Goal: Task Accomplishment & Management: Manage account settings

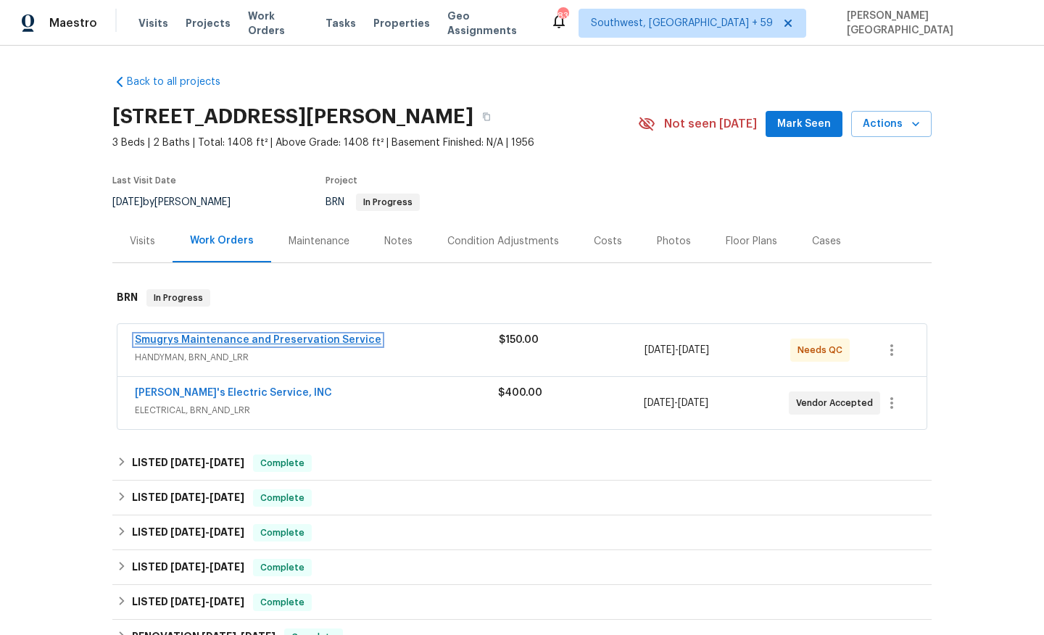
click at [306, 335] on link "Smugrys Maintenance and Preservation Service" at bounding box center [258, 340] width 247 height 10
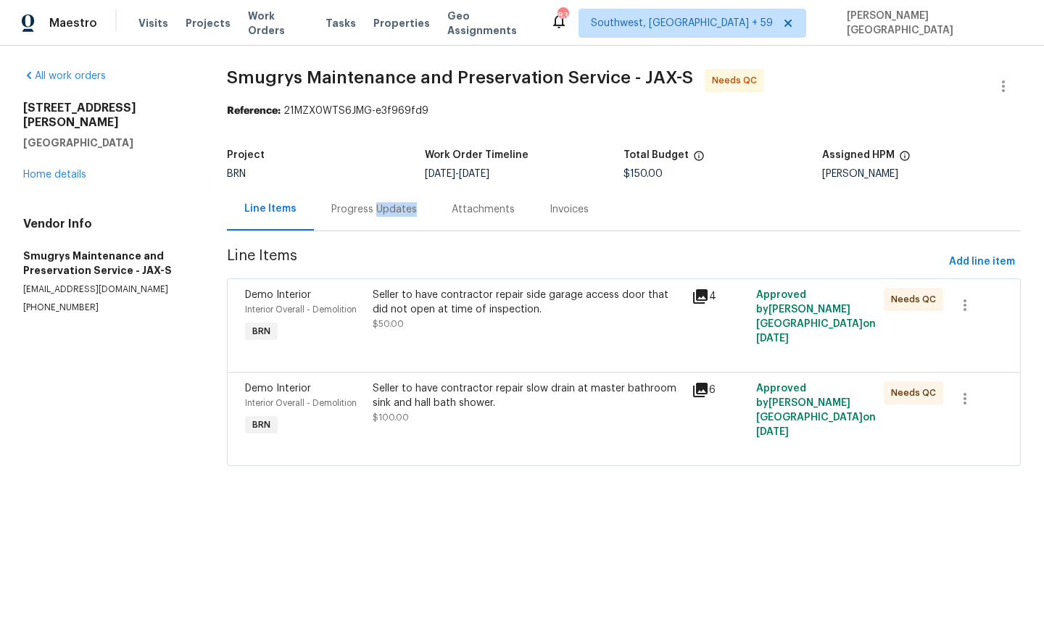
click at [384, 216] on div "Progress Updates" at bounding box center [374, 209] width 120 height 43
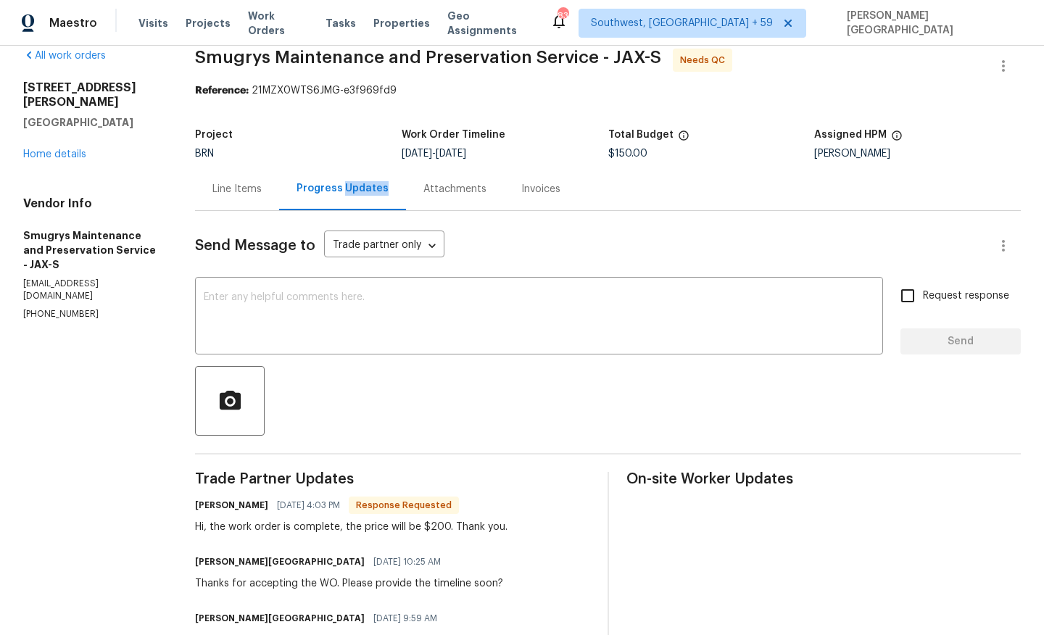
scroll to position [46, 0]
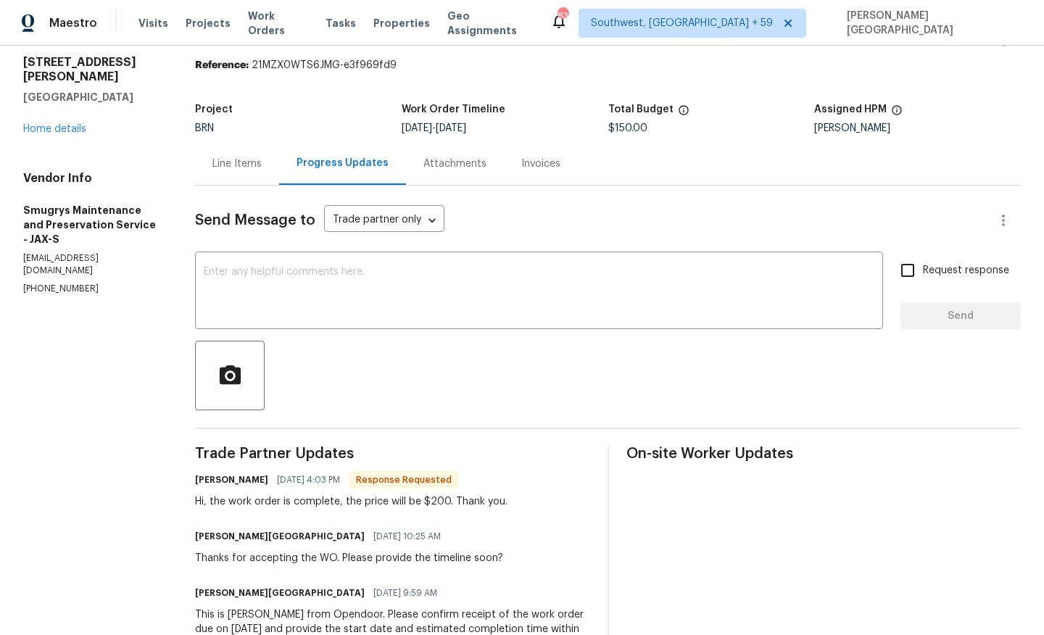
click at [440, 497] on div "Hi, the work order is complete, the price will be $200. Thank you." at bounding box center [351, 502] width 313 height 15
copy div "200"
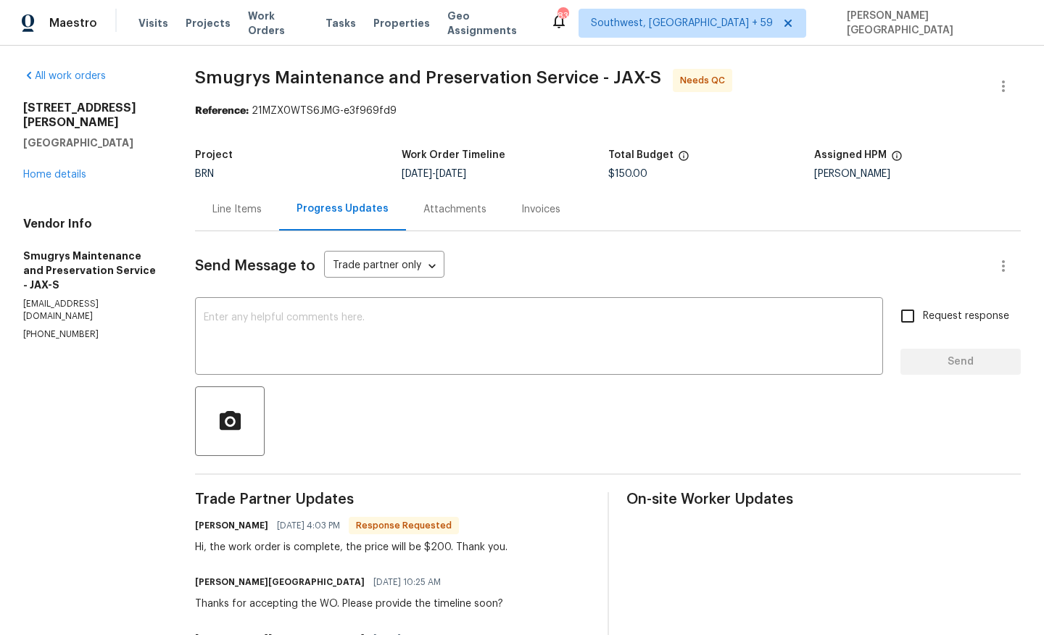
click at [227, 209] on div "Line Items" at bounding box center [236, 209] width 49 height 15
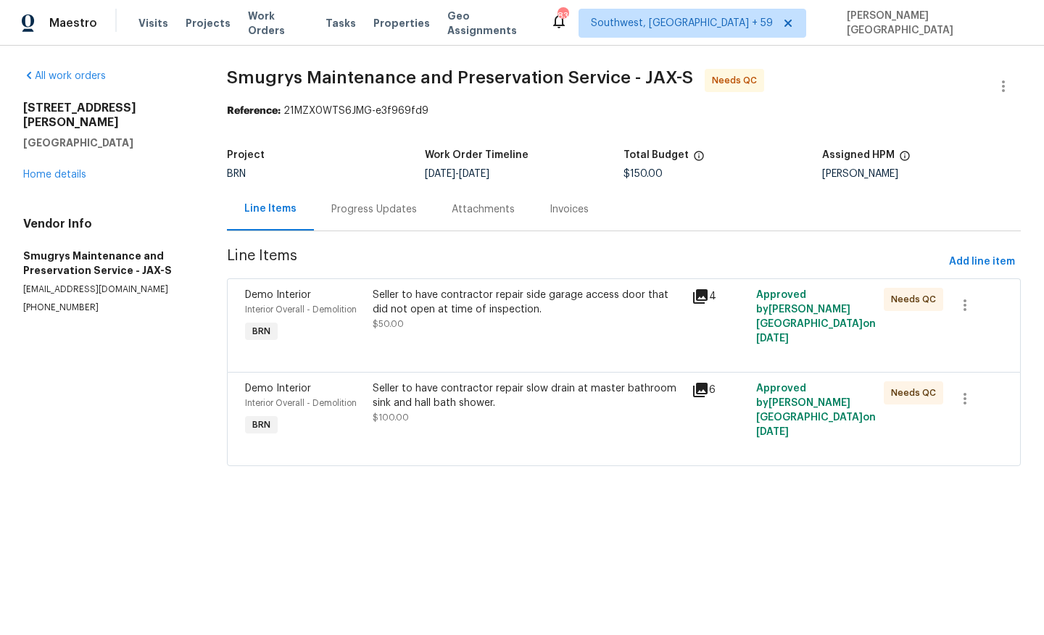
click at [435, 410] on div "Seller to have contractor repair slow drain at master bathroom sink and hall ba…" at bounding box center [528, 395] width 311 height 29
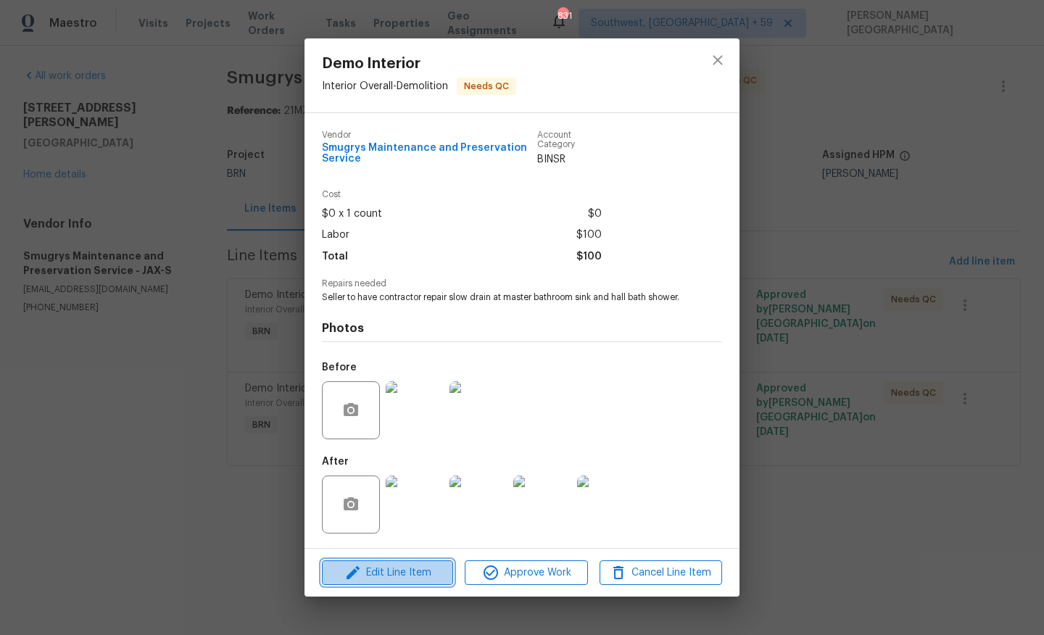
click at [404, 586] on button "Edit Line Item" at bounding box center [387, 573] width 131 height 25
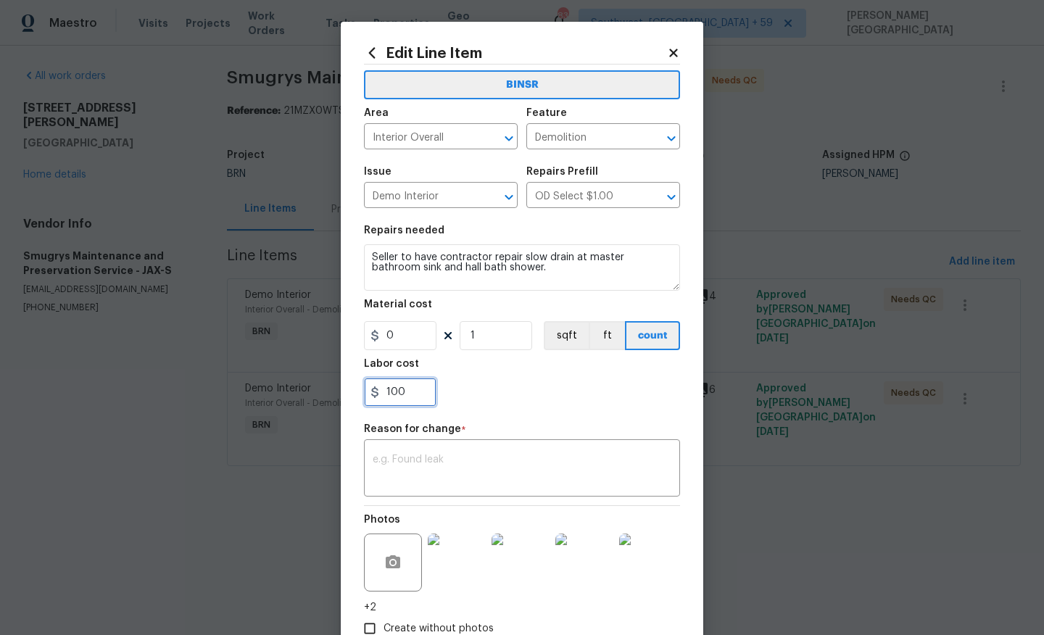
click at [407, 390] on input "100" at bounding box center [400, 392] width 73 height 29
type input "150"
click at [434, 458] on textarea at bounding box center [522, 470] width 299 height 30
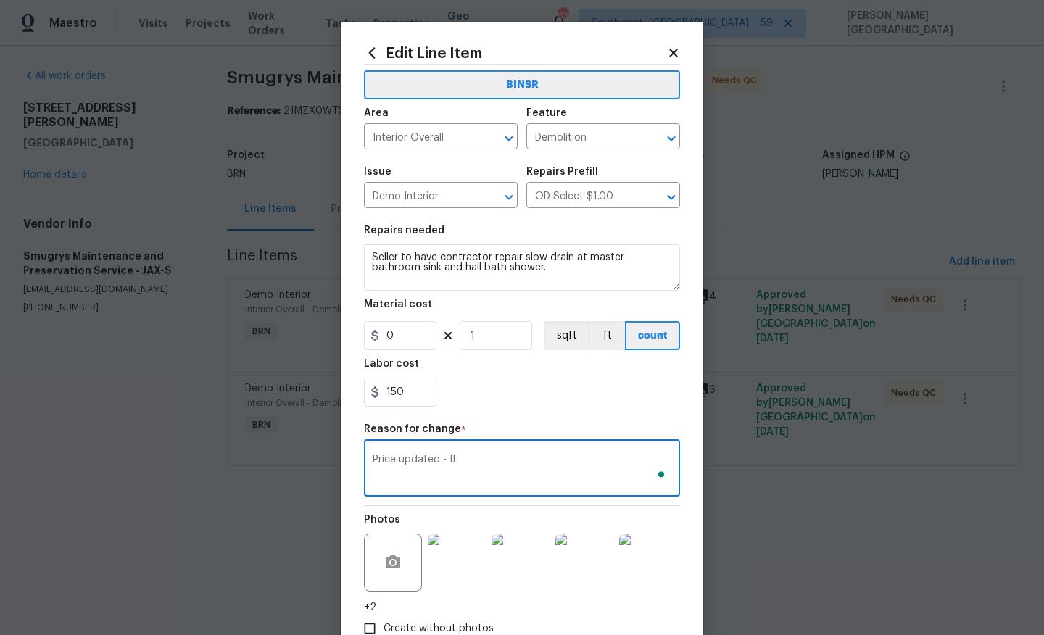
scroll to position [94, 0]
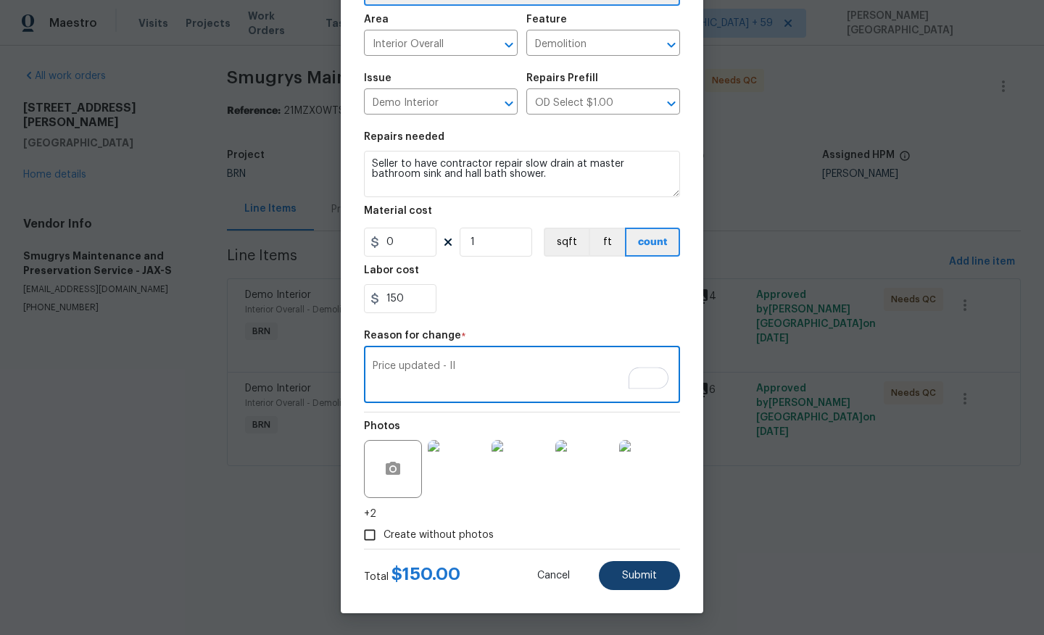
type textarea "Price updated - II"
click at [642, 582] on button "Submit" at bounding box center [639, 575] width 81 height 29
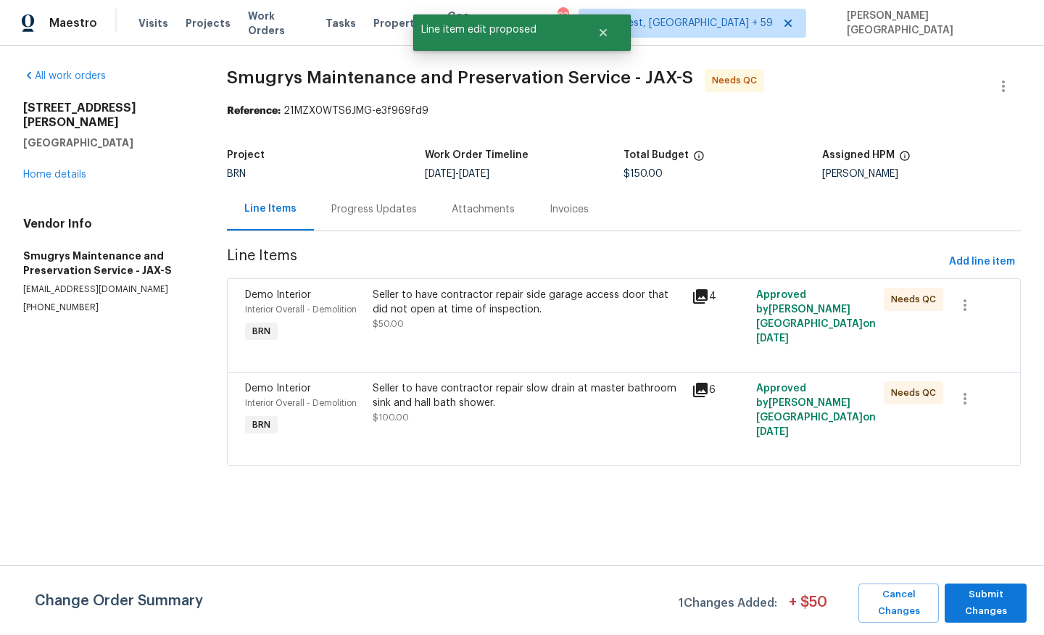
scroll to position [0, 0]
click at [980, 599] on span "Submit Changes" at bounding box center [985, 603] width 67 height 33
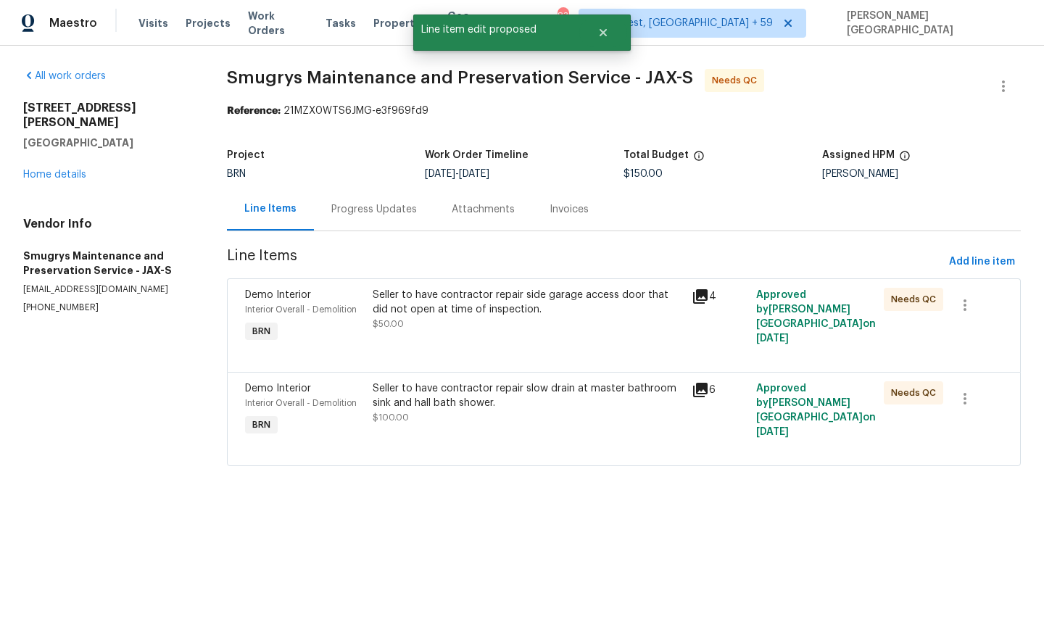
click at [485, 313] on div "Seller to have contractor repair side garage access door that did not open at t…" at bounding box center [528, 302] width 311 height 29
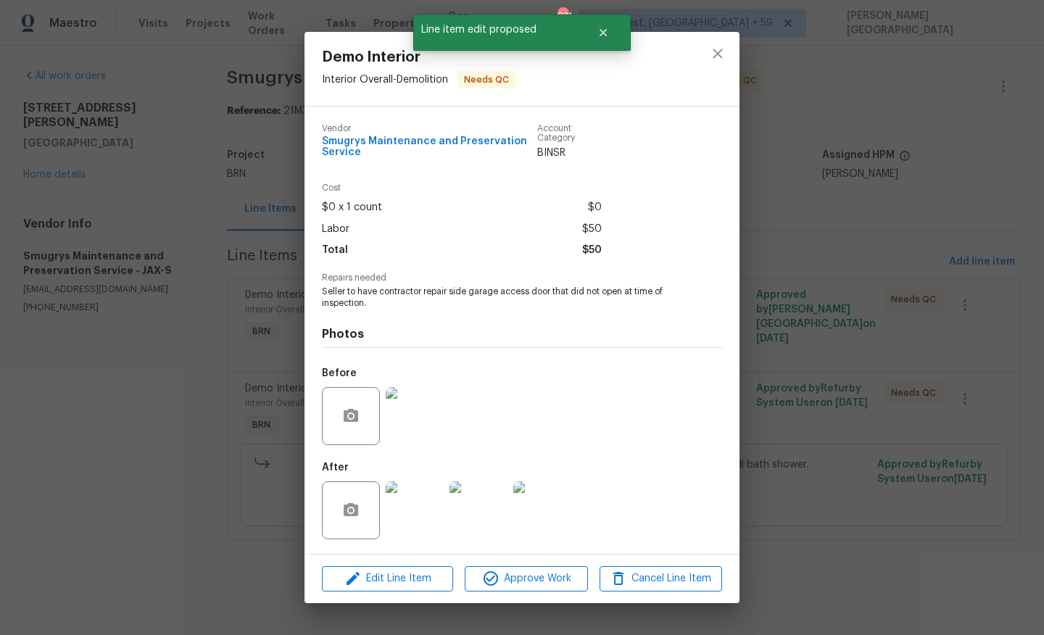
click at [408, 410] on img at bounding box center [415, 416] width 58 height 58
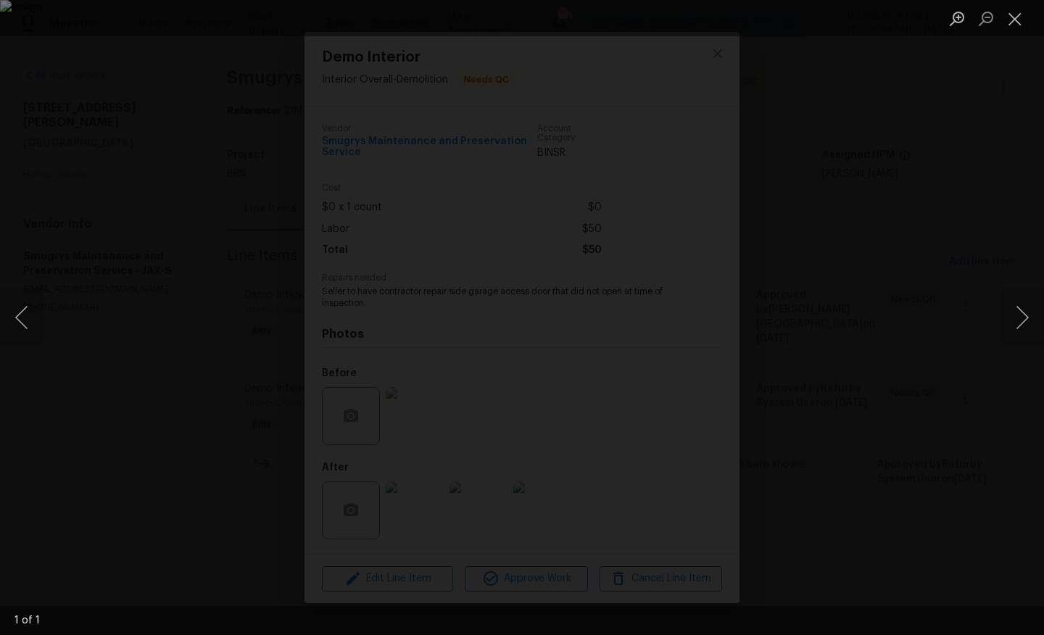
click at [960, 252] on div "Lightbox" at bounding box center [522, 317] width 1044 height 635
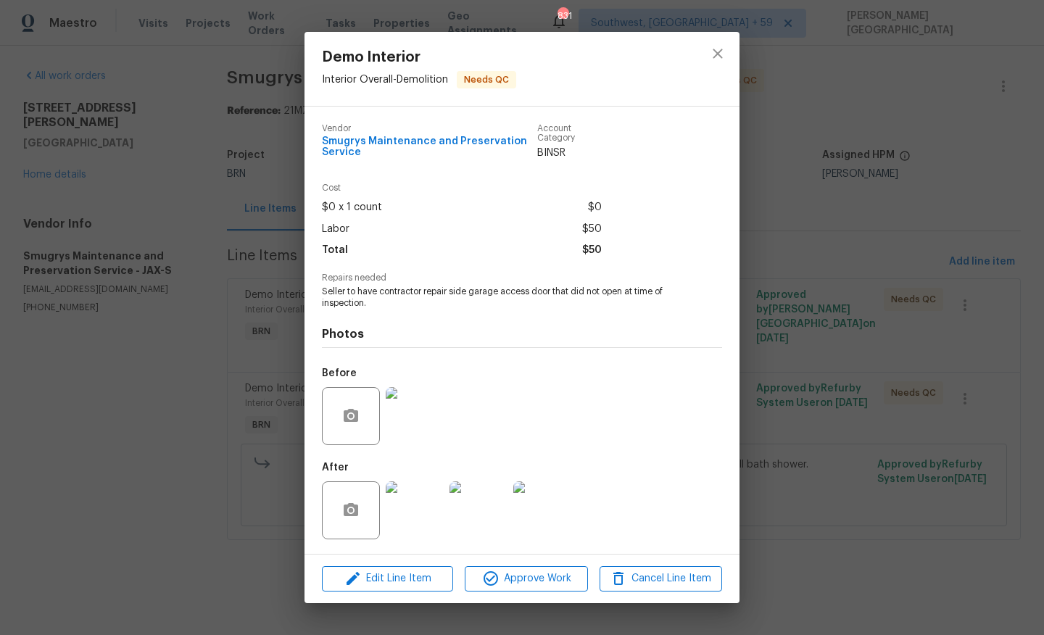
click at [403, 529] on img at bounding box center [415, 511] width 58 height 58
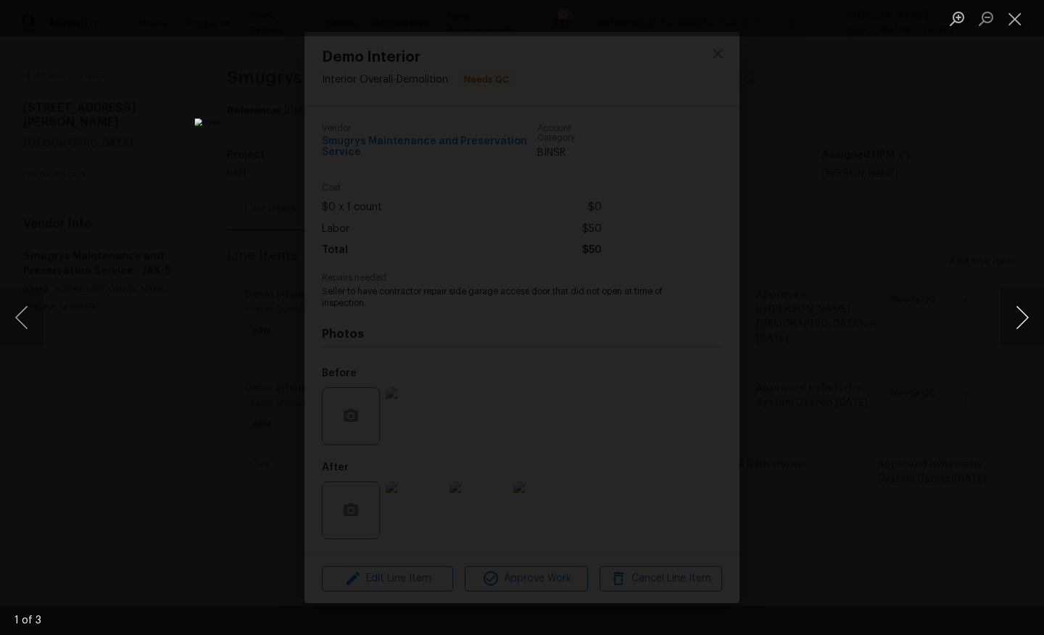
click at [1031, 323] on button "Next image" at bounding box center [1023, 318] width 44 height 58
click at [1031, 324] on button "Next image" at bounding box center [1023, 318] width 44 height 58
click at [931, 261] on div "Lightbox" at bounding box center [522, 317] width 1044 height 635
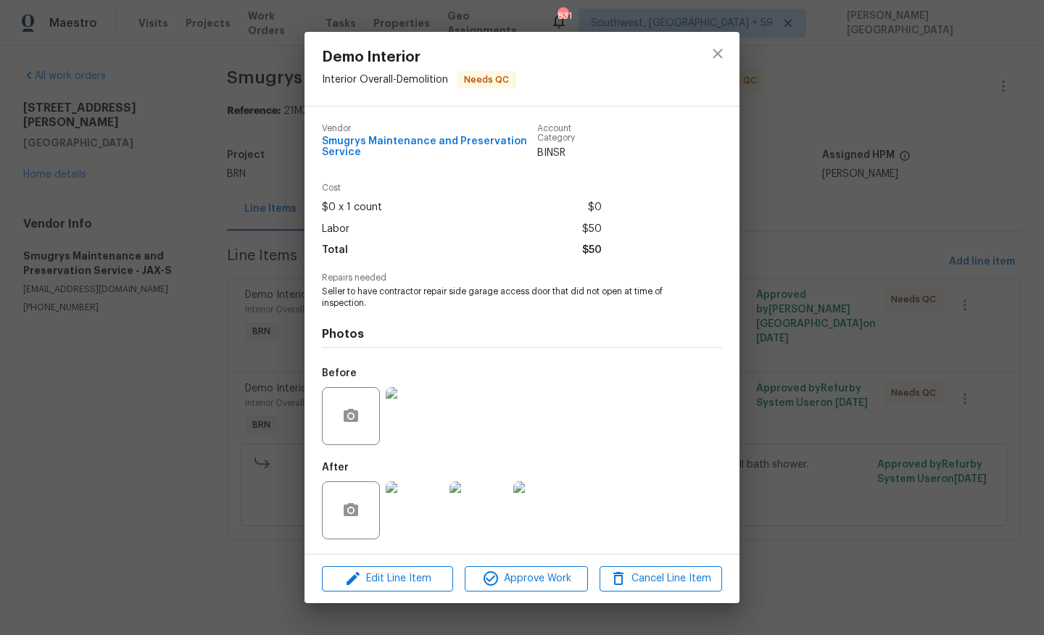
click at [920, 279] on div "Demo Interior Interior Overall - Demolition Needs QC Vendor Smugrys Maintenance…" at bounding box center [522, 317] width 1044 height 635
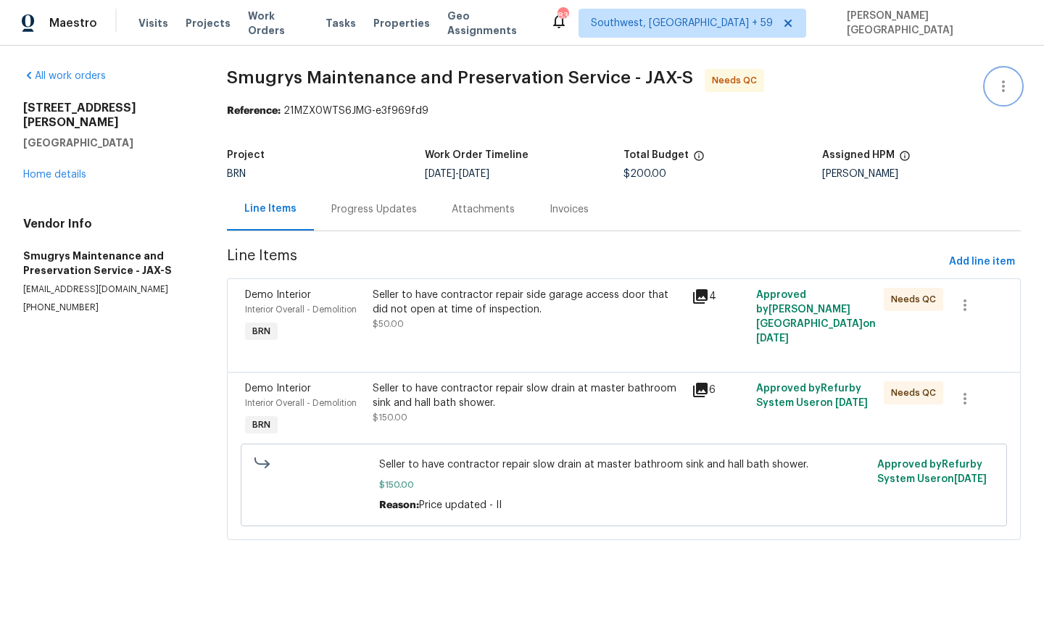
click at [1003, 76] on button "button" at bounding box center [1003, 86] width 35 height 35
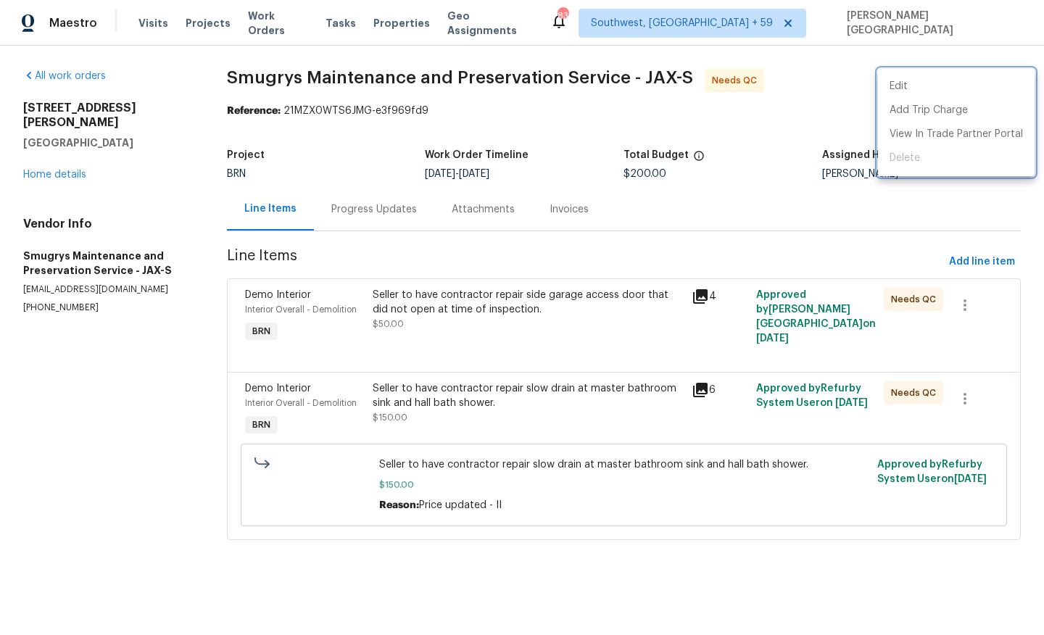
click at [447, 311] on div at bounding box center [522, 317] width 1044 height 635
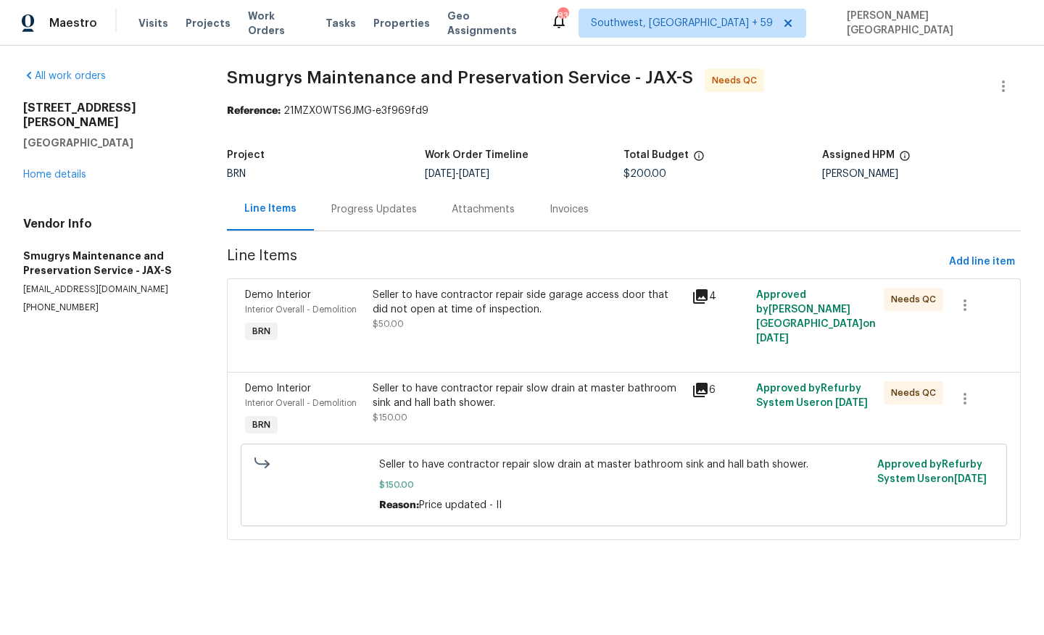
click at [456, 313] on div "Seller to have contractor repair side garage access door that did not open at t…" at bounding box center [528, 302] width 311 height 29
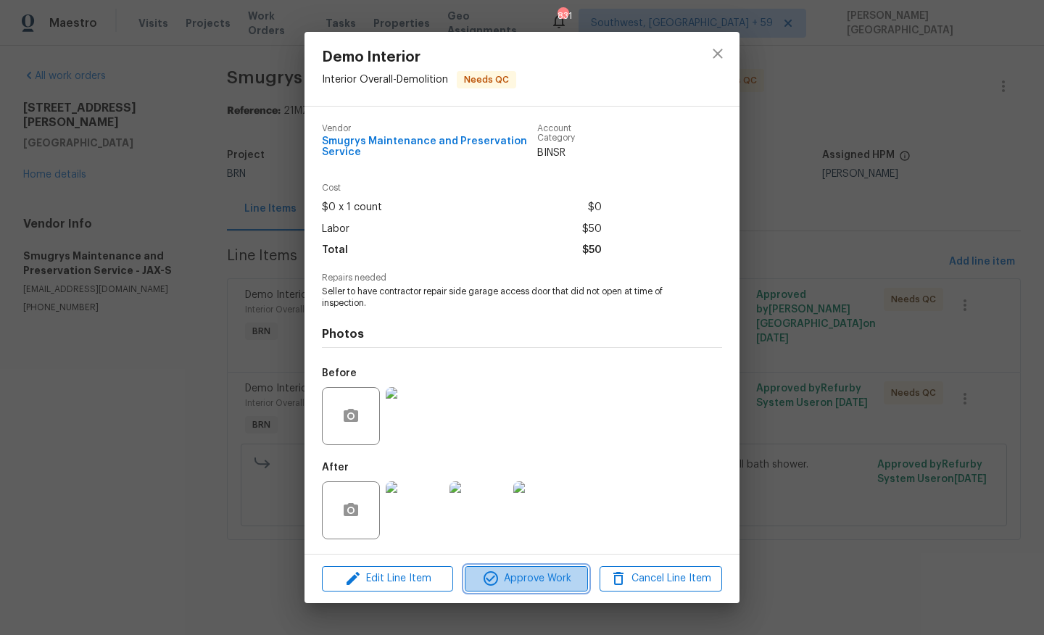
click at [521, 582] on span "Approve Work" at bounding box center [526, 579] width 114 height 18
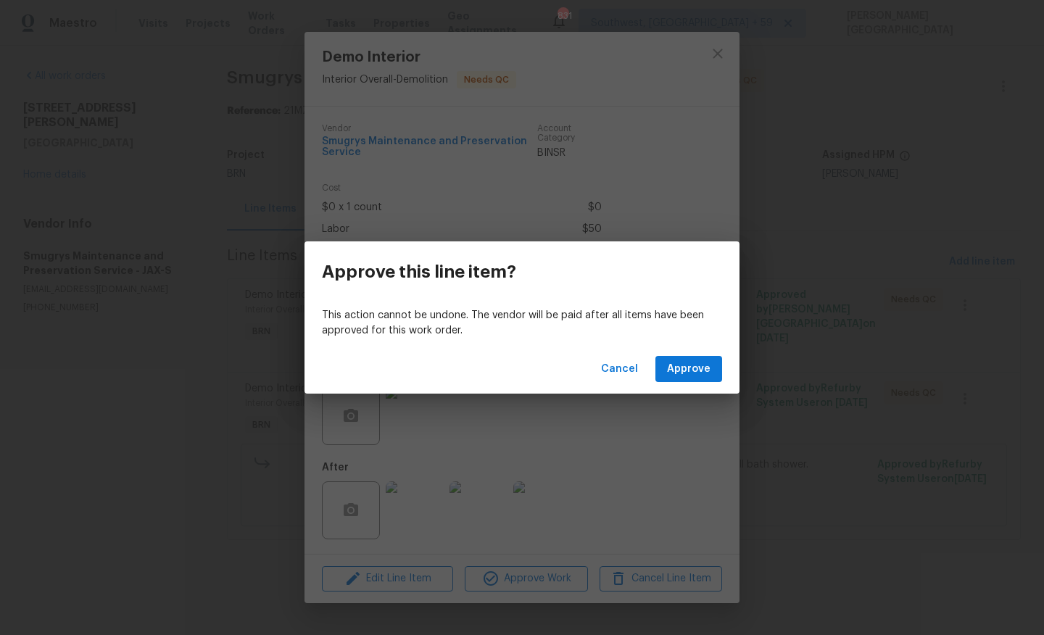
click at [677, 347] on div "Cancel Approve" at bounding box center [522, 369] width 435 height 50
click at [677, 373] on span "Approve" at bounding box center [689, 369] width 44 height 18
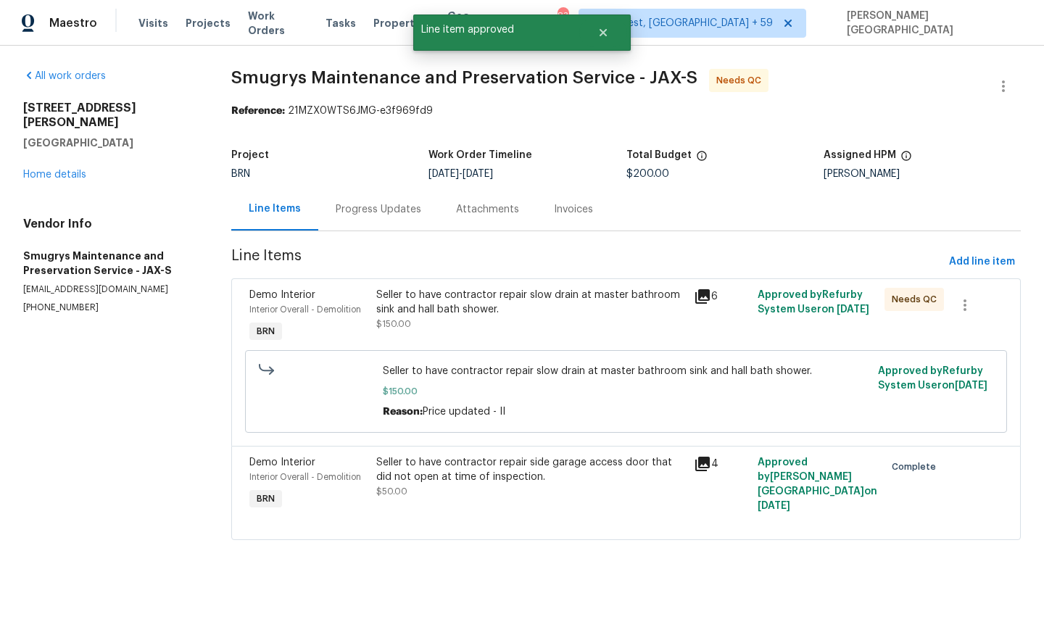
click at [352, 205] on div "Progress Updates" at bounding box center [379, 209] width 86 height 15
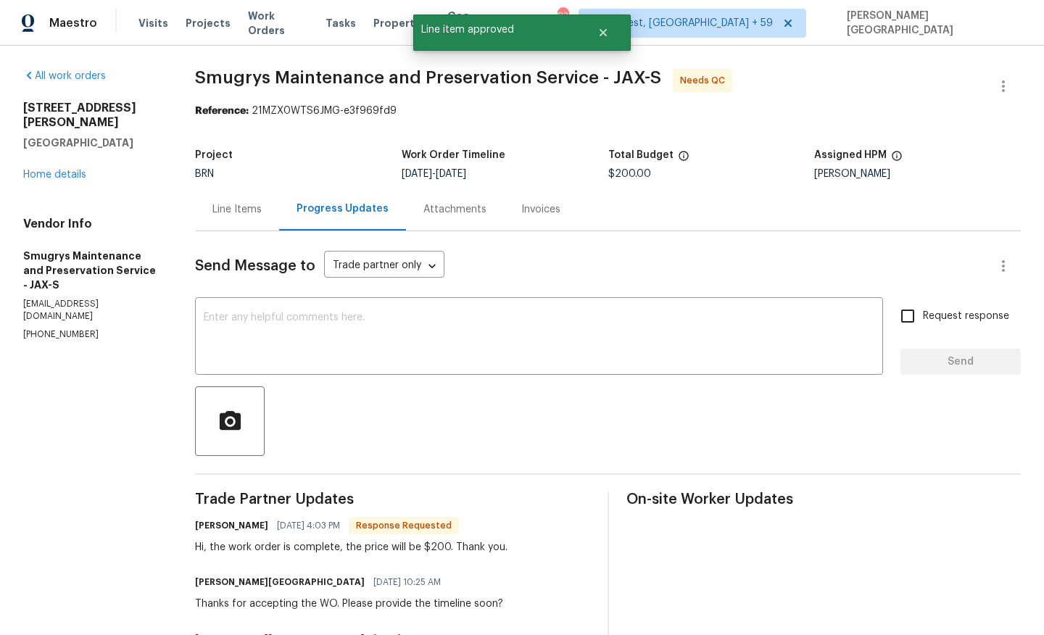
scroll to position [6, 0]
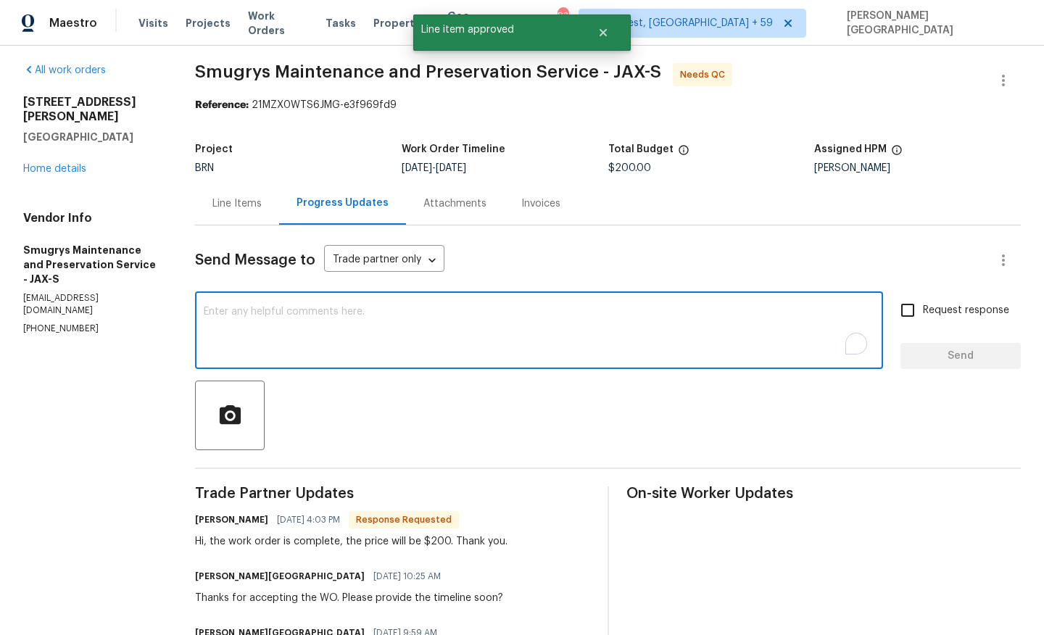
click at [286, 330] on textarea "To enrich screen reader interactions, please activate Accessibility in Grammarl…" at bounding box center [539, 332] width 671 height 51
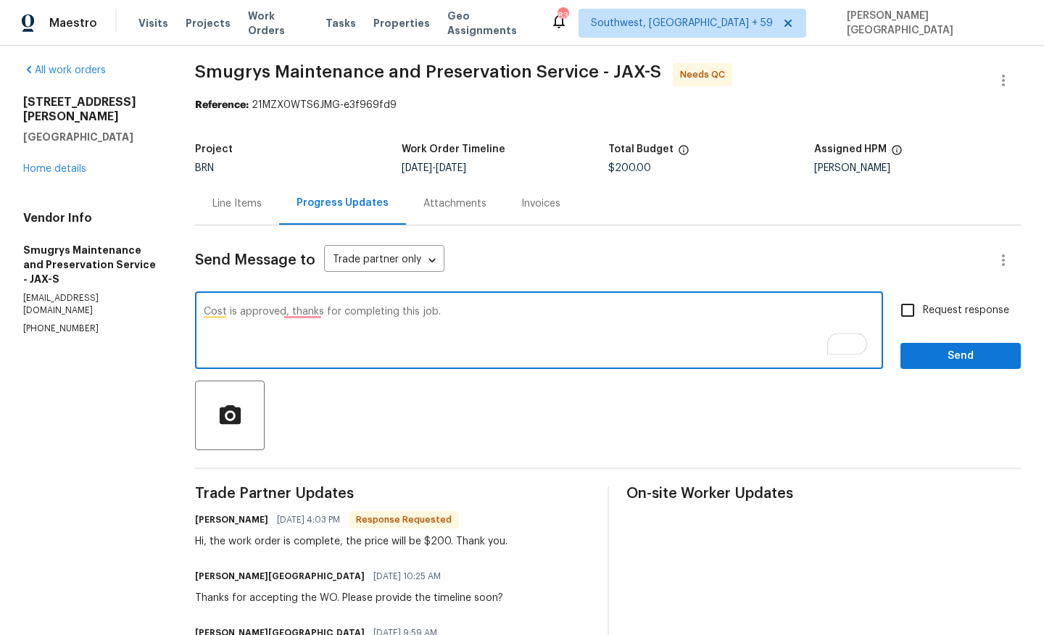
type textarea "Cost is approved, thanks for completing this job."
click at [925, 312] on span "Request response" at bounding box center [966, 310] width 86 height 15
click at [923, 312] on input "Request response" at bounding box center [908, 310] width 30 height 30
checkbox input "true"
type textarea "Cost is approved. Thanks for completing this job."
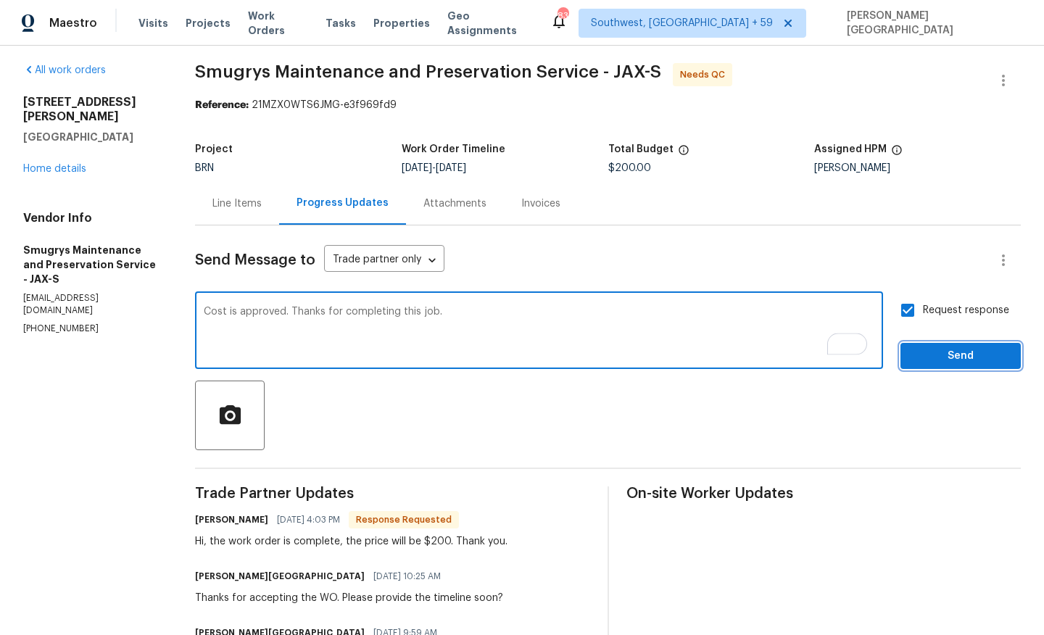
click at [931, 355] on span "Send" at bounding box center [960, 356] width 97 height 18
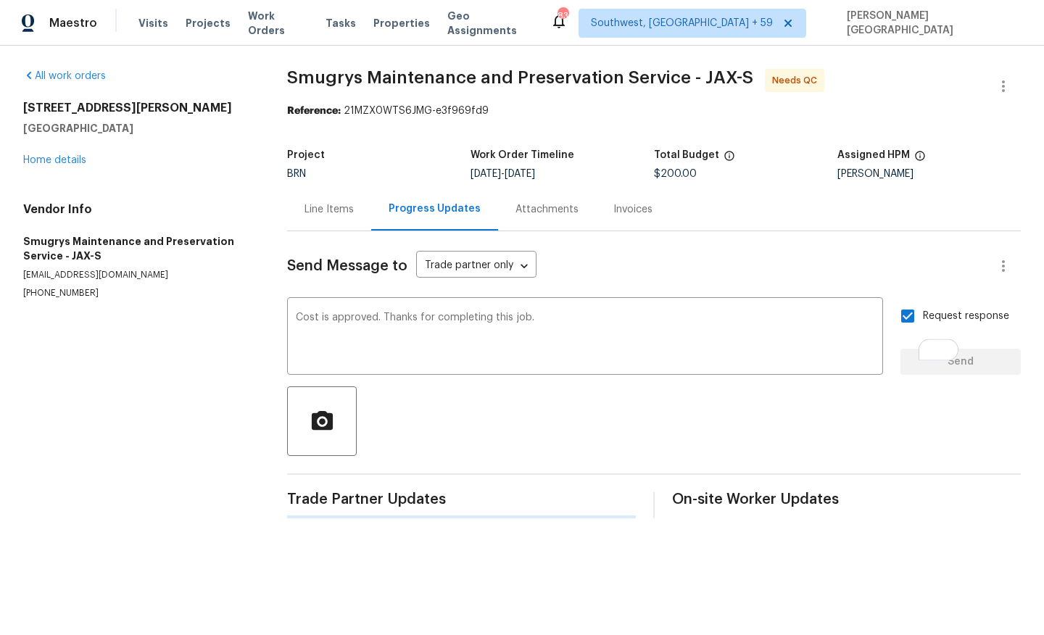
scroll to position [0, 0]
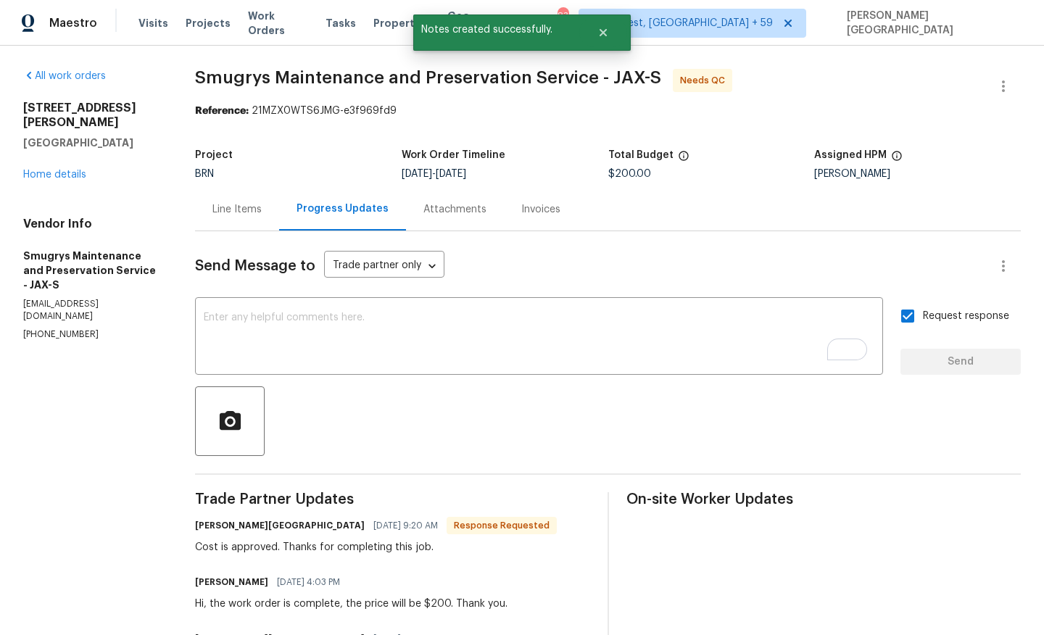
click at [198, 91] on div "All work orders [STREET_ADDRESS][PERSON_NAME] Home details Vendor Info Smugrys …" at bounding box center [522, 427] width 1044 height 763
click at [220, 69] on span "Smugrys Maintenance and Preservation Service - JAX-S" at bounding box center [428, 77] width 466 height 17
click at [330, 87] on span "Smugrys Maintenance and Preservation Service - JAX-S Needs QC" at bounding box center [590, 86] width 791 height 35
copy span "Smugrys Maintenance"
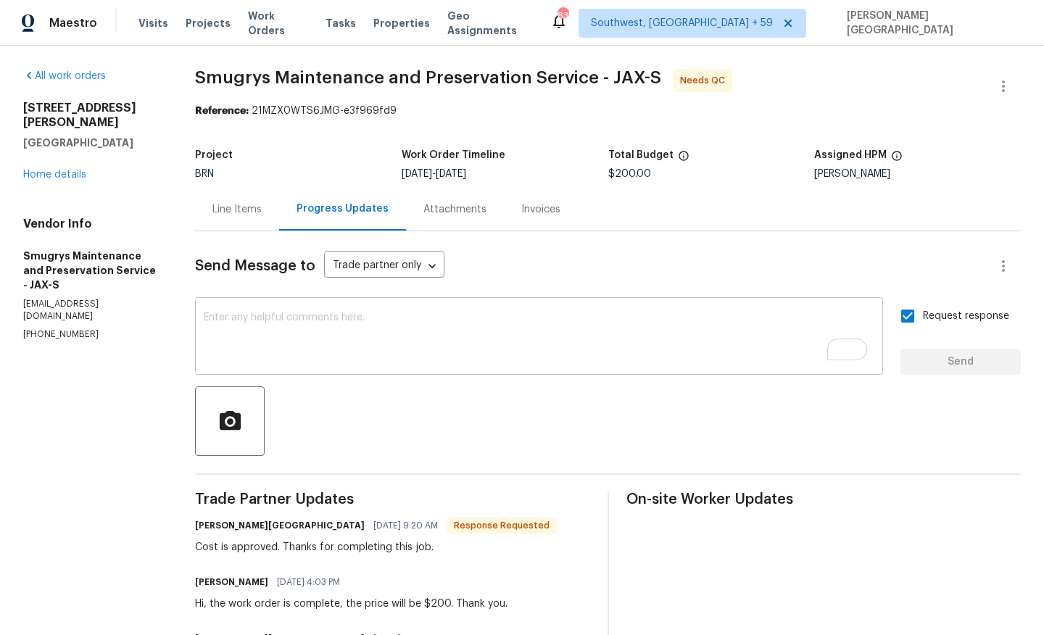
click at [252, 337] on textarea "To enrich screen reader interactions, please activate Accessibility in Grammarl…" at bounding box center [539, 338] width 671 height 51
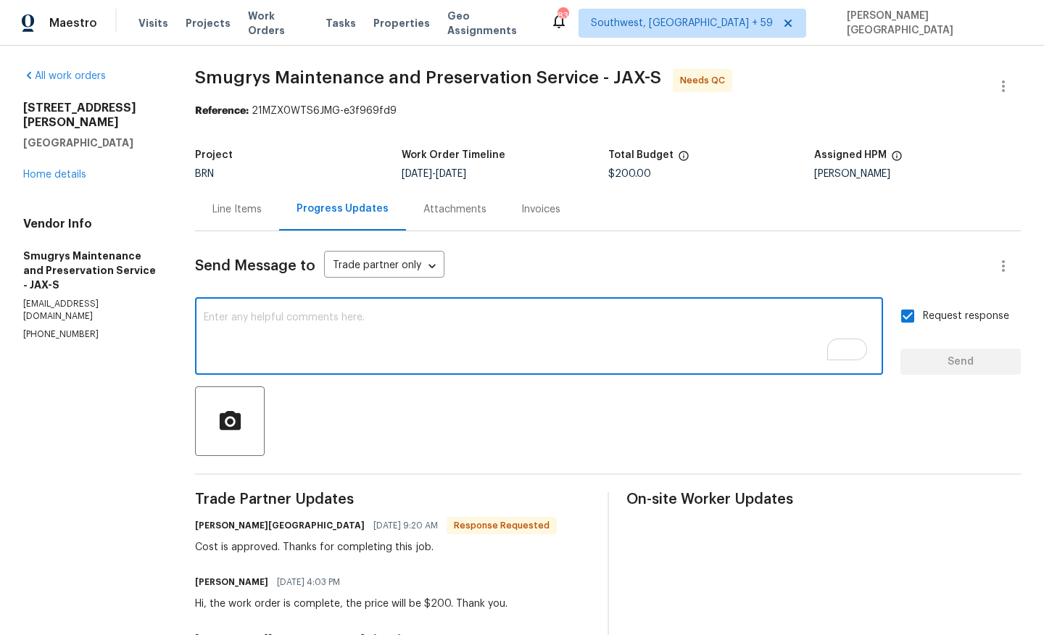
click at [253, 335] on textarea "To enrich screen reader interactions, please activate Accessibility in Grammarl…" at bounding box center [539, 338] width 671 height 51
paste textarea "Smugrys Maintenance"
type textarea "Smugrys Maintenance"
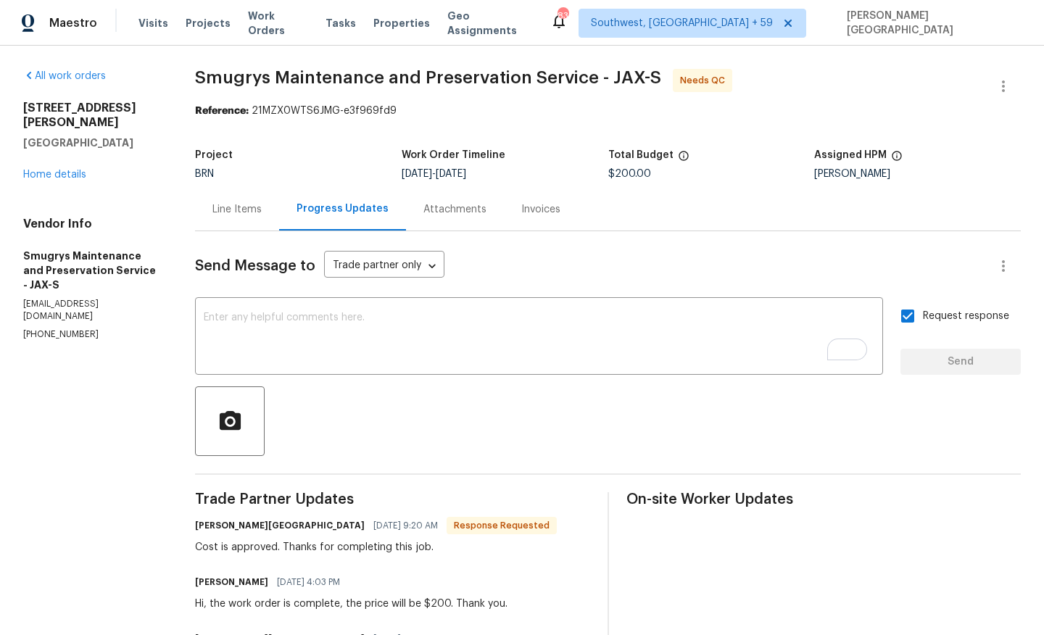
click at [242, 204] on div "Line Items" at bounding box center [236, 209] width 49 height 15
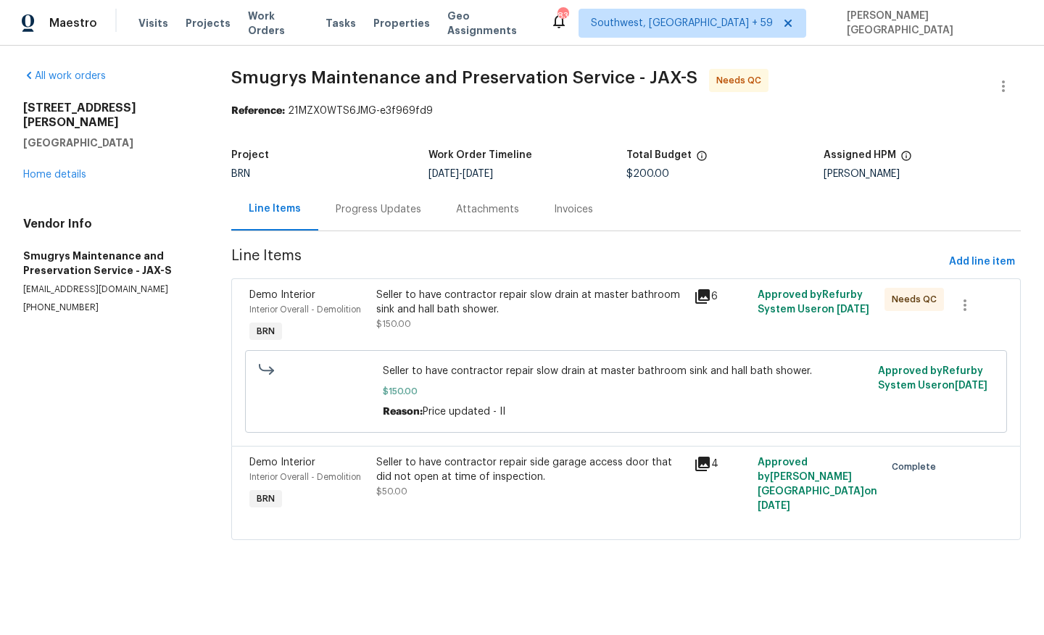
click at [520, 305] on div "Seller to have contractor repair slow drain at master bathroom sink and hall ba…" at bounding box center [530, 302] width 309 height 29
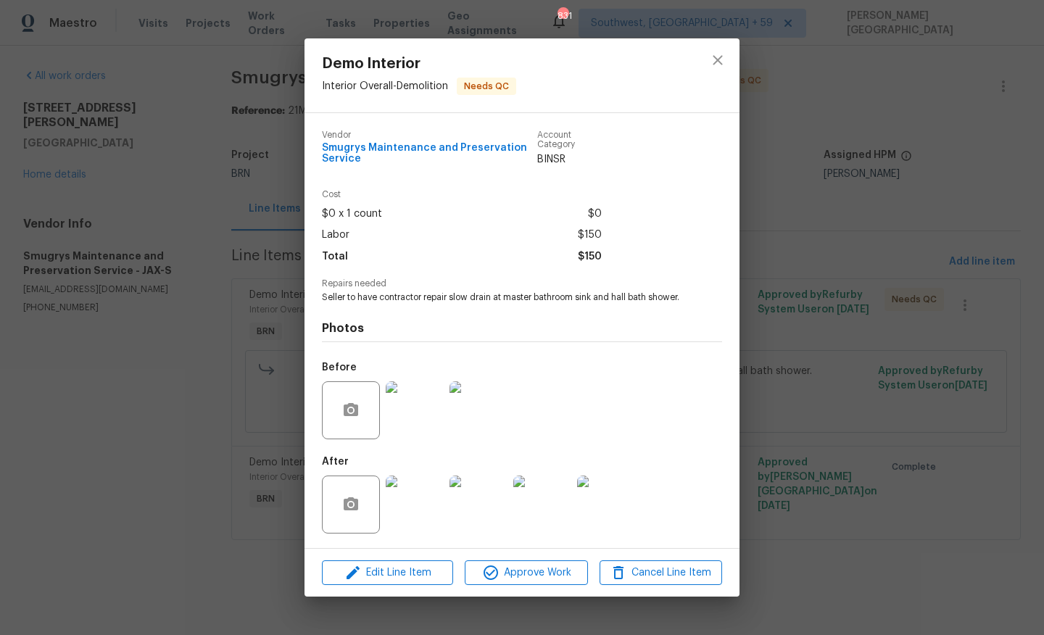
click at [434, 401] on img at bounding box center [415, 410] width 58 height 58
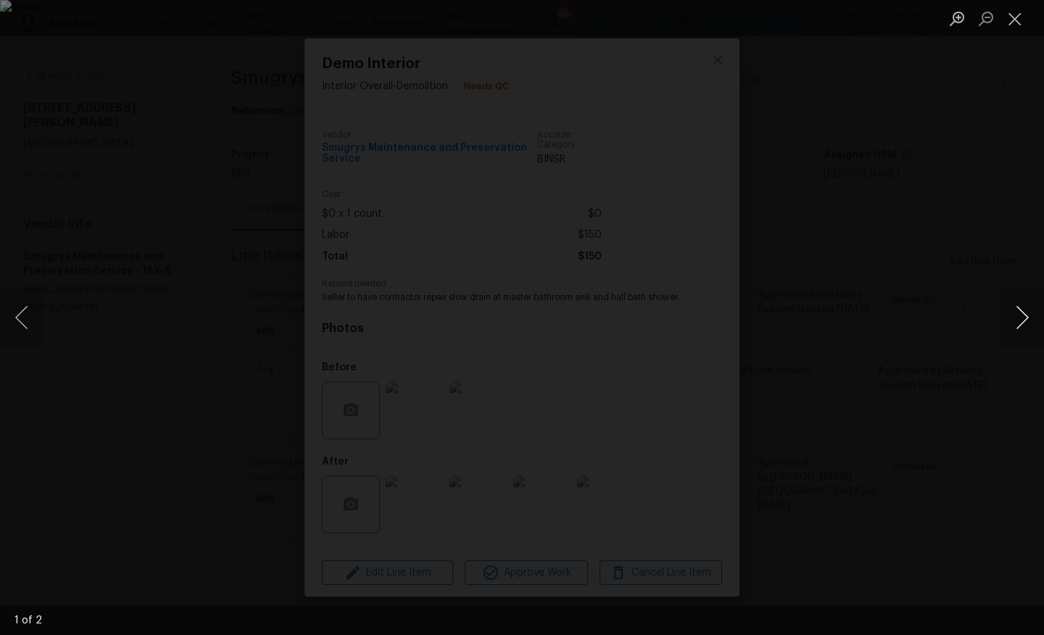
click at [1021, 327] on button "Next image" at bounding box center [1023, 318] width 44 height 58
click at [833, 175] on div "Lightbox" at bounding box center [522, 317] width 1044 height 635
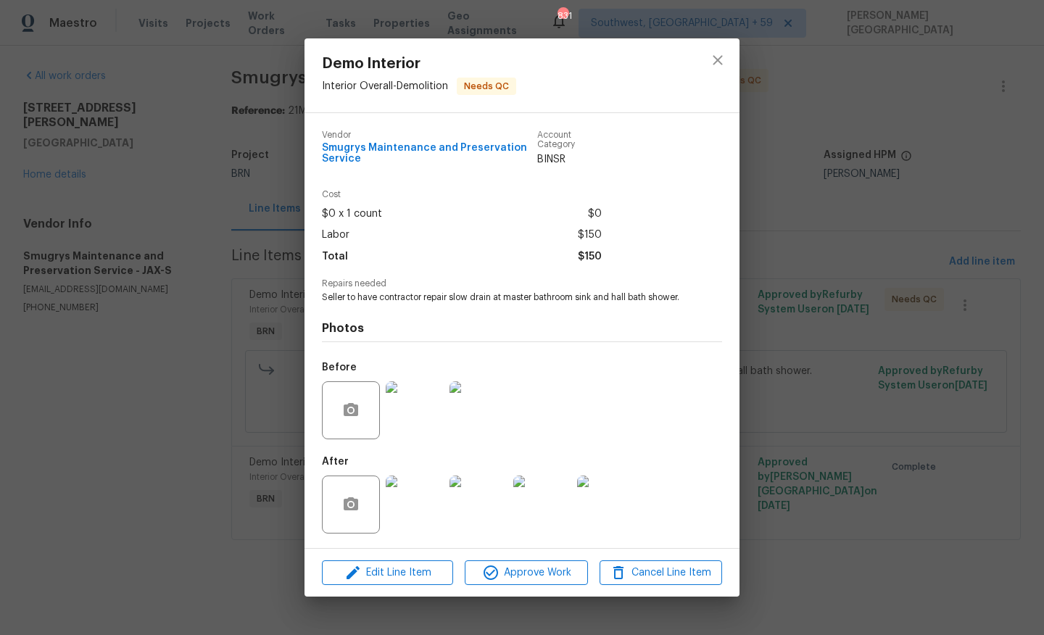
click at [410, 519] on img at bounding box center [415, 505] width 58 height 58
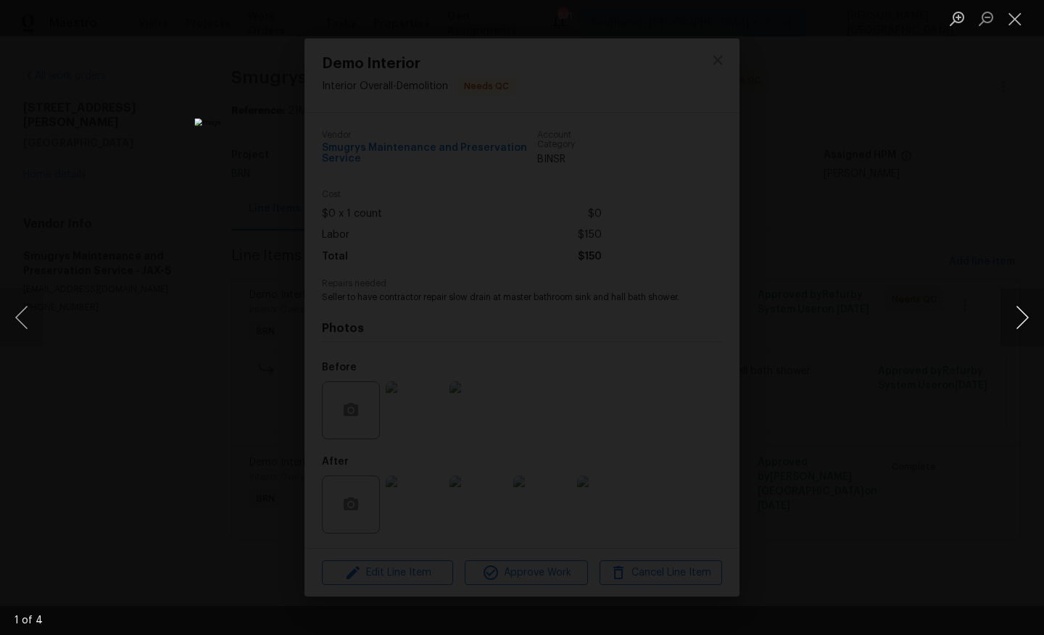
click at [1021, 318] on button "Next image" at bounding box center [1023, 318] width 44 height 58
click at [1022, 317] on button "Next image" at bounding box center [1023, 318] width 44 height 58
click at [1021, 317] on button "Next image" at bounding box center [1023, 318] width 44 height 58
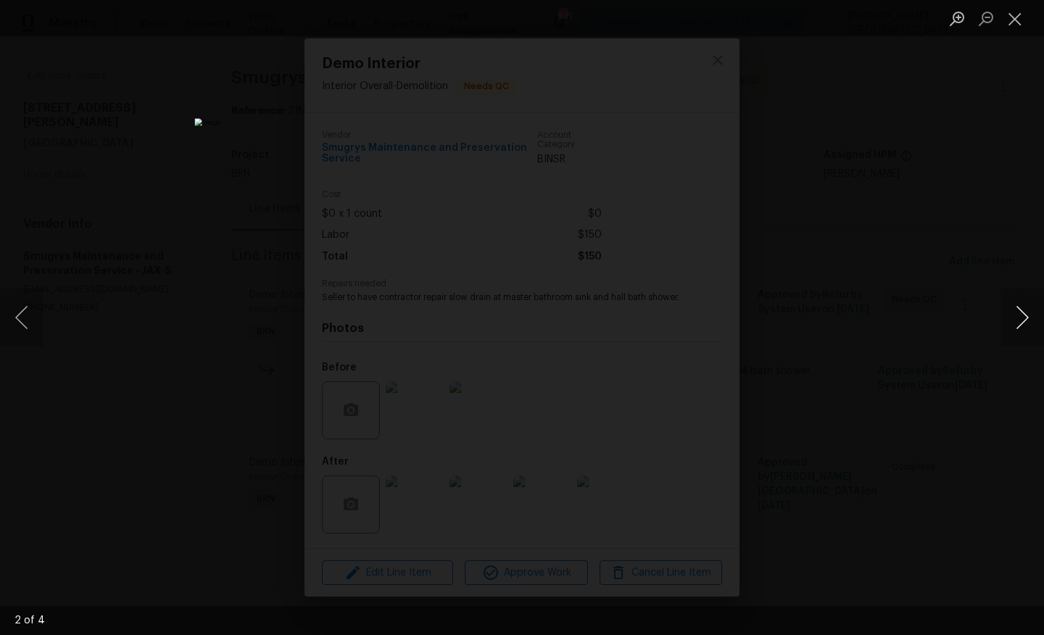
click at [1021, 317] on button "Next image" at bounding box center [1023, 318] width 44 height 58
click at [965, 194] on div "Lightbox" at bounding box center [522, 317] width 1044 height 635
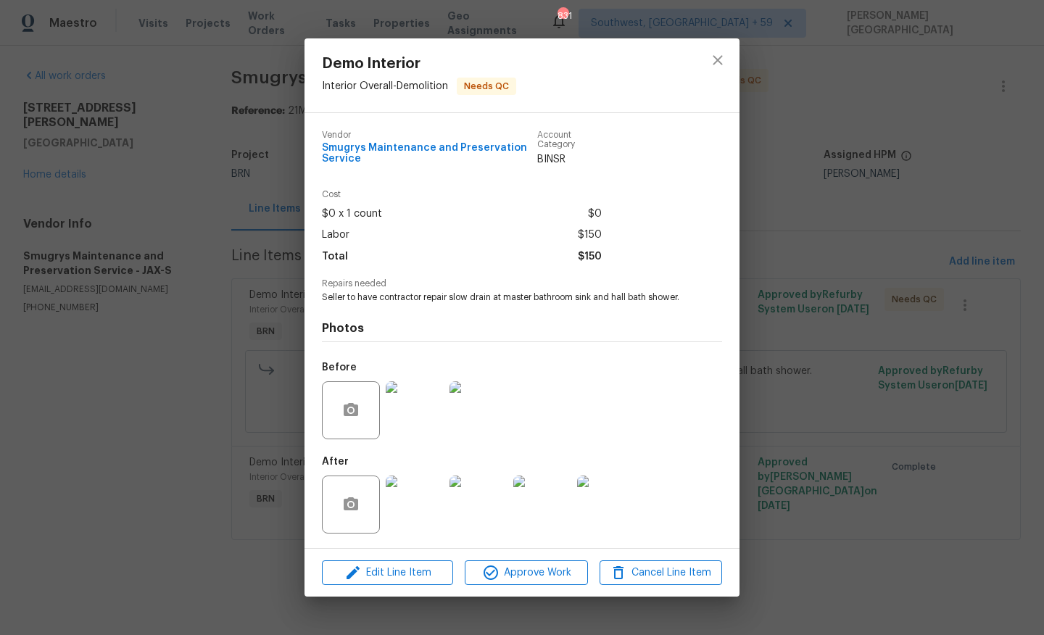
click at [965, 194] on div "Demo Interior Interior Overall - Demolition Needs QC Vendor Smugrys Maintenance…" at bounding box center [522, 317] width 1044 height 635
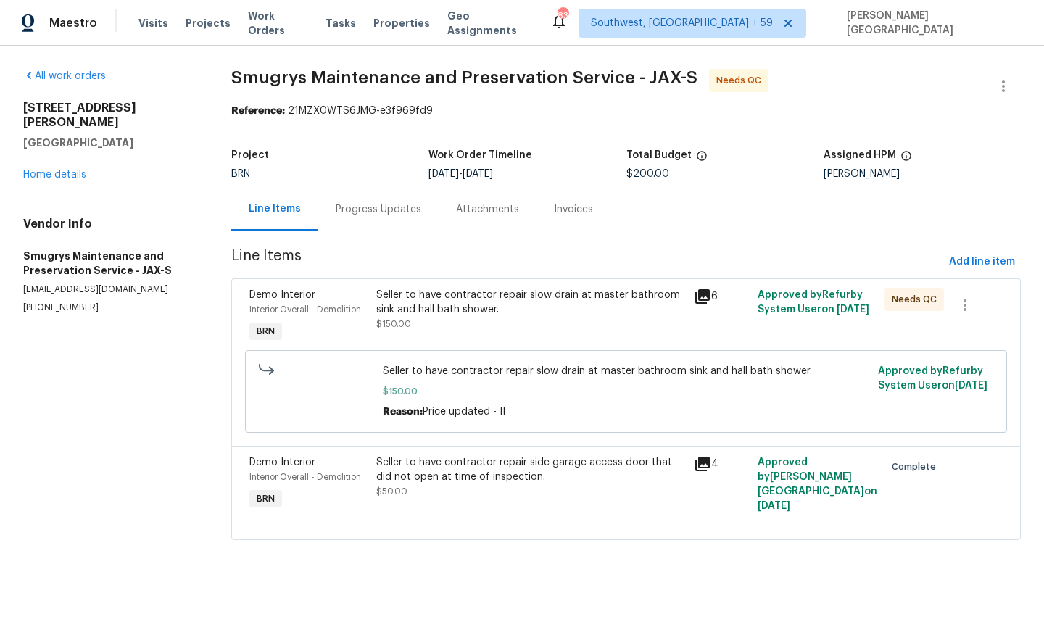
click at [502, 302] on div "Seller to have contractor repair slow drain at master bathroom sink and hall ba…" at bounding box center [530, 302] width 309 height 29
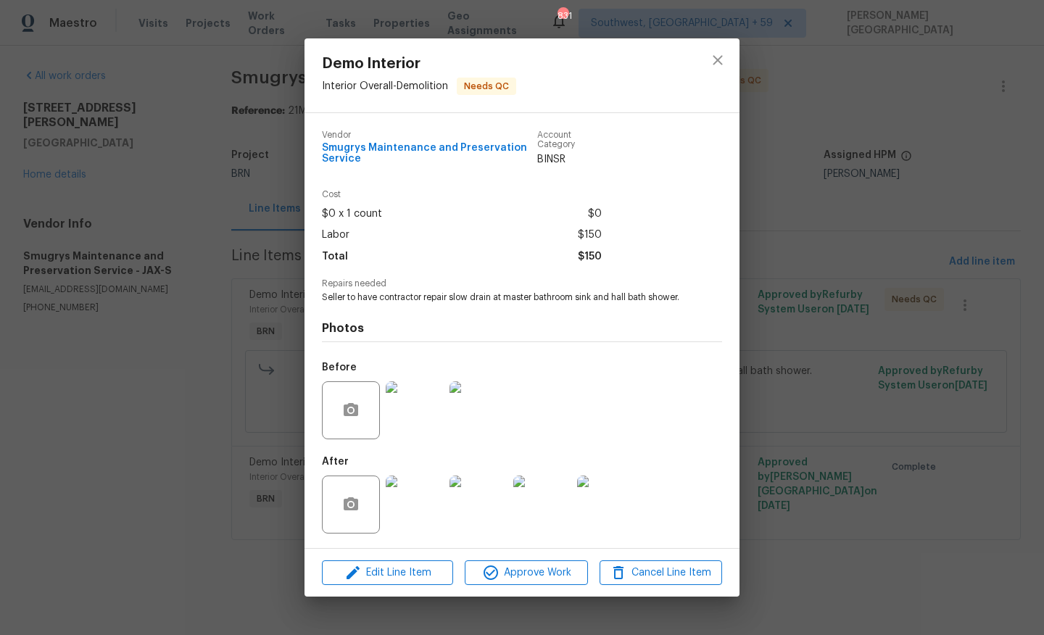
click at [505, 563] on div "Edit Line Item Approve Work Cancel Line Item" at bounding box center [522, 573] width 435 height 49
click at [505, 578] on span "Approve Work" at bounding box center [526, 573] width 114 height 18
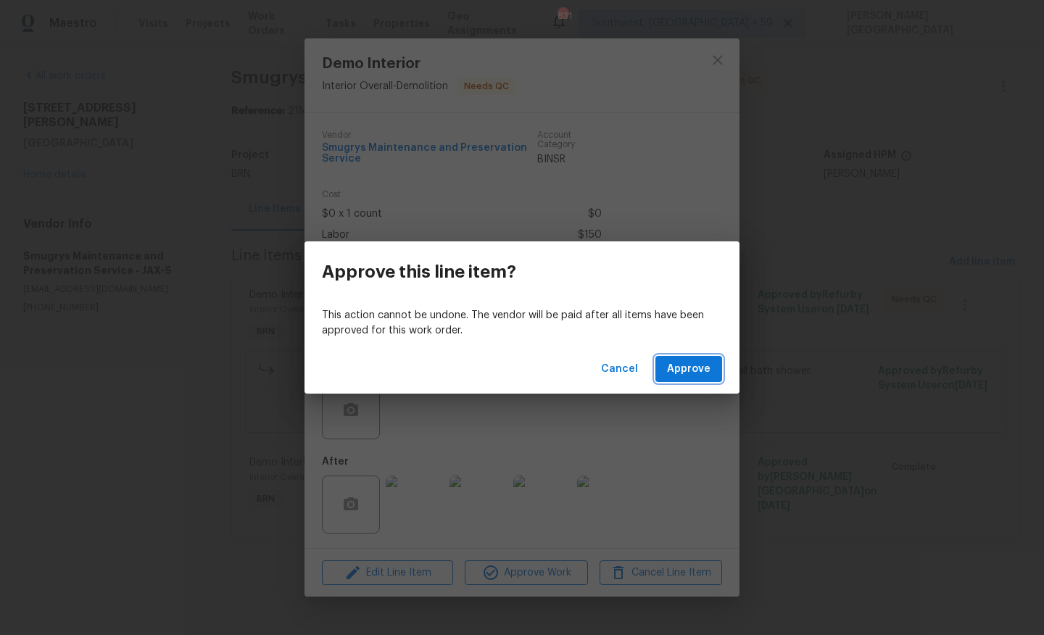
click at [674, 379] on button "Approve" at bounding box center [689, 369] width 67 height 27
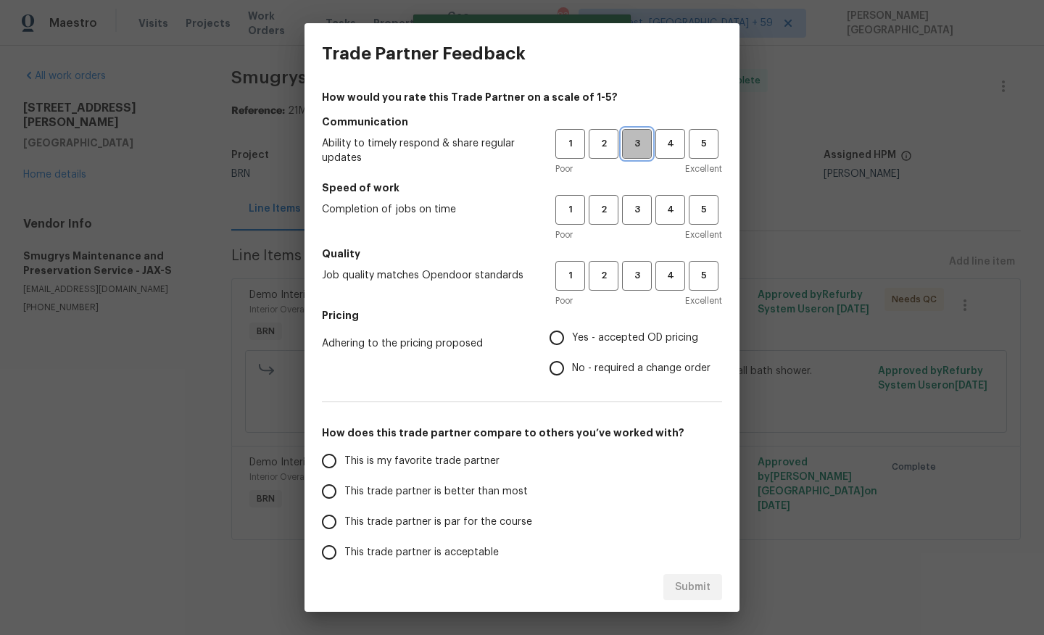
click at [640, 150] on span "3" at bounding box center [637, 144] width 27 height 17
click at [637, 206] on span "3" at bounding box center [637, 210] width 27 height 17
click at [637, 270] on span "3" at bounding box center [637, 276] width 27 height 17
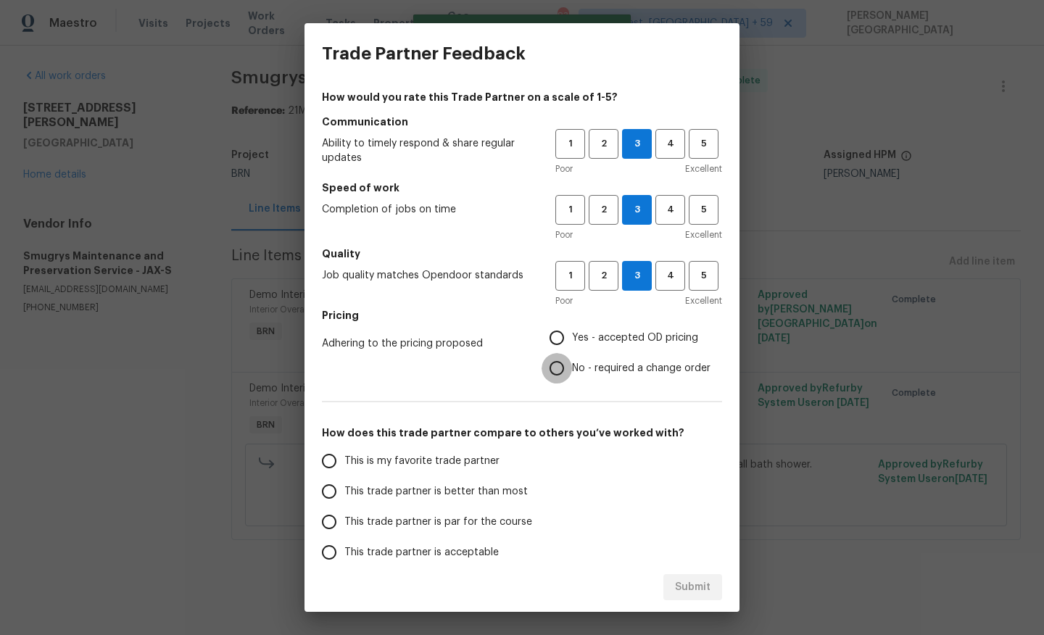
click at [570, 379] on input "No - required a change order" at bounding box center [557, 368] width 30 height 30
radio input "true"
click at [429, 500] on label "This trade partner is better than most" at bounding box center [428, 491] width 229 height 30
click at [344, 500] on input "This trade partner is better than most" at bounding box center [329, 491] width 30 height 30
radio input "true"
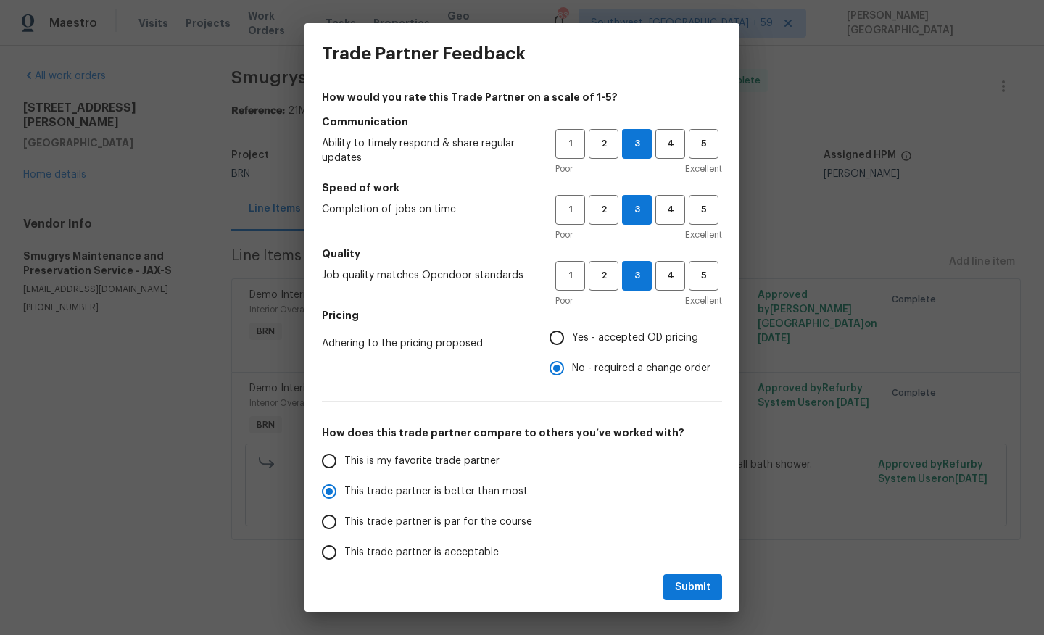
click at [662, 592] on div "Submit" at bounding box center [522, 588] width 435 height 50
click at [680, 587] on span "Submit" at bounding box center [693, 588] width 36 height 18
radio input "false"
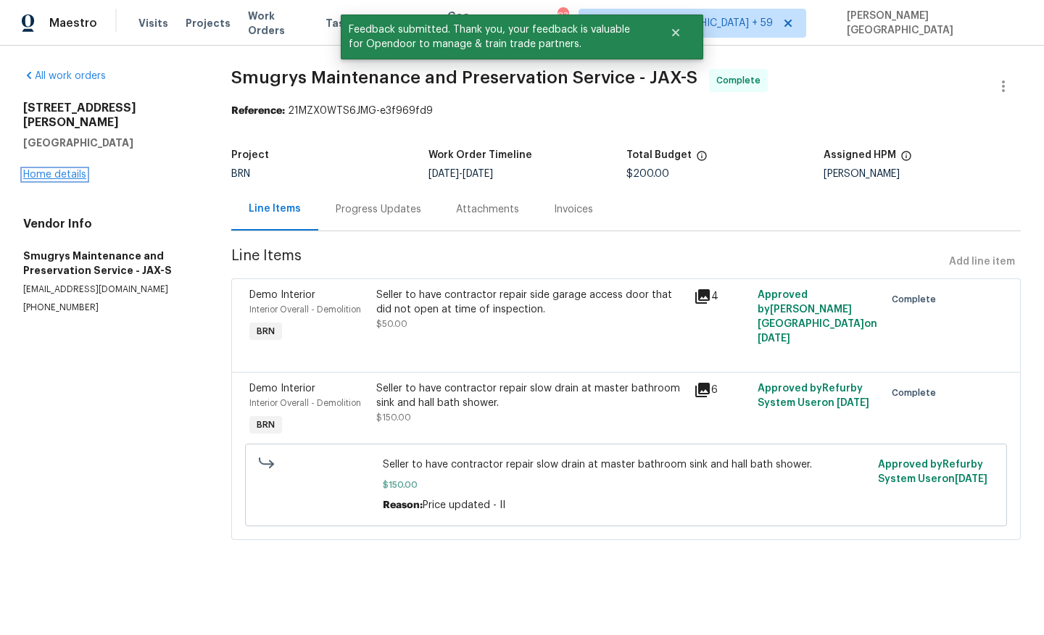
click at [46, 170] on link "Home details" at bounding box center [54, 175] width 63 height 10
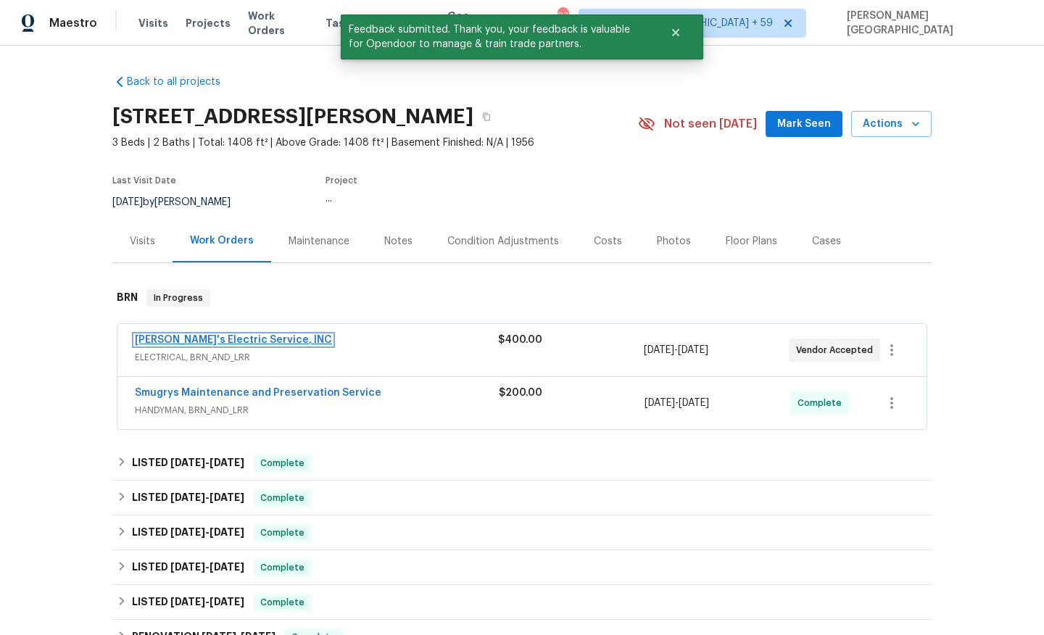
click at [227, 339] on link "[PERSON_NAME]'s Electric Service, INC" at bounding box center [233, 340] width 197 height 10
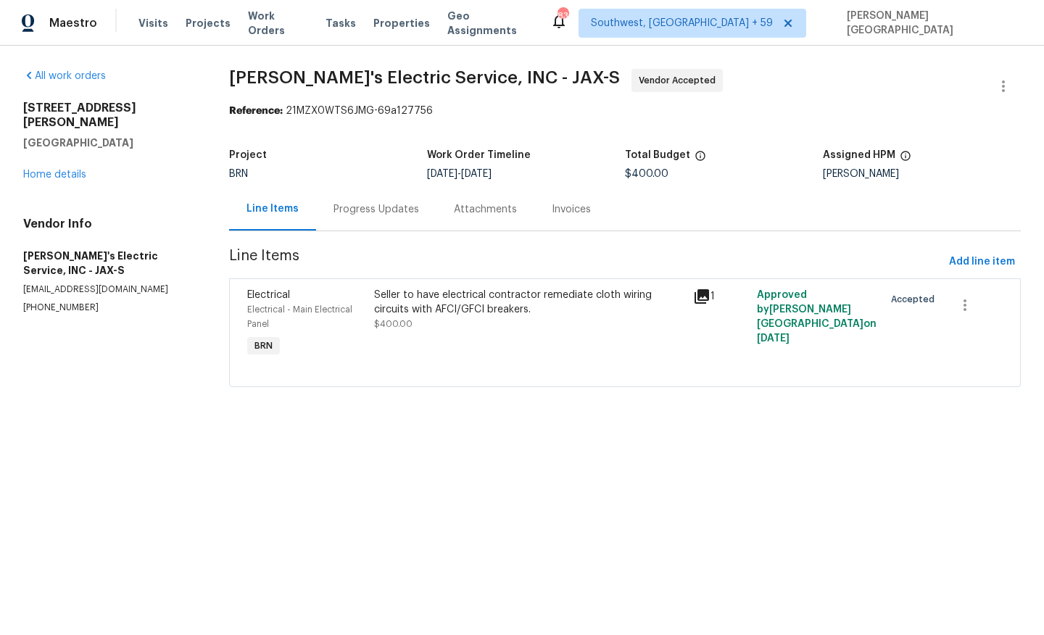
click at [360, 207] on div "Progress Updates" at bounding box center [377, 209] width 86 height 15
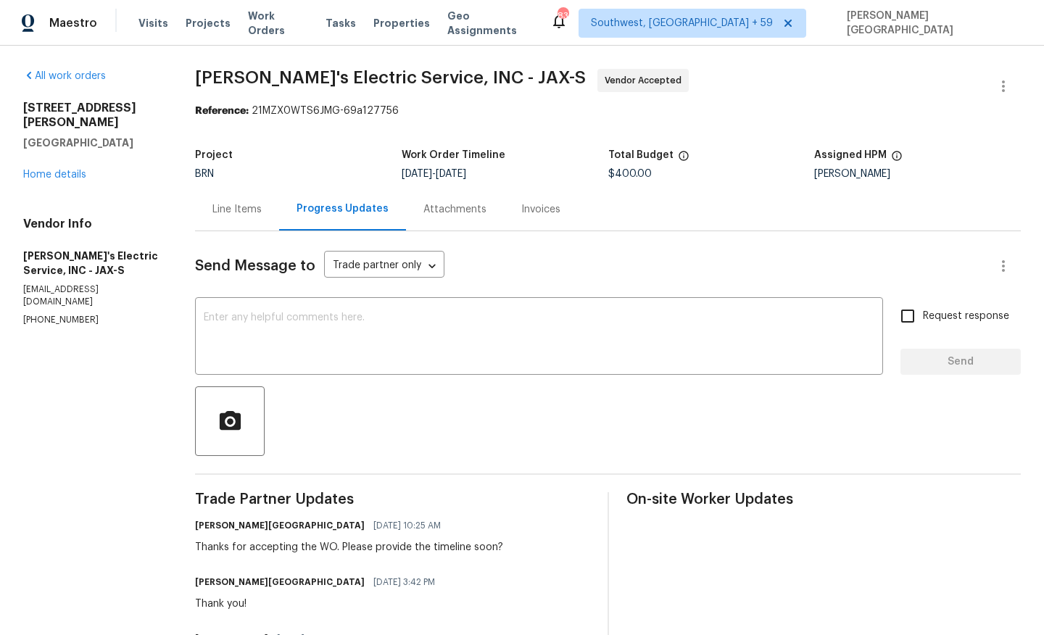
scroll to position [50, 0]
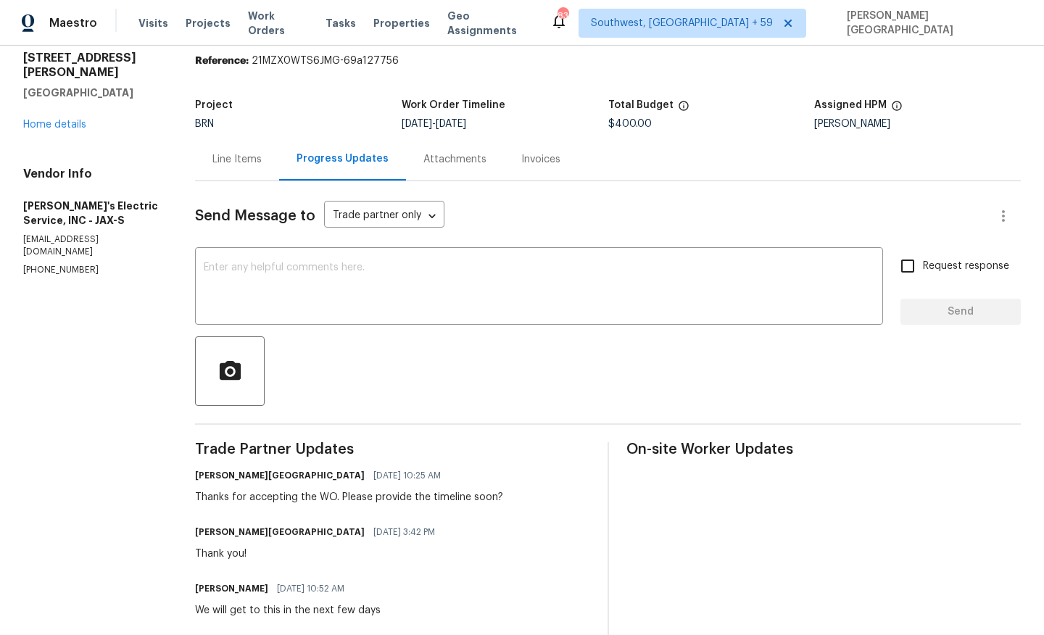
click at [70, 264] on p "[PHONE_NUMBER]" at bounding box center [91, 270] width 137 height 12
copy p "[PHONE_NUMBER]"
click at [368, 271] on textarea at bounding box center [539, 288] width 671 height 51
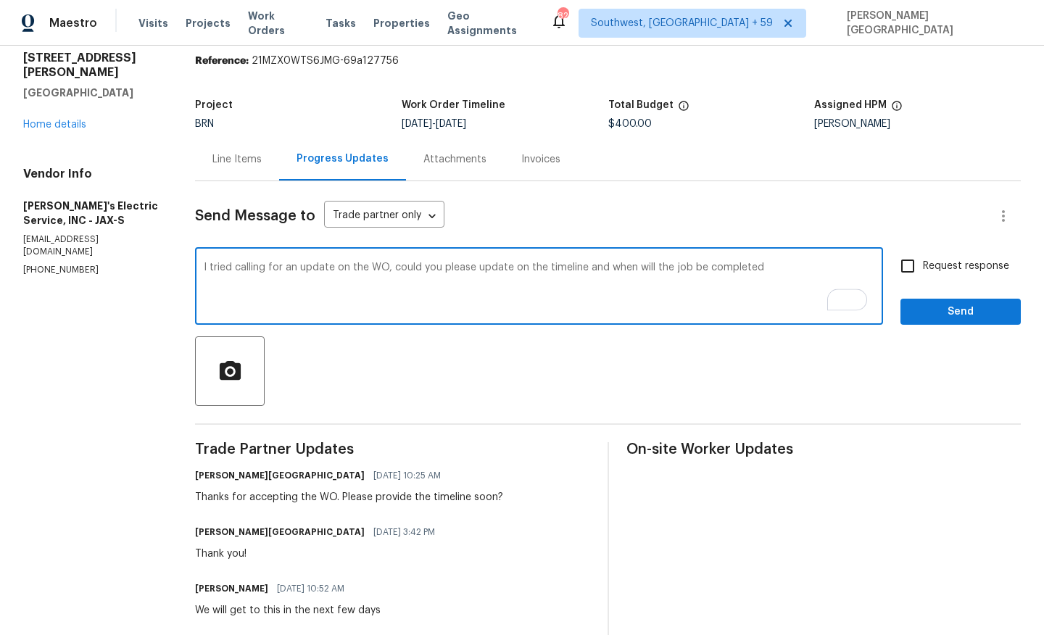
type textarea "I tried calling for an update on the WO, could you please update on the timelin…"
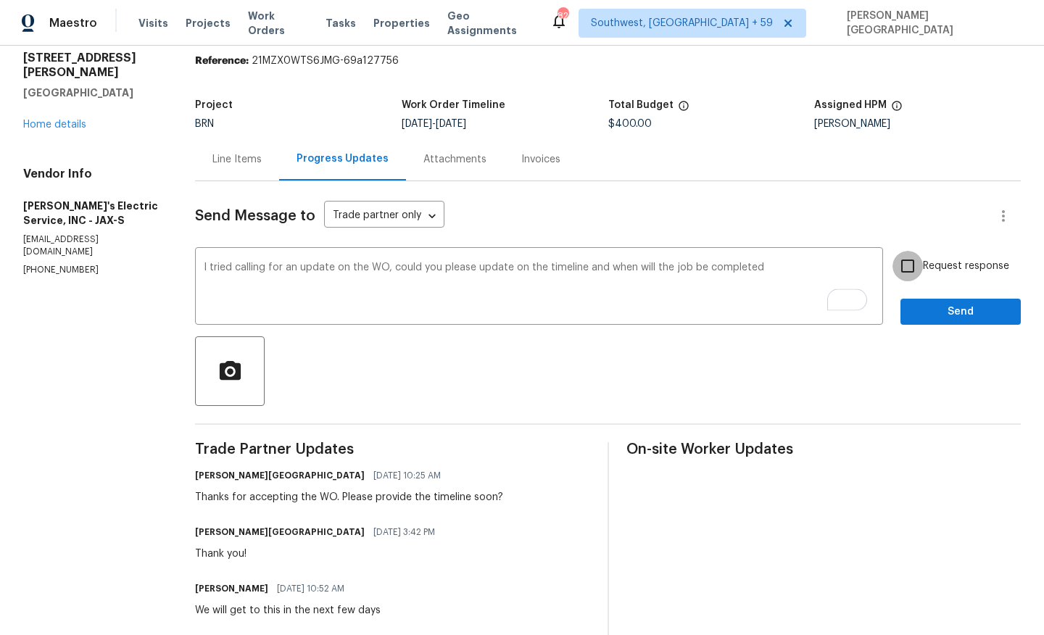
click at [914, 268] on input "Request response" at bounding box center [908, 266] width 30 height 30
checkbox input "true"
click at [928, 309] on span "Send" at bounding box center [960, 312] width 97 height 18
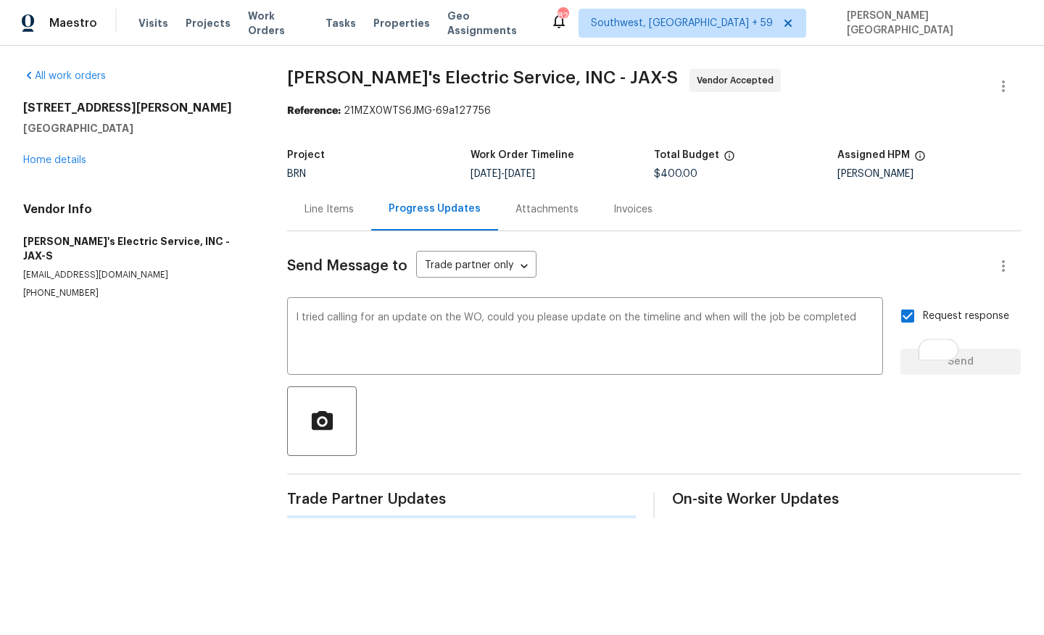
scroll to position [0, 0]
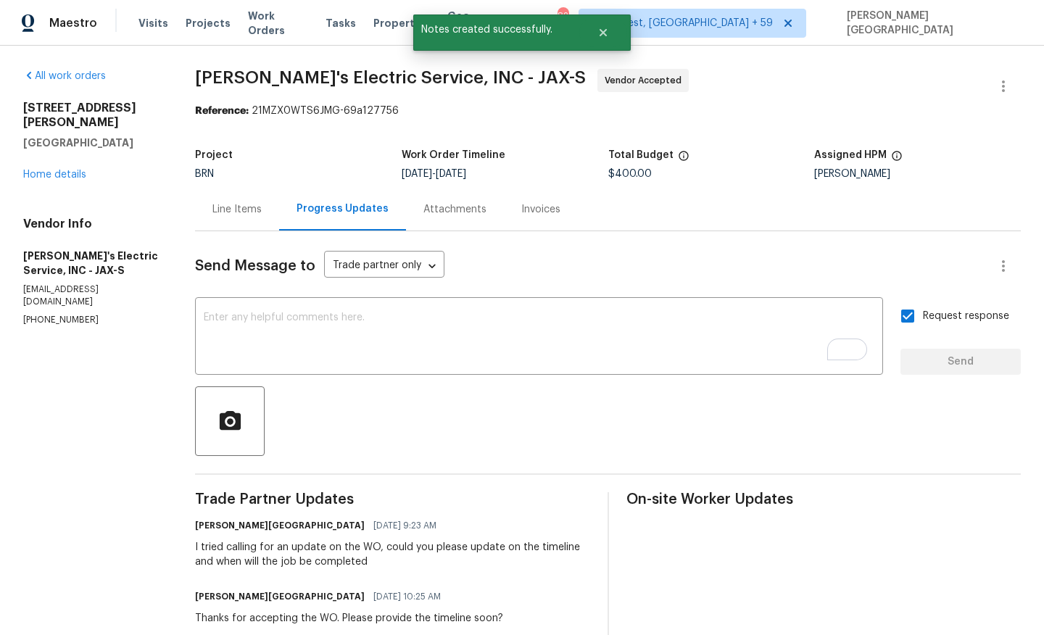
click at [215, 69] on span "[PERSON_NAME]'s Electric Service, INC - JAX-S" at bounding box center [390, 77] width 391 height 17
click at [302, 70] on span "[PERSON_NAME]'s Electric Service, INC - JAX-S" at bounding box center [390, 77] width 391 height 17
copy span "[PERSON_NAME]'s Electric"
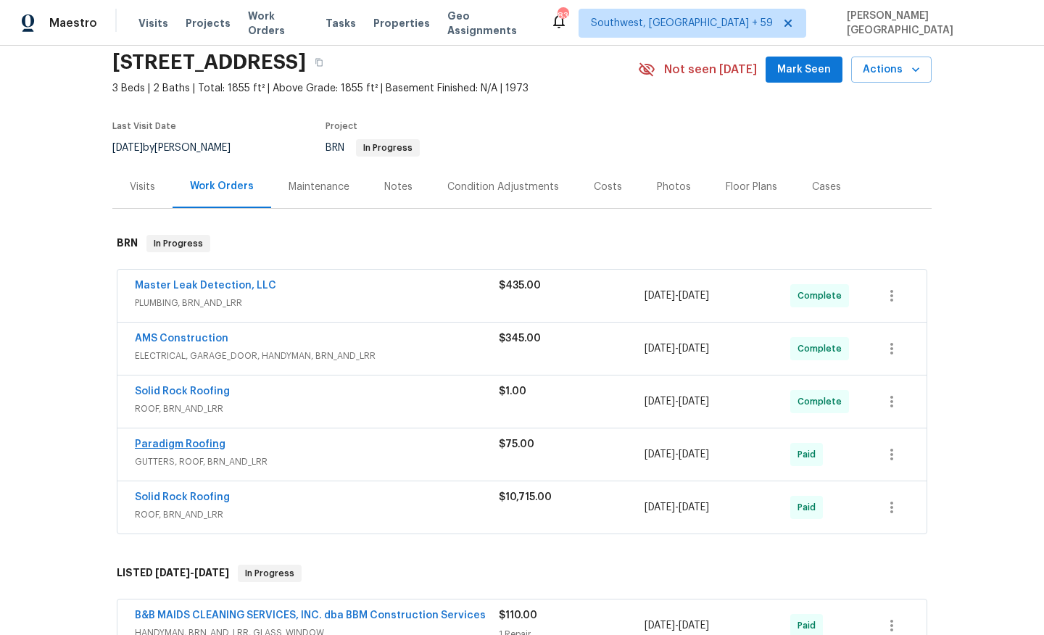
scroll to position [59, 0]
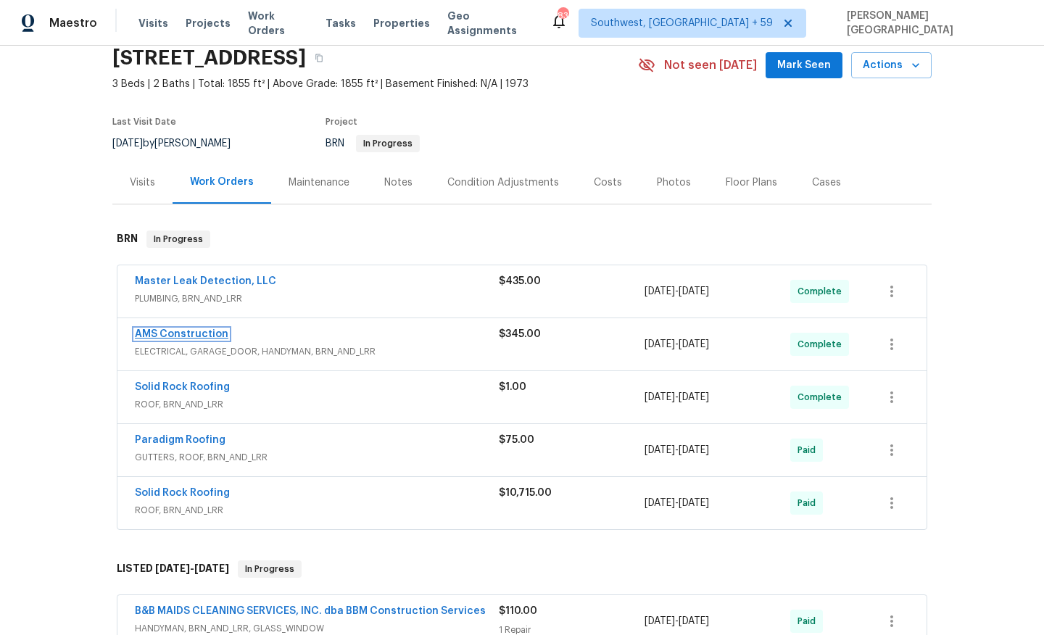
click at [194, 334] on link "AMS Construction" at bounding box center [182, 334] width 94 height 10
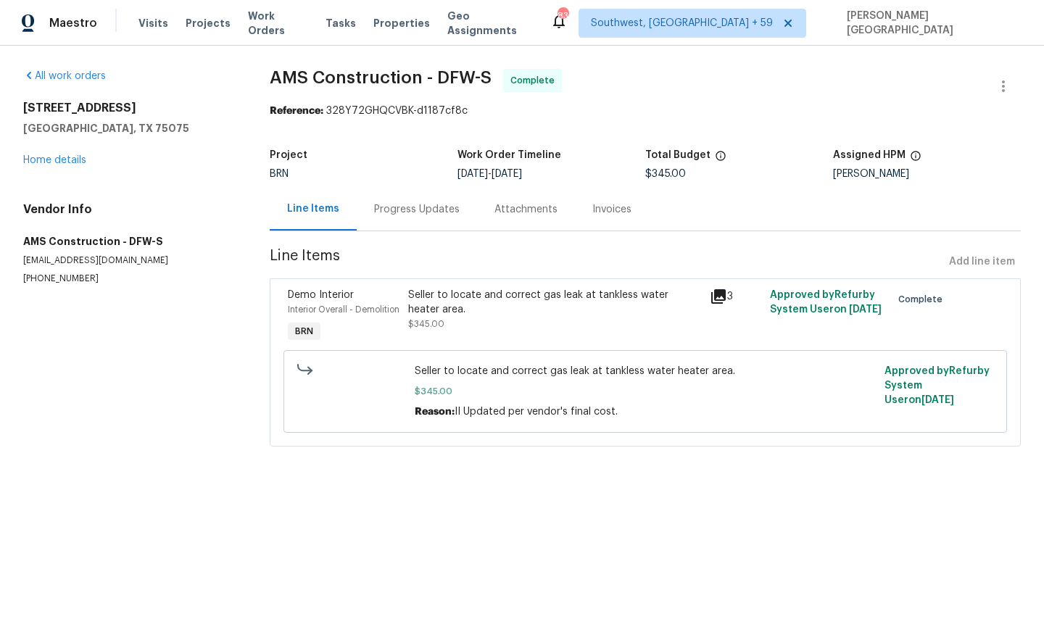
click at [375, 222] on div "Progress Updates" at bounding box center [417, 209] width 120 height 43
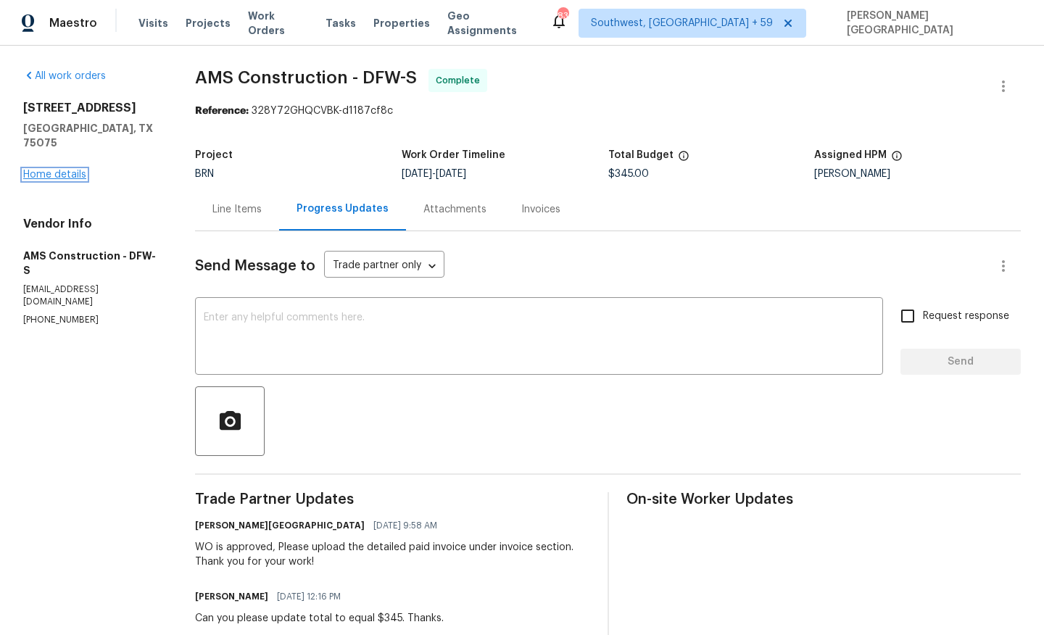
click at [67, 170] on link "Home details" at bounding box center [54, 175] width 63 height 10
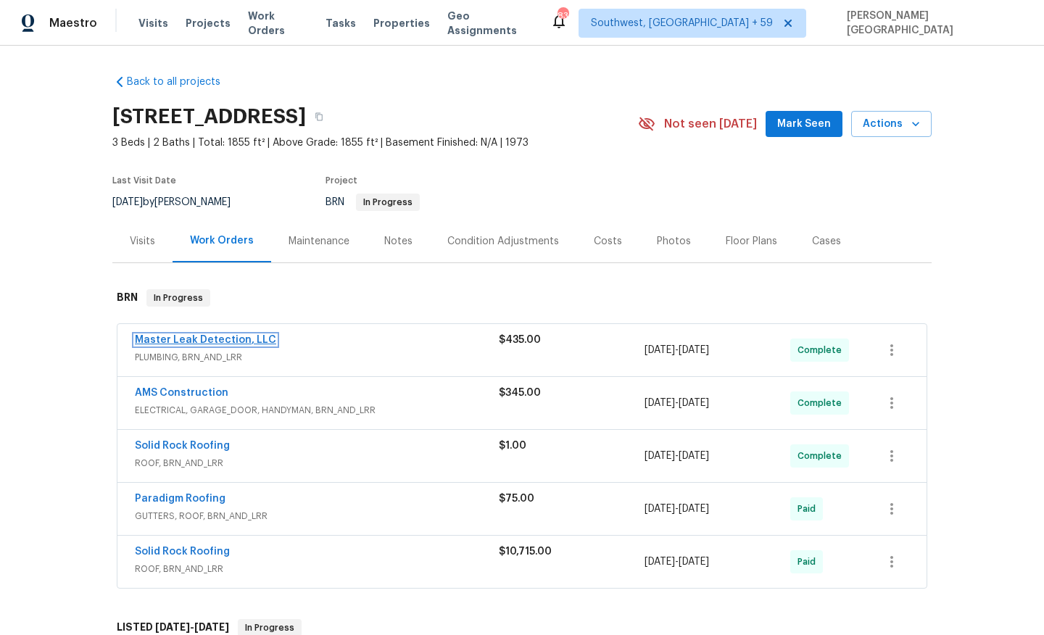
click at [207, 339] on link "Master Leak Detection, LLC" at bounding box center [205, 340] width 141 height 10
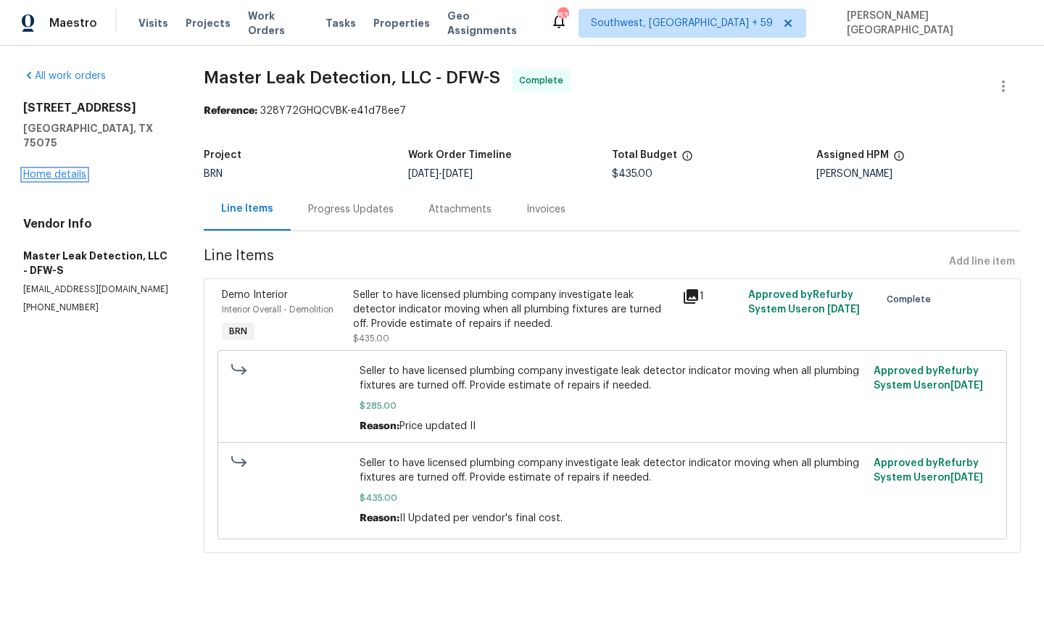
click at [65, 170] on link "Home details" at bounding box center [54, 175] width 63 height 10
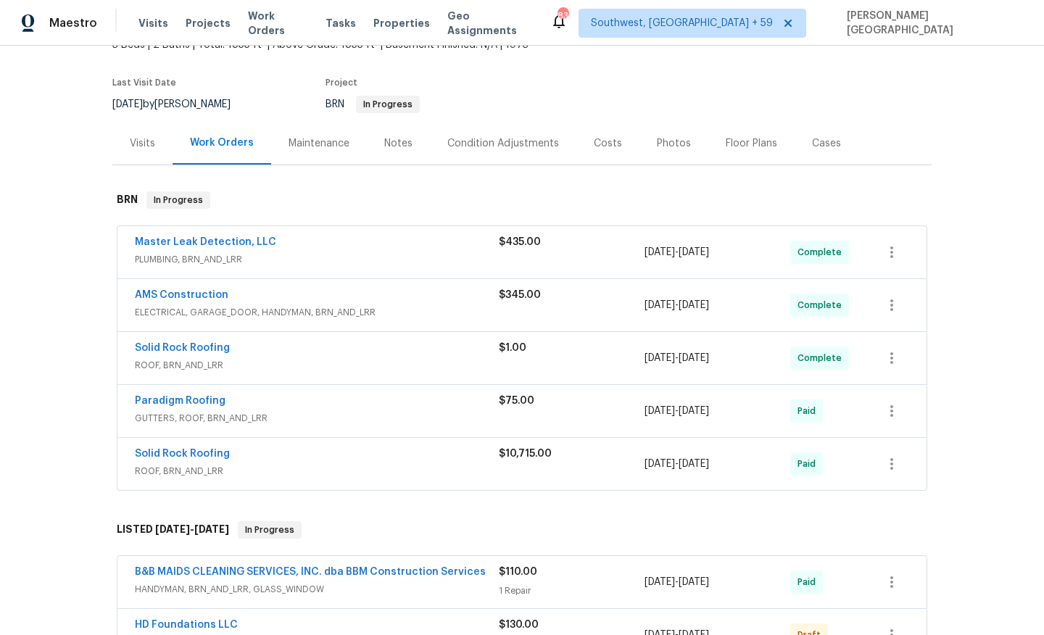
scroll to position [660, 0]
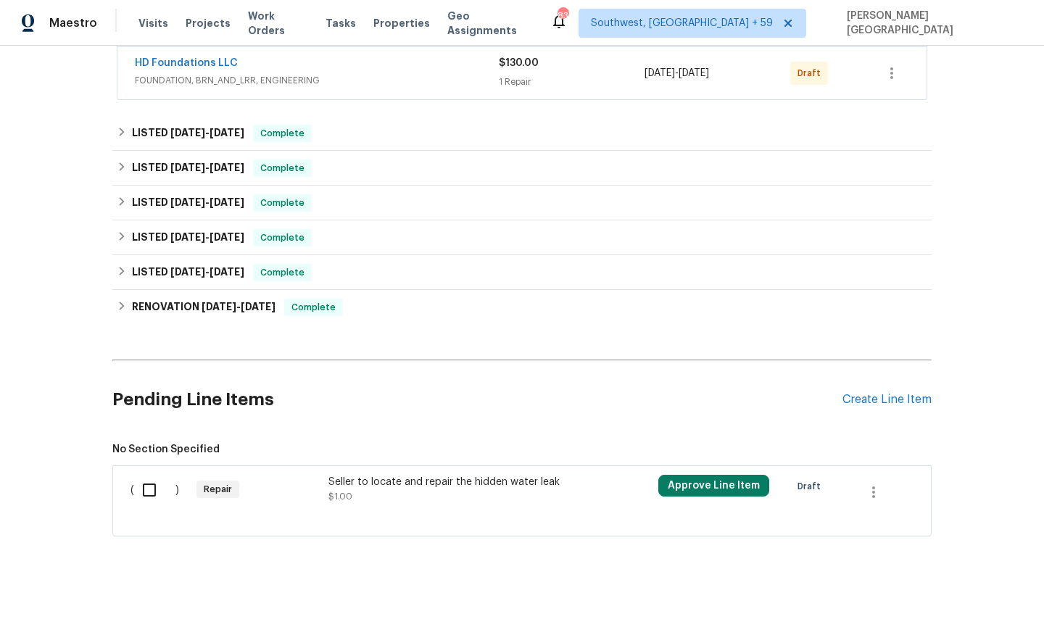
click at [496, 497] on div "Seller to locate and repair the hidden water leak $1.00" at bounding box center [456, 489] width 255 height 29
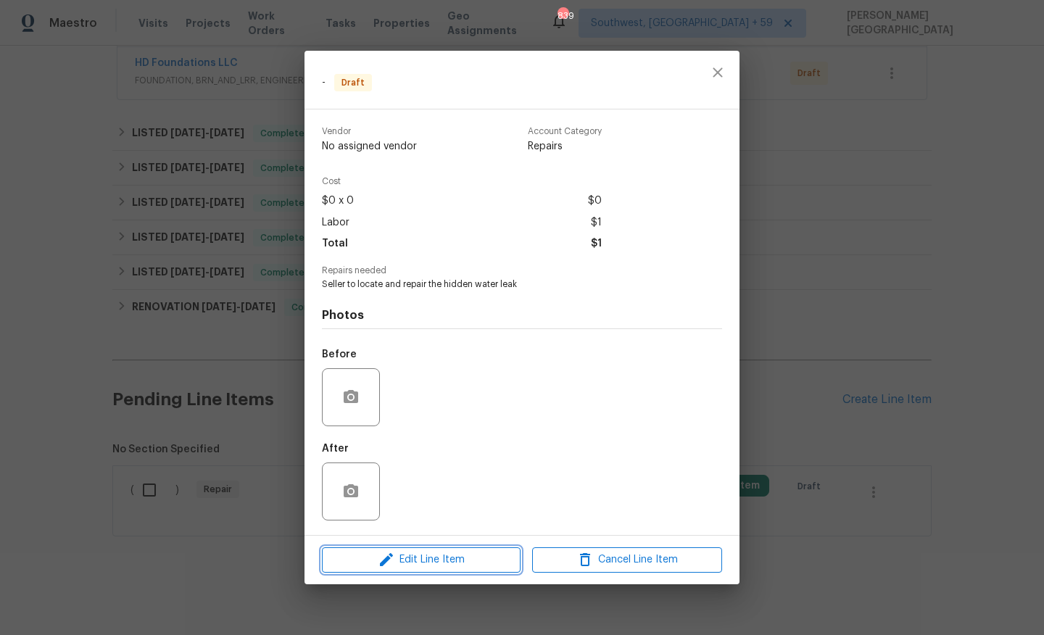
click at [395, 559] on span "Edit Line Item" at bounding box center [421, 560] width 190 height 18
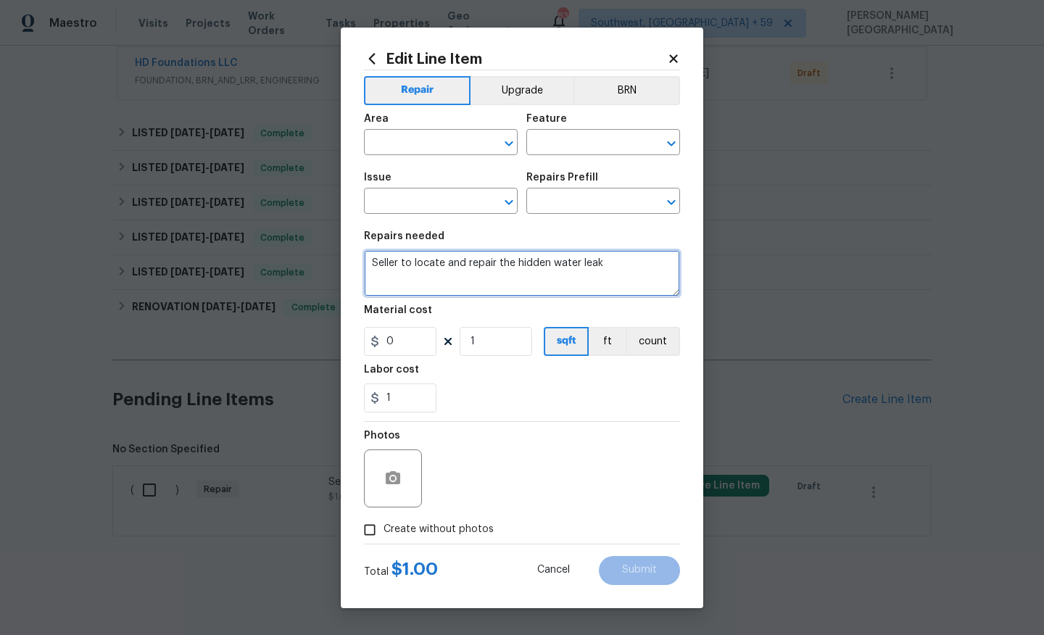
click at [521, 256] on textarea "Seller to locate and repair the hidden water leak" at bounding box center [522, 273] width 316 height 46
click at [405, 265] on textarea "Seller to locate and repair the hidden water leak" at bounding box center [522, 273] width 316 height 46
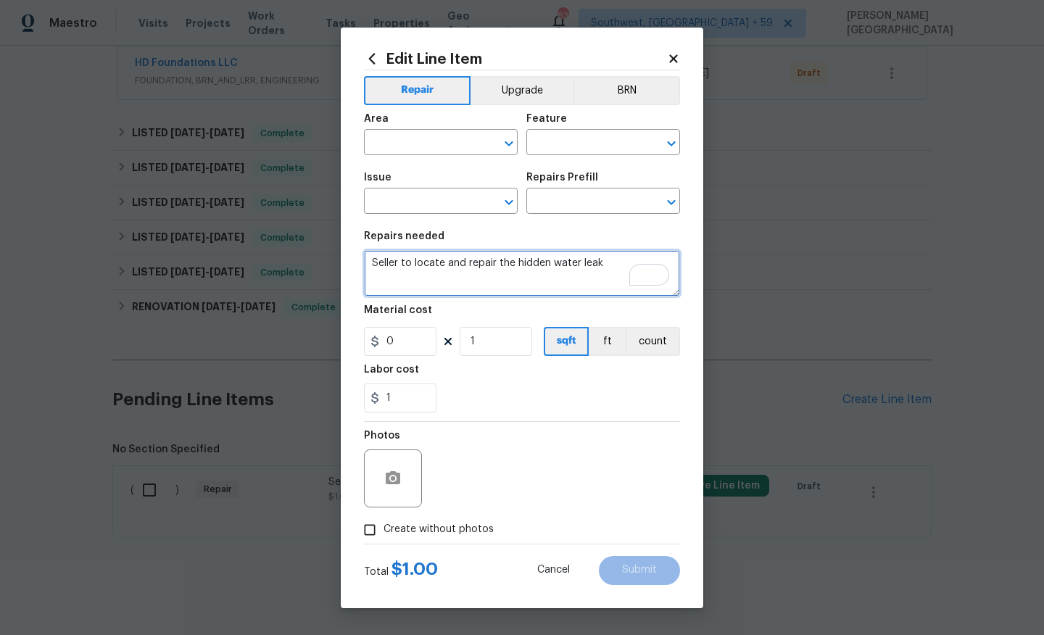
click at [405, 265] on textarea "Seller to locate and repair the hidden water leak" at bounding box center [522, 273] width 316 height 46
paste textarea "correct gas leak at tankless water heater area."
type textarea "Seller to locate and correct gas leak at tankless water heater area."
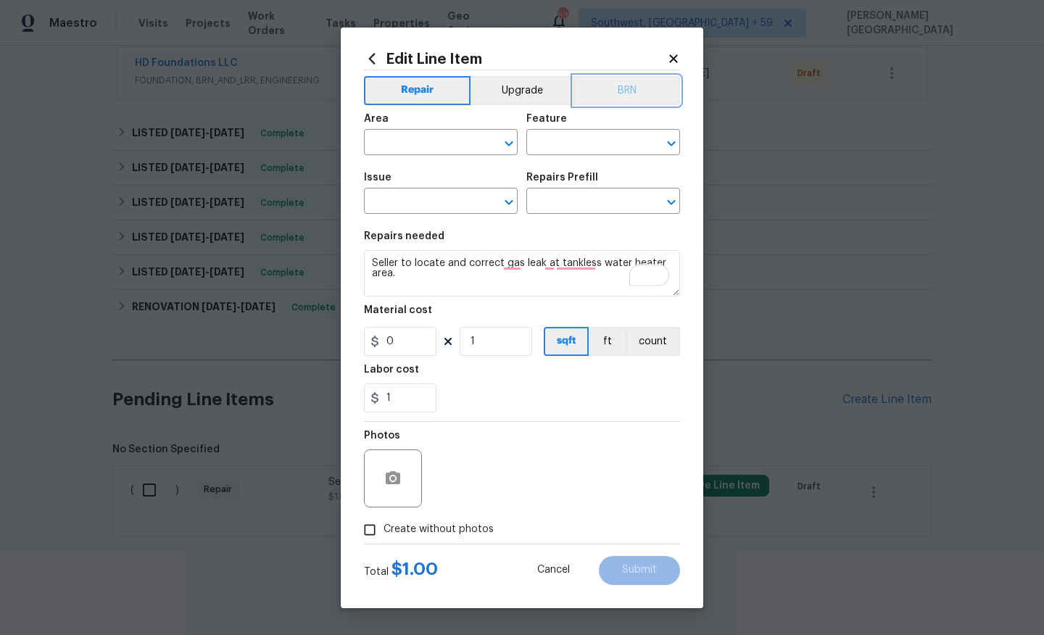
click at [640, 90] on button "BRN" at bounding box center [627, 90] width 107 height 29
click at [414, 141] on input "text" at bounding box center [420, 144] width 113 height 22
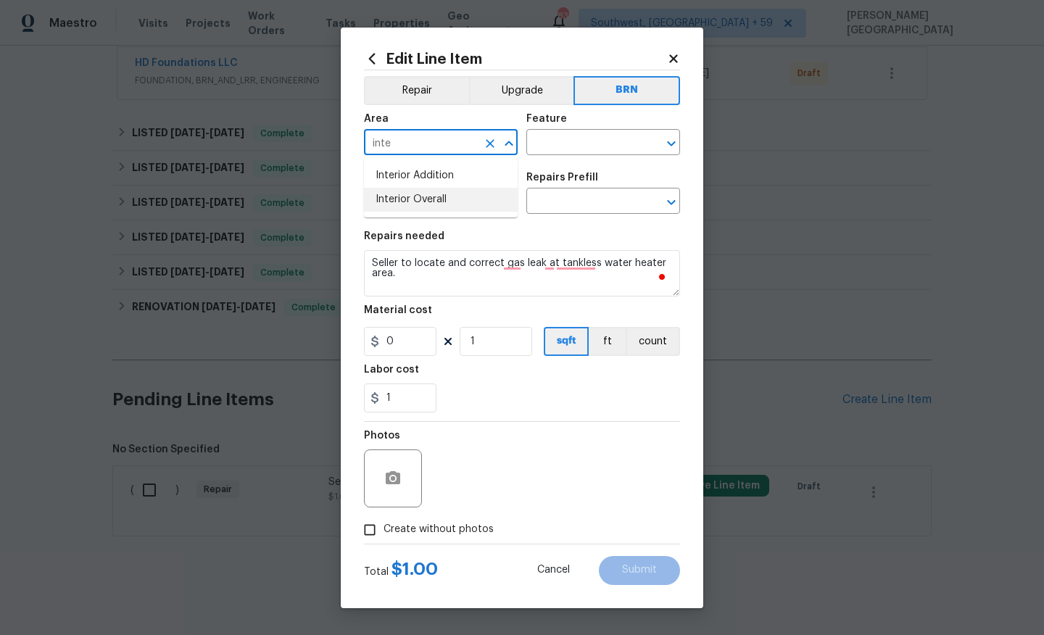
click at [402, 196] on li "Interior Overall" at bounding box center [441, 200] width 154 height 24
type input "Interior Overall"
click at [548, 149] on input "text" at bounding box center [582, 144] width 113 height 22
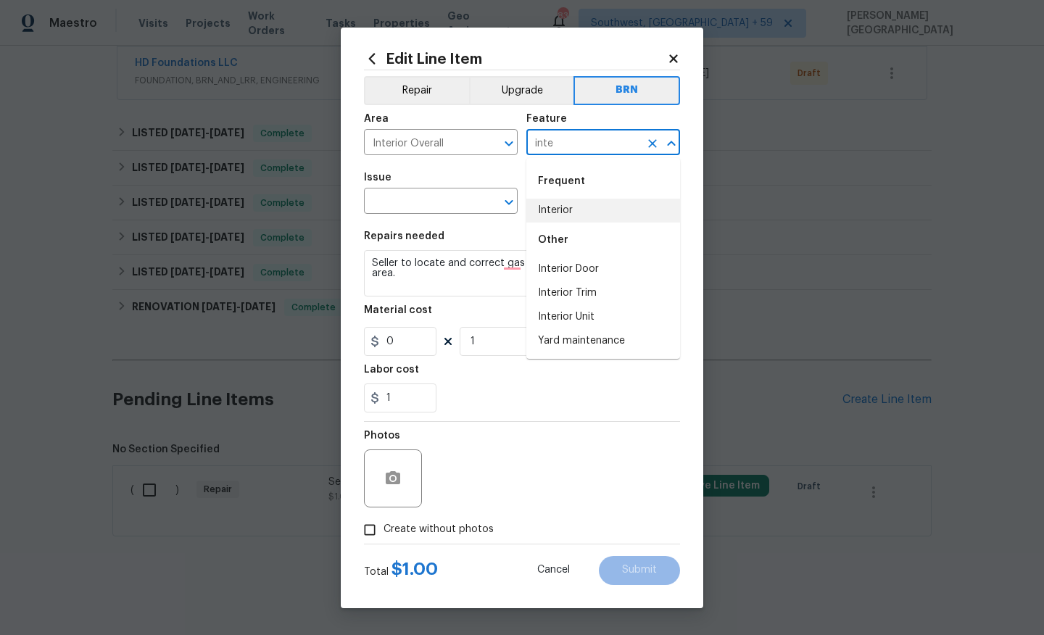
click at [571, 199] on li "Interior" at bounding box center [603, 211] width 154 height 24
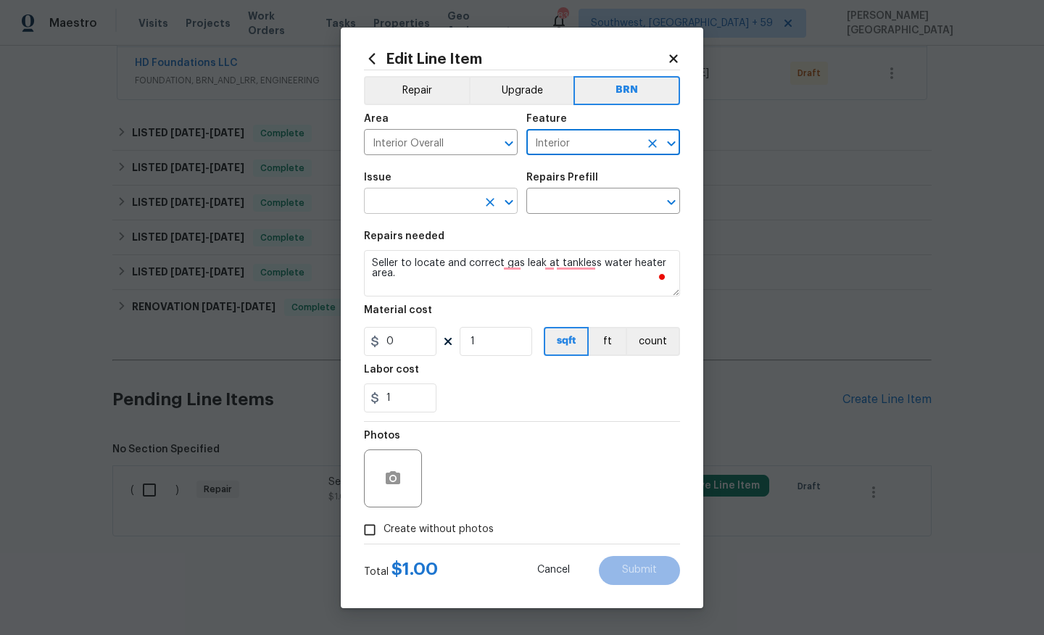
type input "Interior"
click at [413, 197] on input "text" at bounding box center [420, 202] width 113 height 22
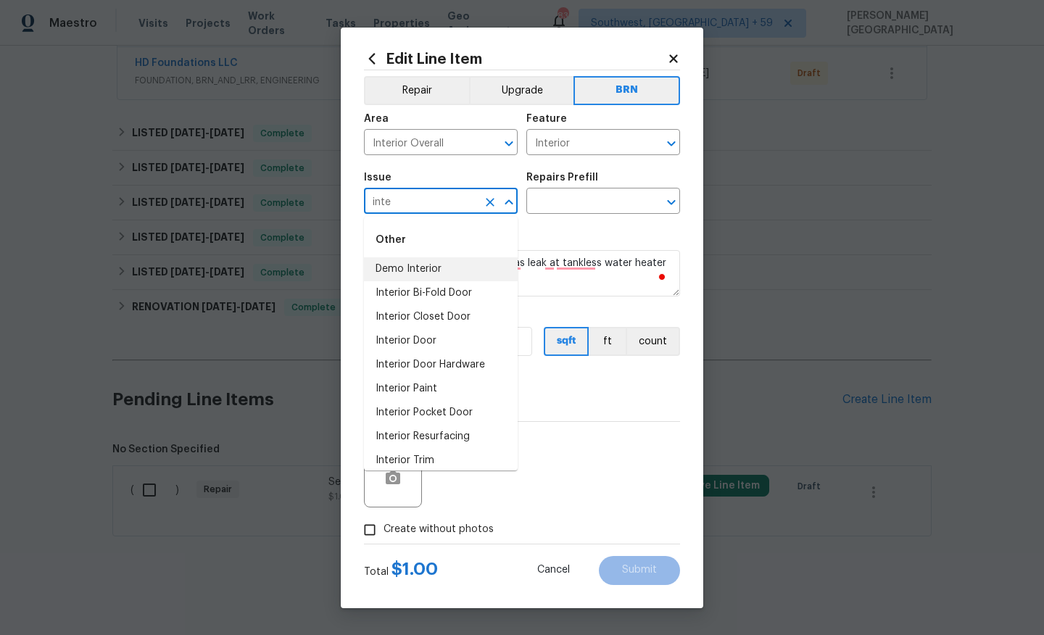
click at [478, 279] on li "Demo Interior" at bounding box center [441, 269] width 154 height 24
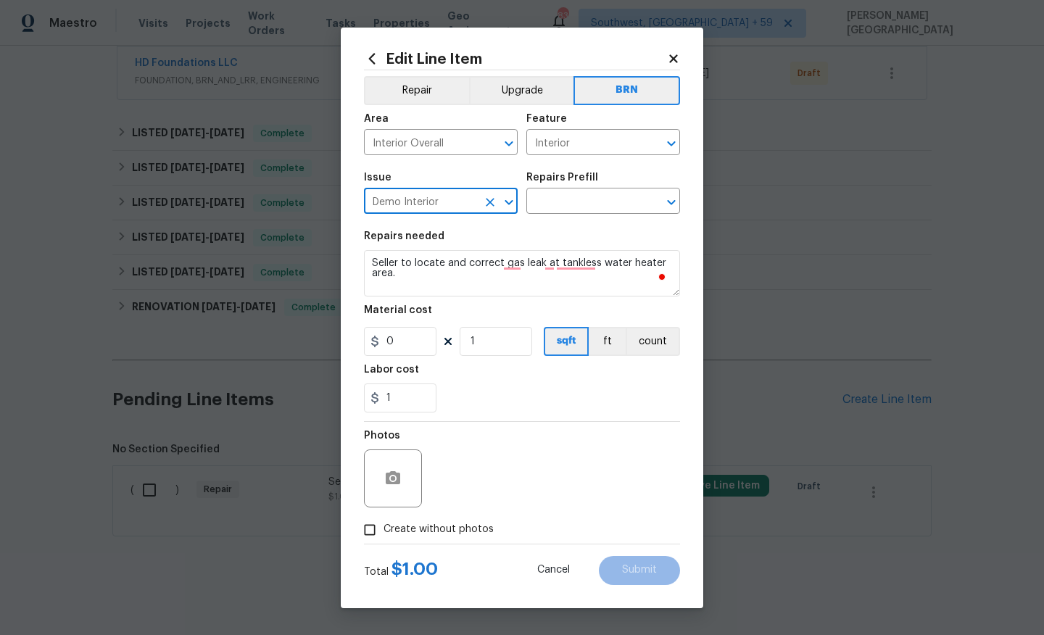
type input "Demo Interior"
click at [561, 168] on div "Issue Demo Interior ​ Repairs Prefill ​" at bounding box center [522, 193] width 316 height 59
click at [560, 201] on input "text" at bounding box center [582, 202] width 113 height 22
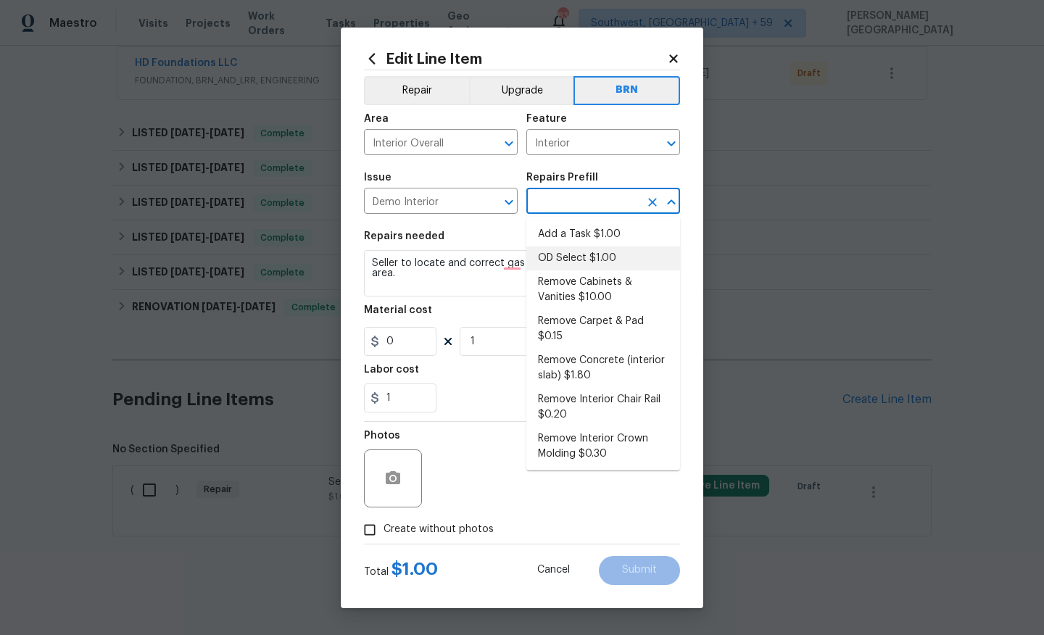
click at [560, 257] on li "OD Select $1.00" at bounding box center [603, 259] width 154 height 24
type input "Demolition"
type input "OD Select $1.00"
type textarea "Refer to the agreed upon scope document for further details."
type input "1"
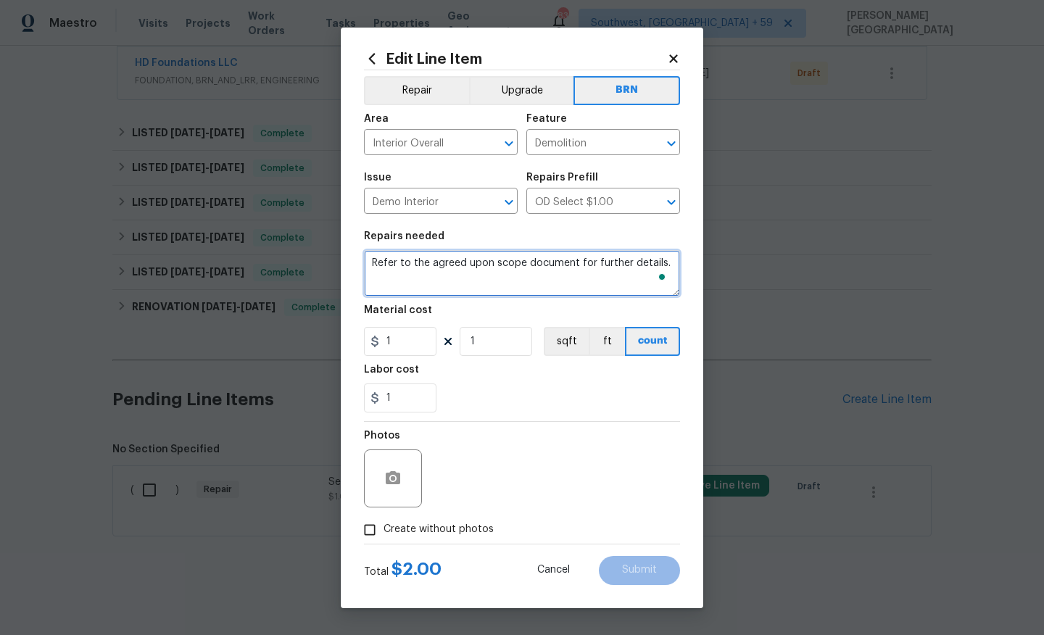
click at [525, 263] on textarea "Refer to the agreed upon scope document for further details." at bounding box center [522, 273] width 316 height 46
paste textarea "Seller to locate and correct gas leak at tankless water heater area."
type textarea "Seller to locate and correct gas leak at tankless water heater area."
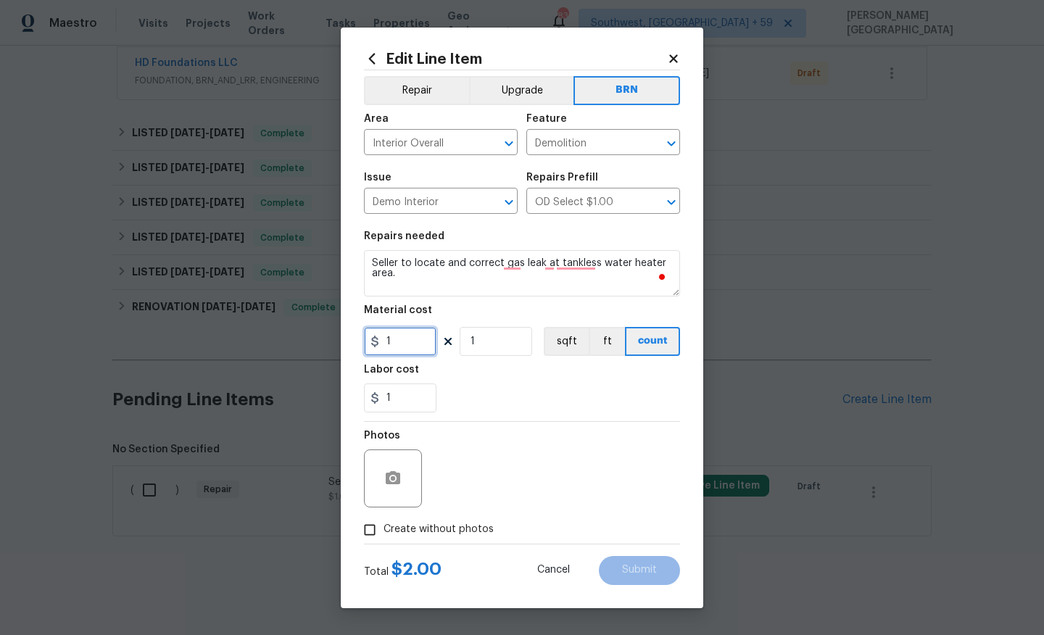
click at [410, 335] on input "1" at bounding box center [400, 341] width 73 height 29
type input "0"
click at [398, 528] on span "Create without photos" at bounding box center [439, 529] width 110 height 15
click at [384, 528] on input "Create without photos" at bounding box center [370, 530] width 28 height 28
checkbox input "true"
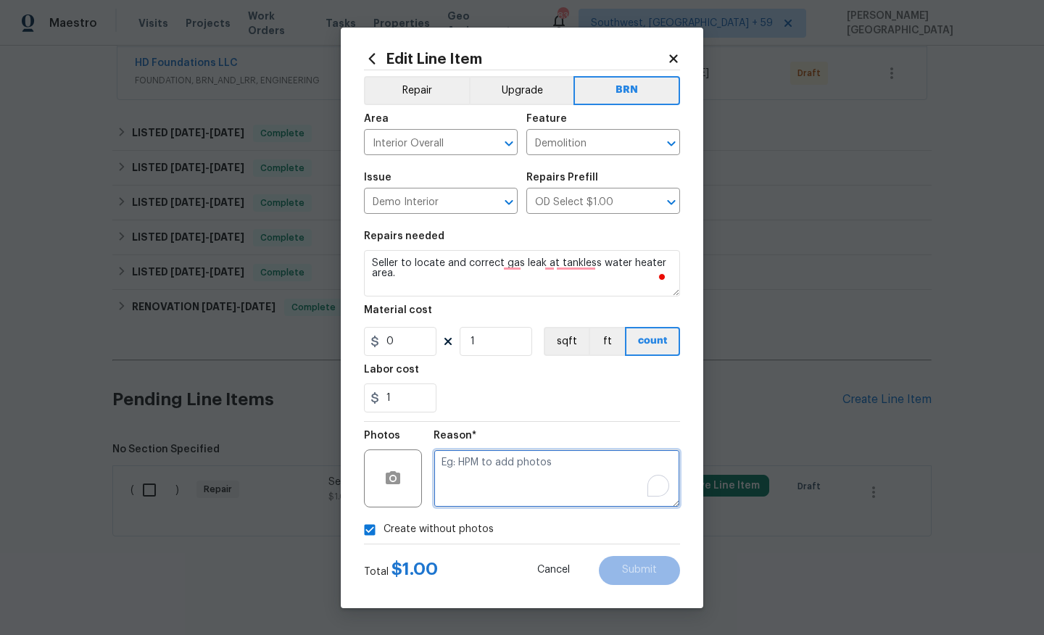
click at [472, 474] on textarea "To enrich screen reader interactions, please activate Accessibility in Grammarl…" at bounding box center [557, 479] width 247 height 58
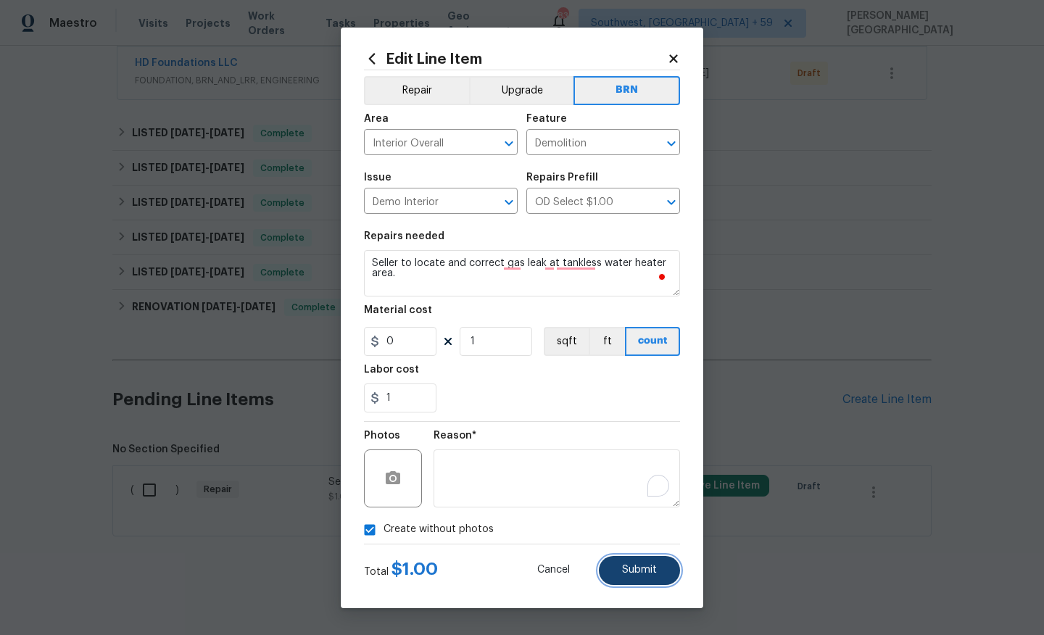
click at [607, 561] on button "Submit" at bounding box center [639, 570] width 81 height 29
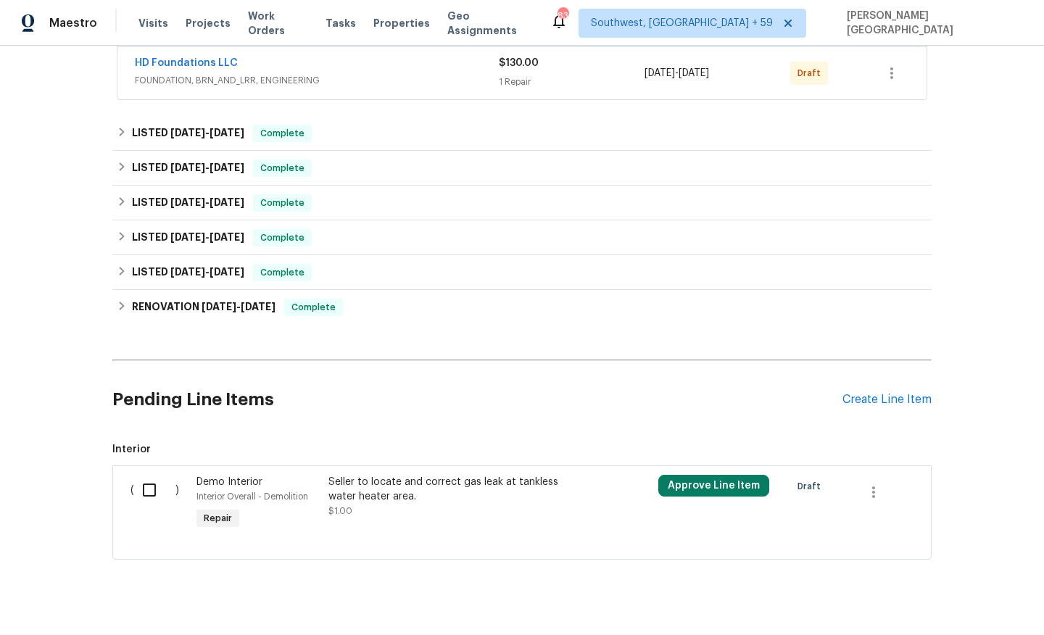
click at [149, 477] on input "checkbox" at bounding box center [154, 490] width 41 height 30
checkbox input "false"
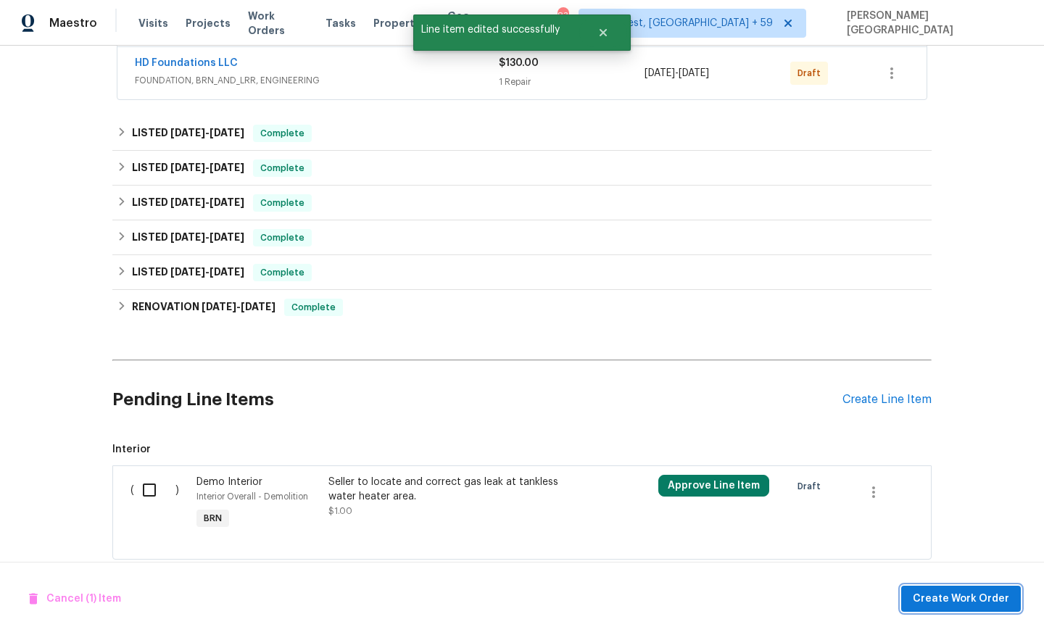
click at [949, 592] on span "Create Work Order" at bounding box center [961, 599] width 96 height 18
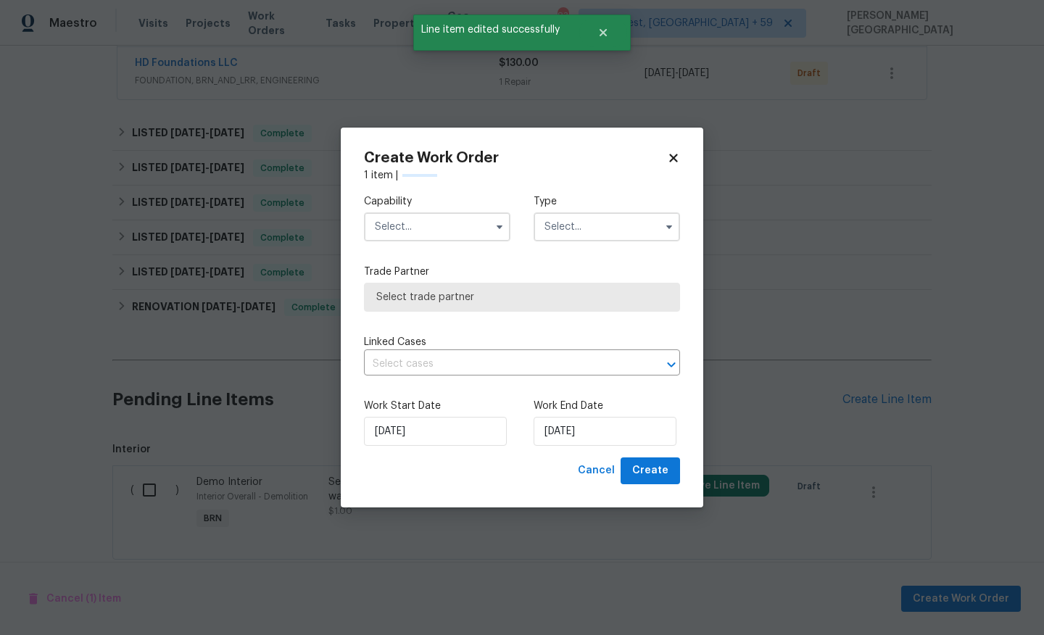
click at [410, 230] on input "text" at bounding box center [437, 226] width 146 height 29
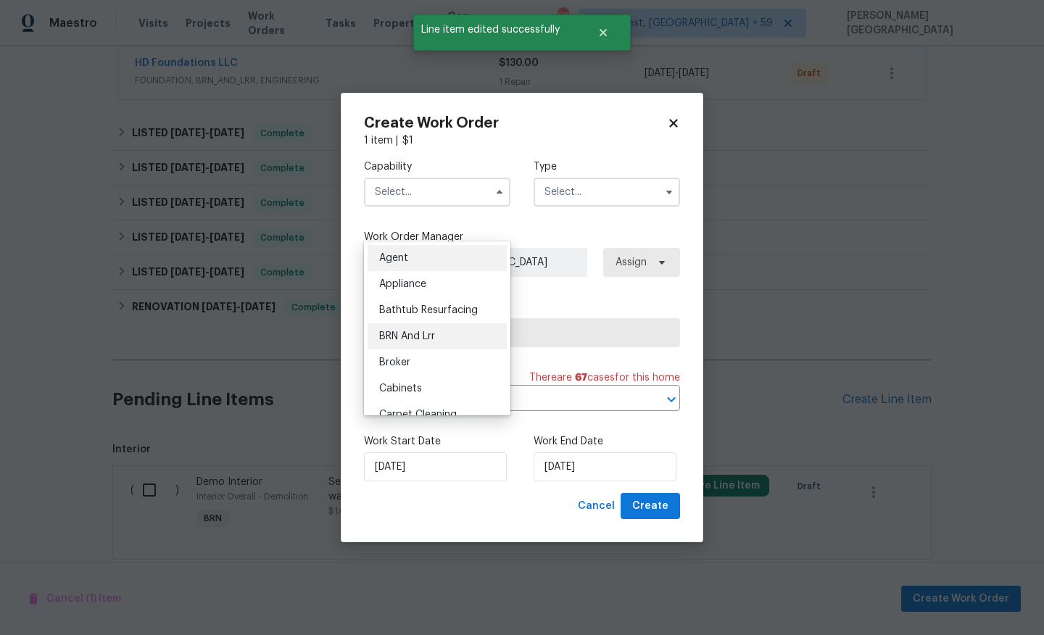
click at [443, 342] on div "BRN And Lrr" at bounding box center [437, 336] width 139 height 26
type input "BRN And Lrr"
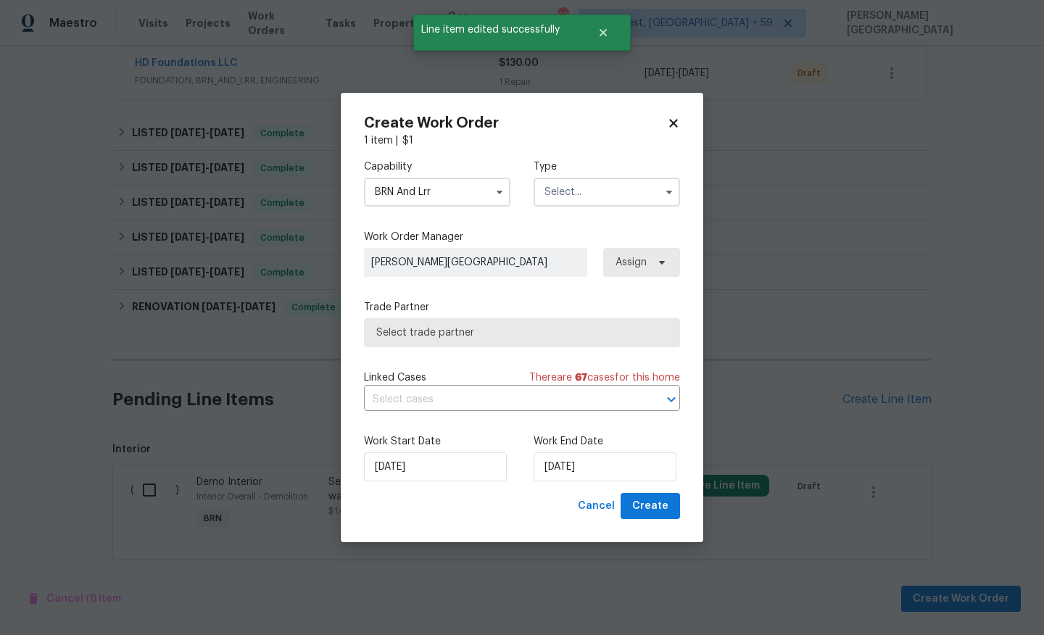
click at [569, 199] on input "text" at bounding box center [607, 192] width 146 height 29
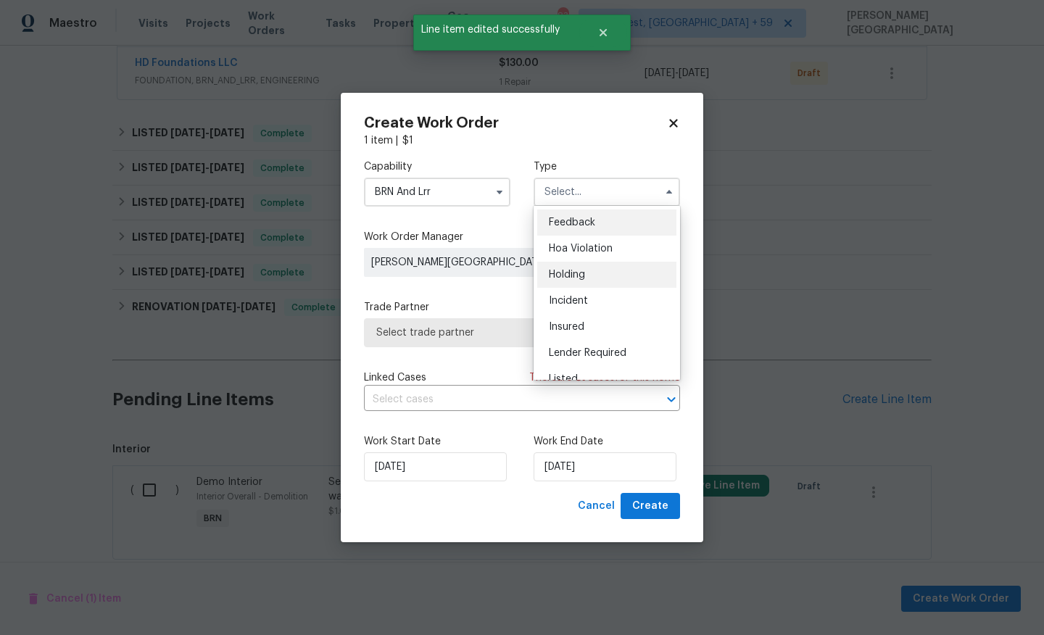
scroll to position [329, 0]
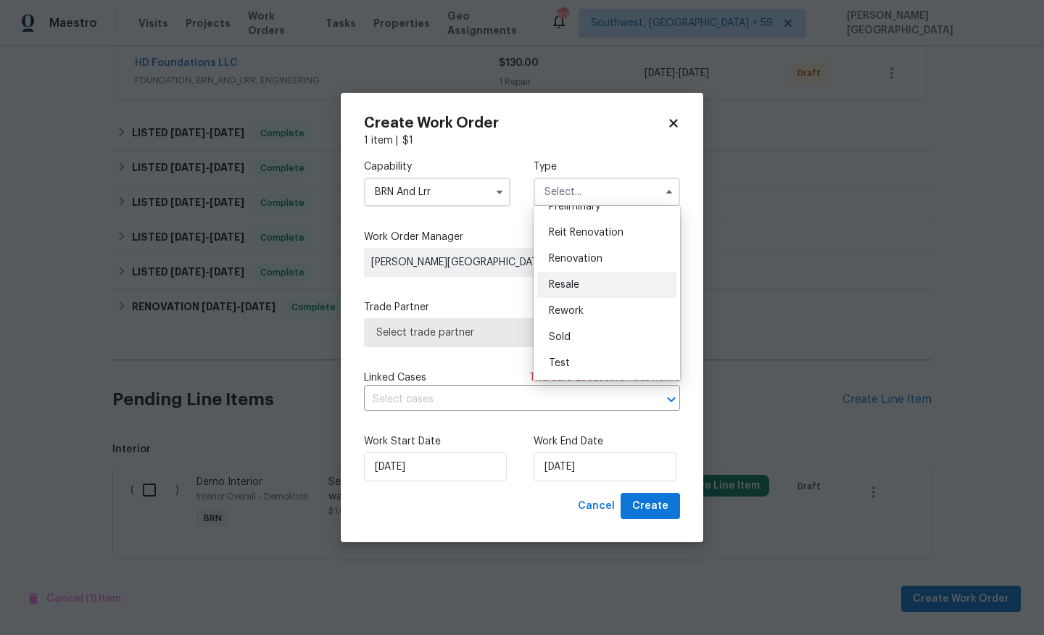
click at [574, 283] on span "Resale" at bounding box center [564, 285] width 30 height 10
type input "Resale"
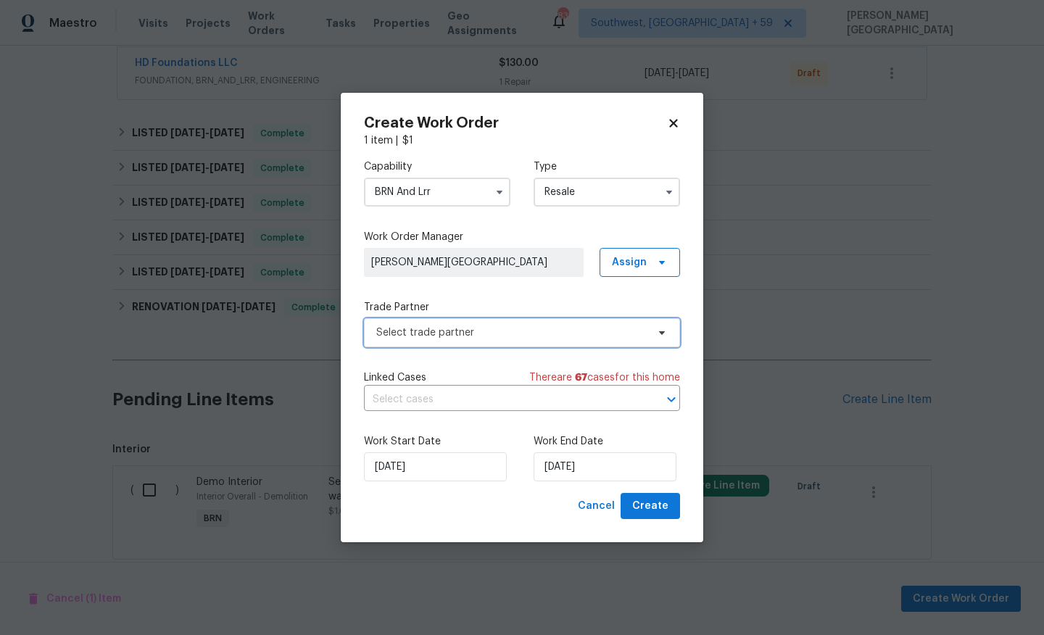
click at [427, 331] on span "Select trade partner" at bounding box center [511, 333] width 270 height 15
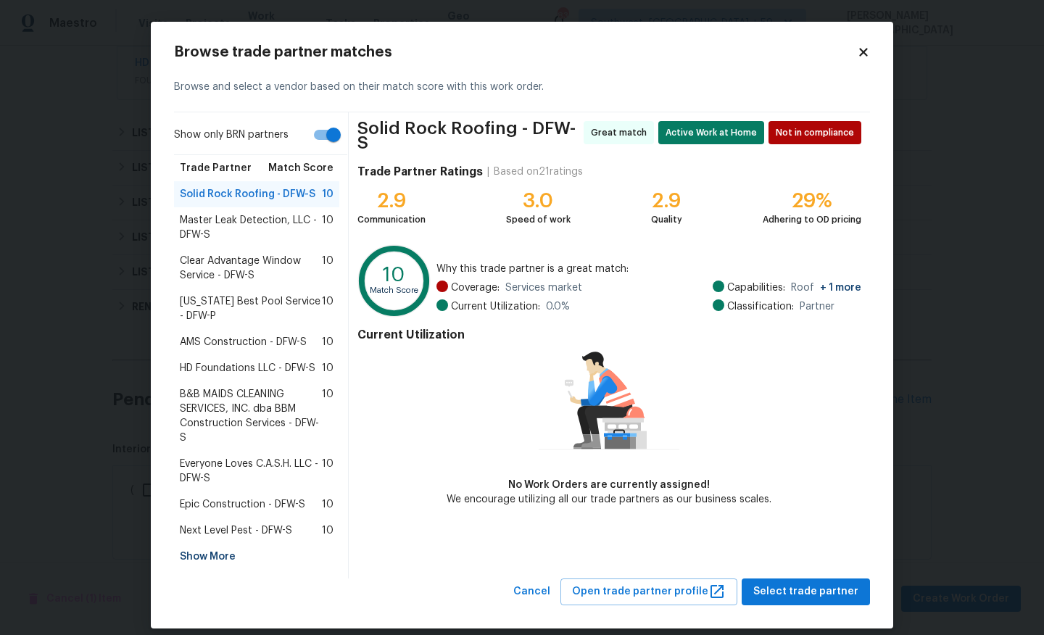
click at [270, 341] on span "AMS Construction - DFW-S" at bounding box center [243, 342] width 127 height 15
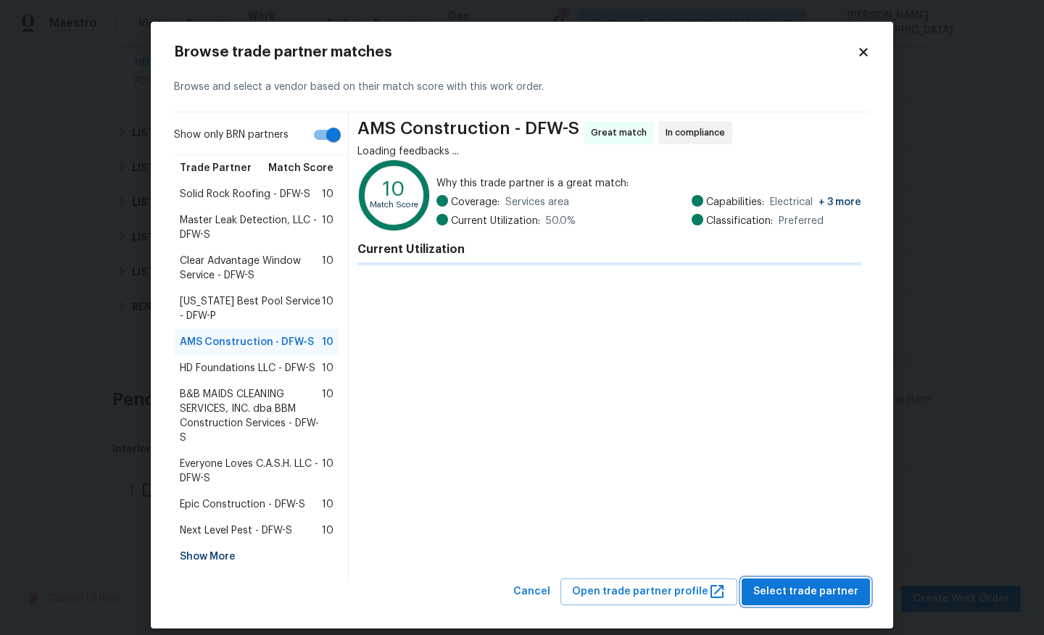
click at [794, 588] on span "Select trade partner" at bounding box center [805, 592] width 105 height 18
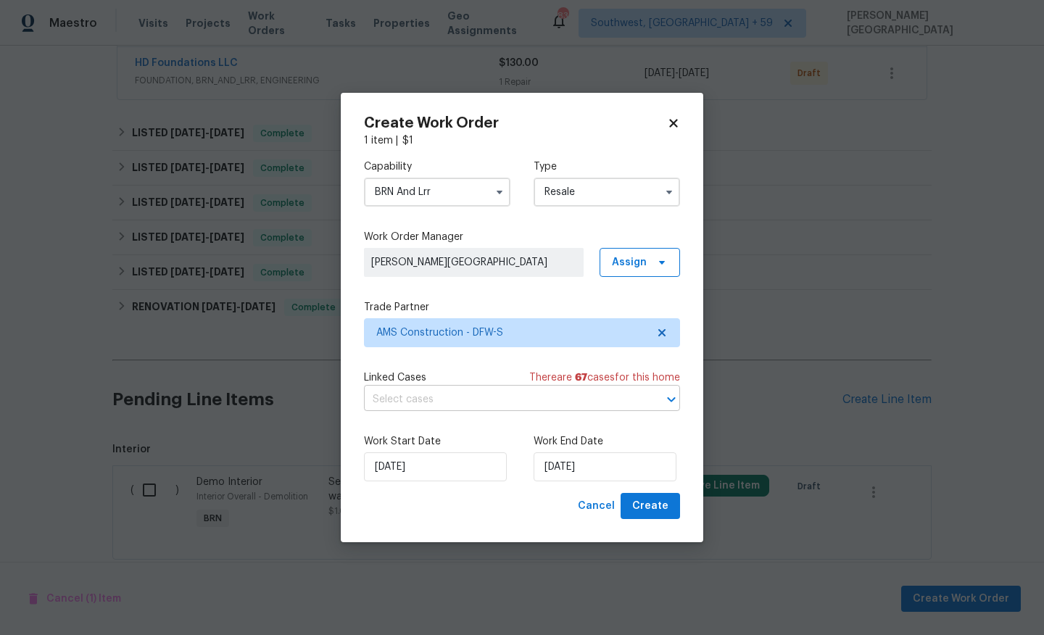
click at [527, 395] on input "text" at bounding box center [502, 400] width 276 height 22
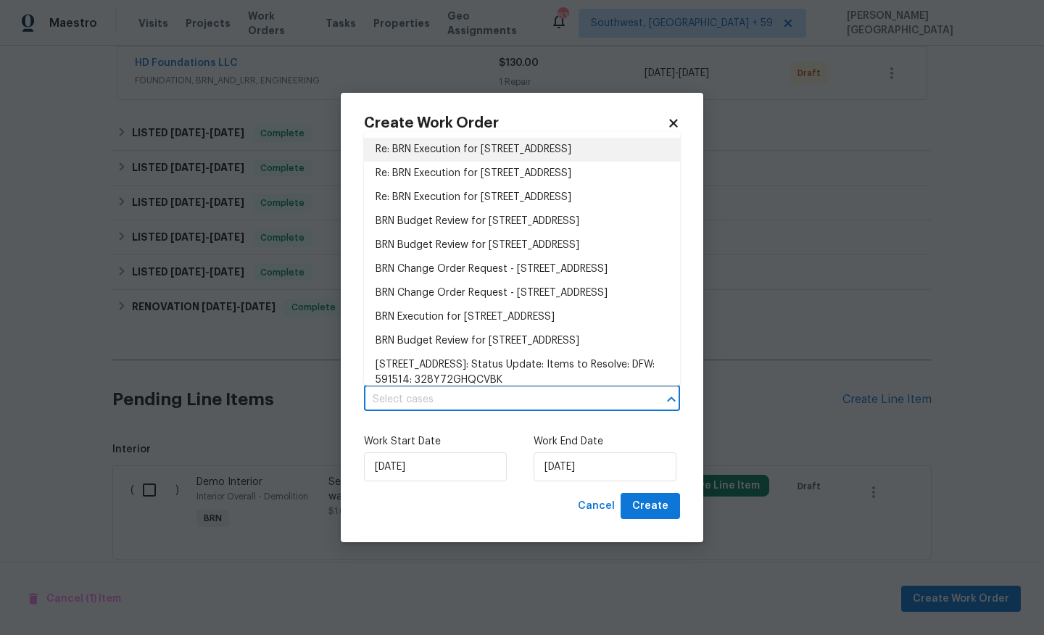
click at [430, 154] on li "Re: BRN Execution for 2761 N Hillbrier Cir, Plano, TX 75075" at bounding box center [522, 150] width 316 height 24
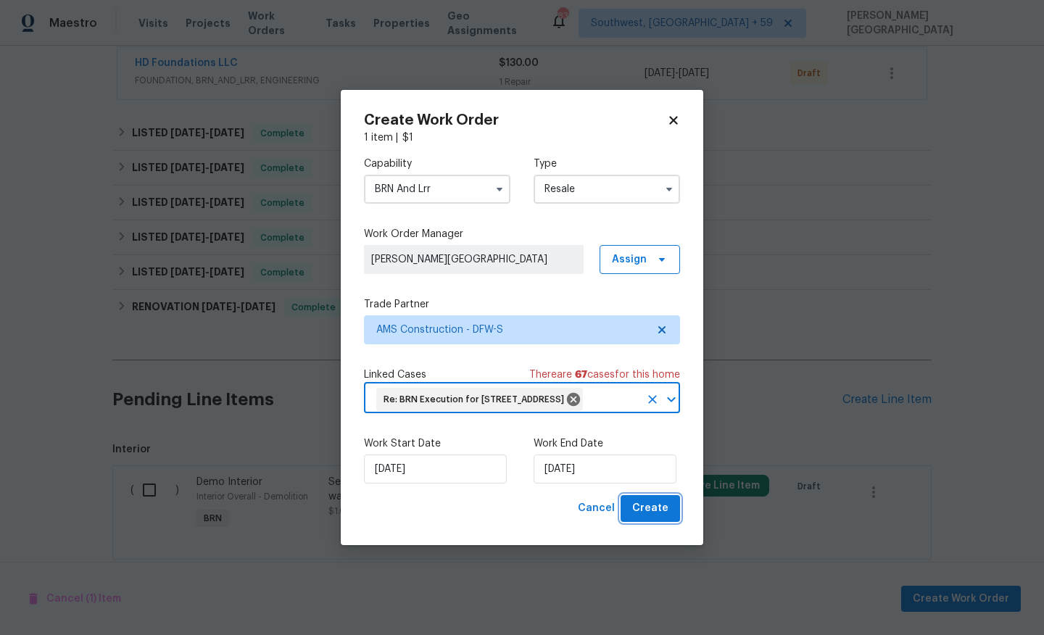
click at [635, 518] on span "Create" at bounding box center [650, 509] width 36 height 18
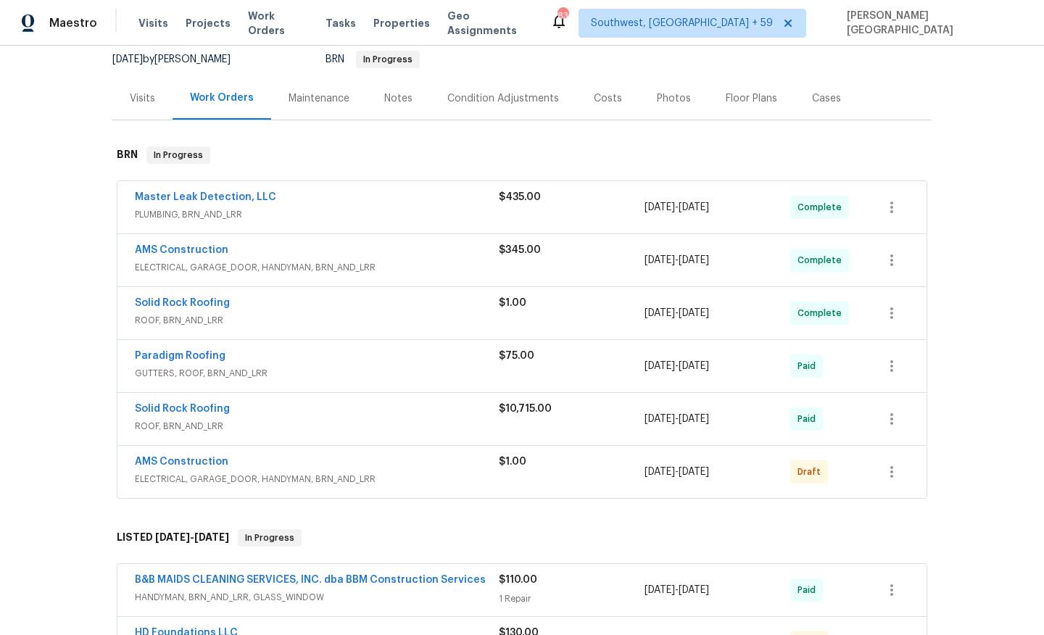
scroll to position [100, 0]
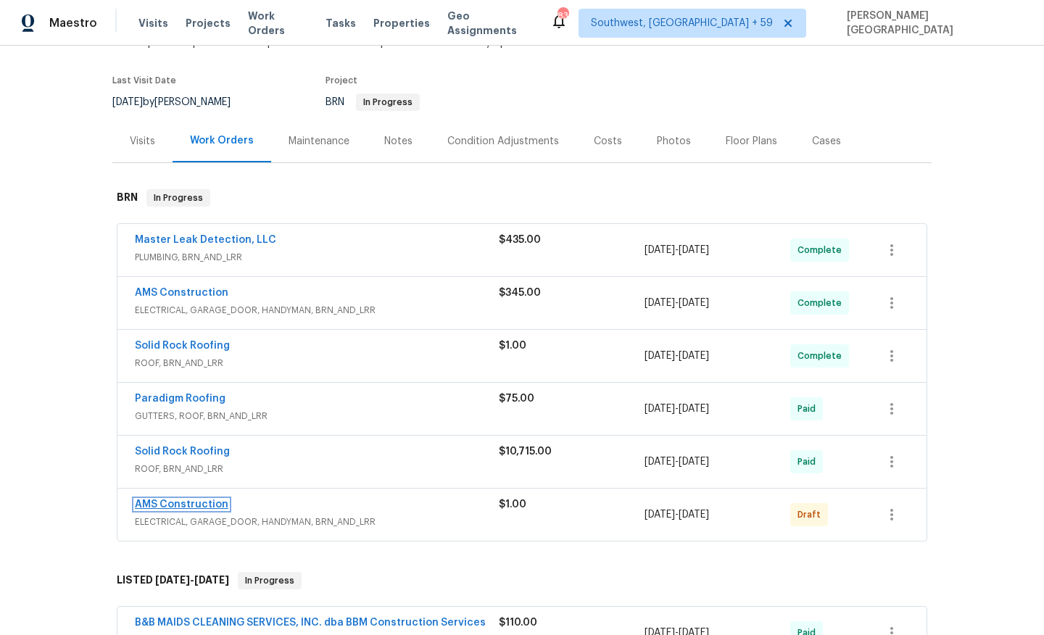
click at [198, 506] on link "AMS Construction" at bounding box center [182, 505] width 94 height 10
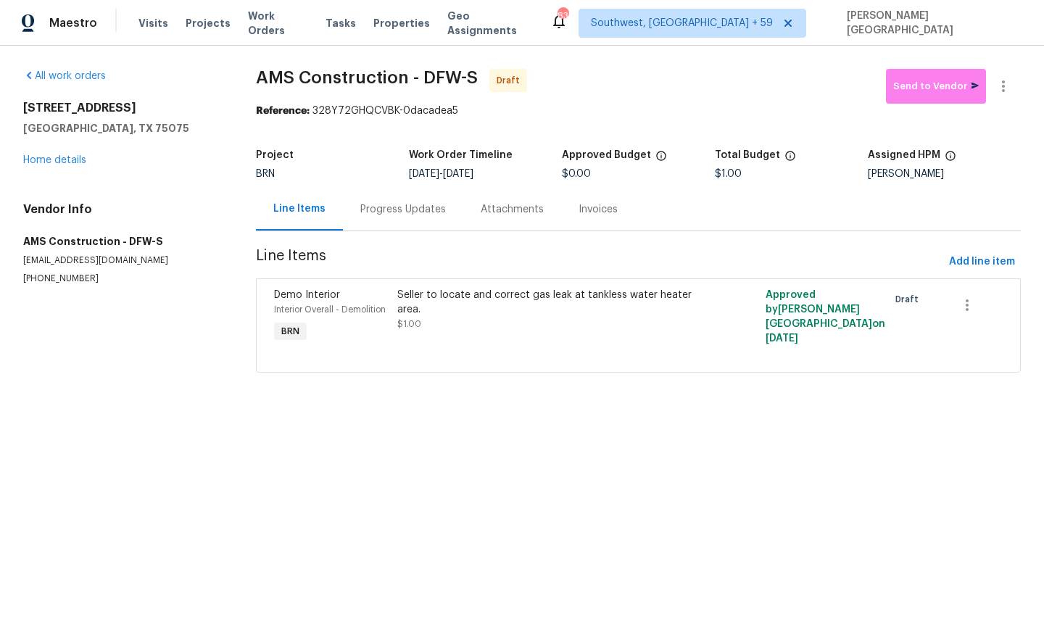
click at [381, 216] on div "Progress Updates" at bounding box center [403, 209] width 86 height 15
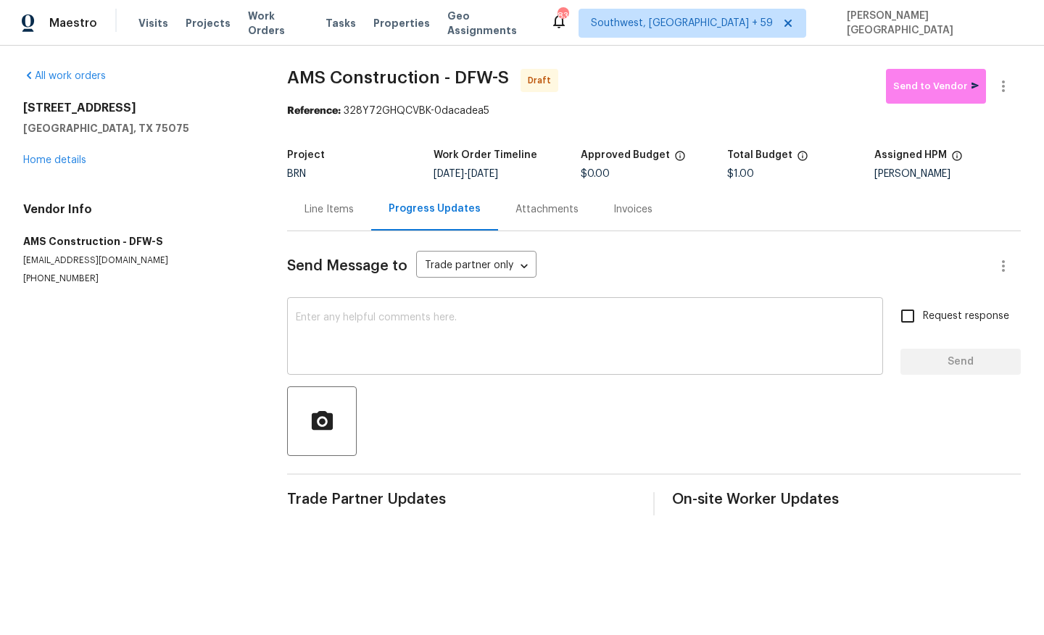
click at [365, 313] on textarea at bounding box center [585, 338] width 579 height 51
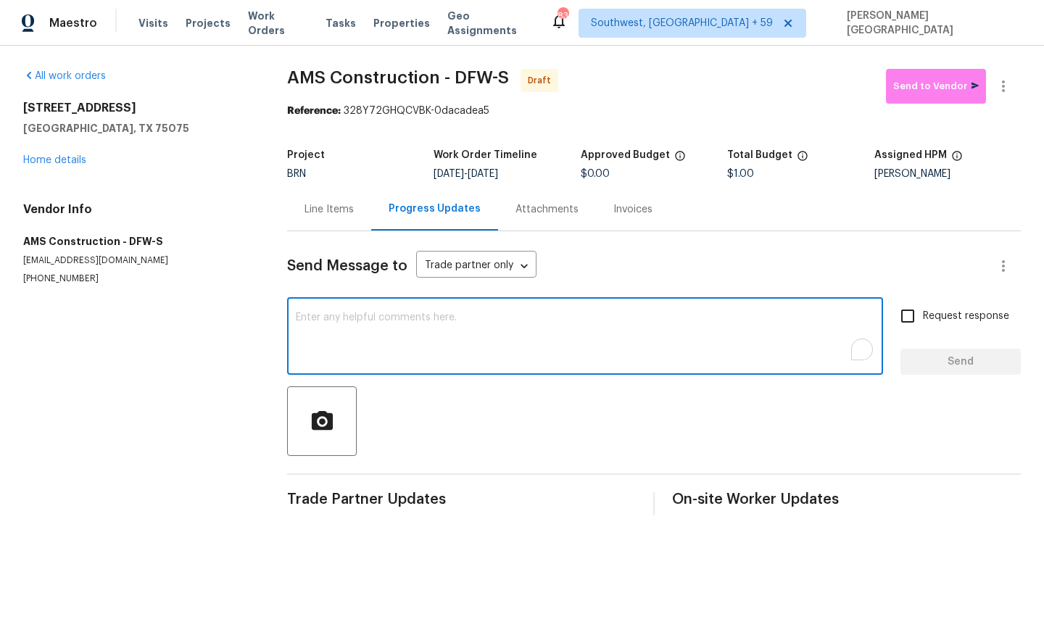
paste textarea "The hot water heater is not working and is showing error code E012 after the ga…"
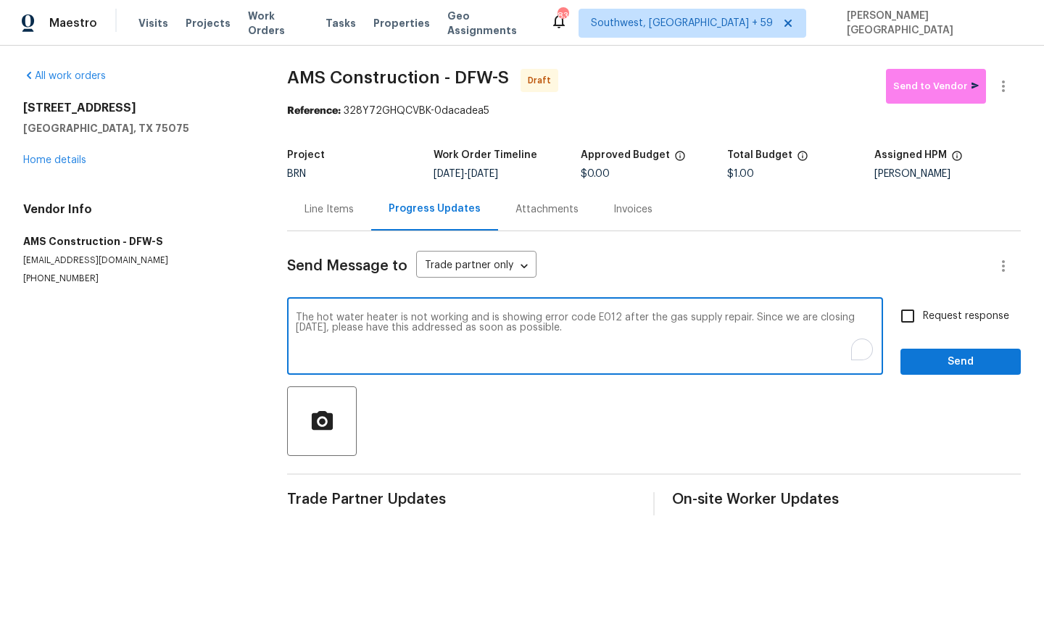
type textarea "The hot water heater is not working and is showing error code E012 after the ga…"
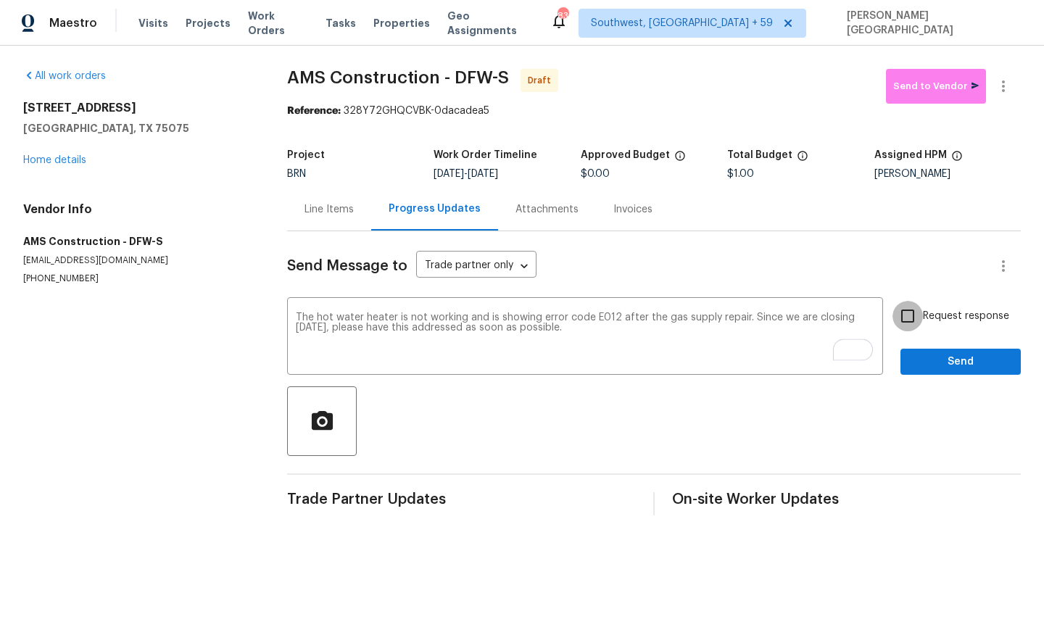
click at [918, 311] on input "Request response" at bounding box center [908, 316] width 30 height 30
checkbox input "true"
click at [936, 358] on span "Send" at bounding box center [960, 362] width 97 height 18
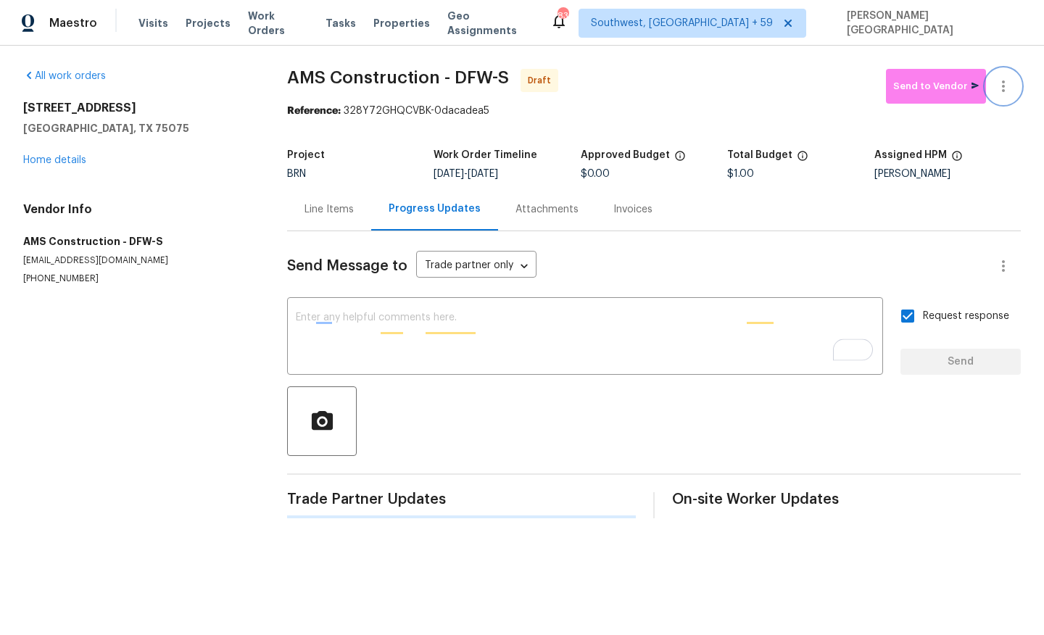
click at [1005, 79] on icon "button" at bounding box center [1003, 86] width 17 height 17
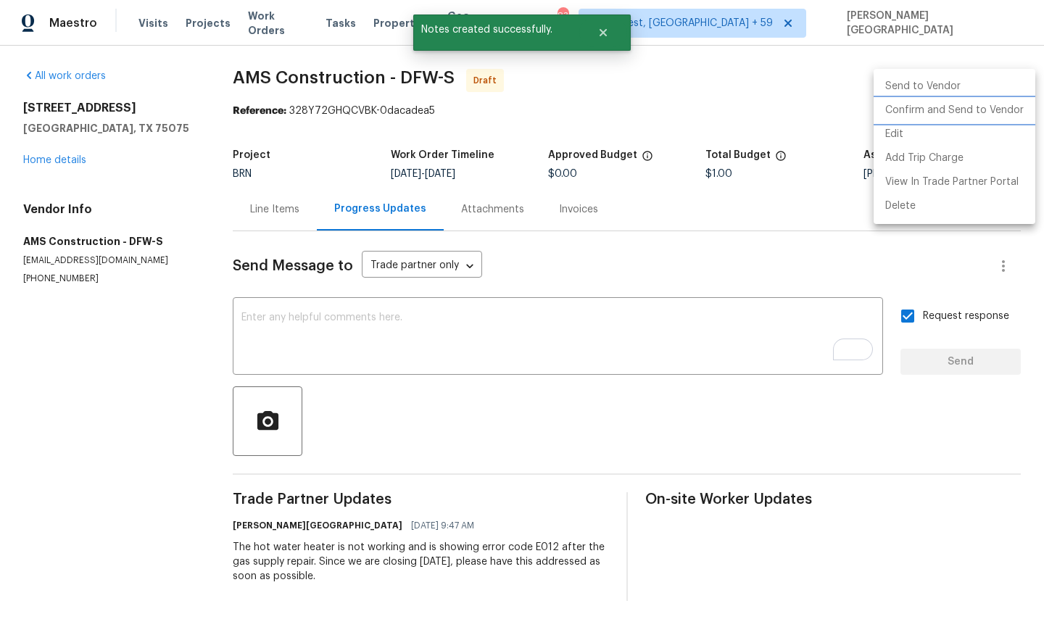
click at [952, 102] on li "Confirm and Send to Vendor" at bounding box center [955, 111] width 162 height 24
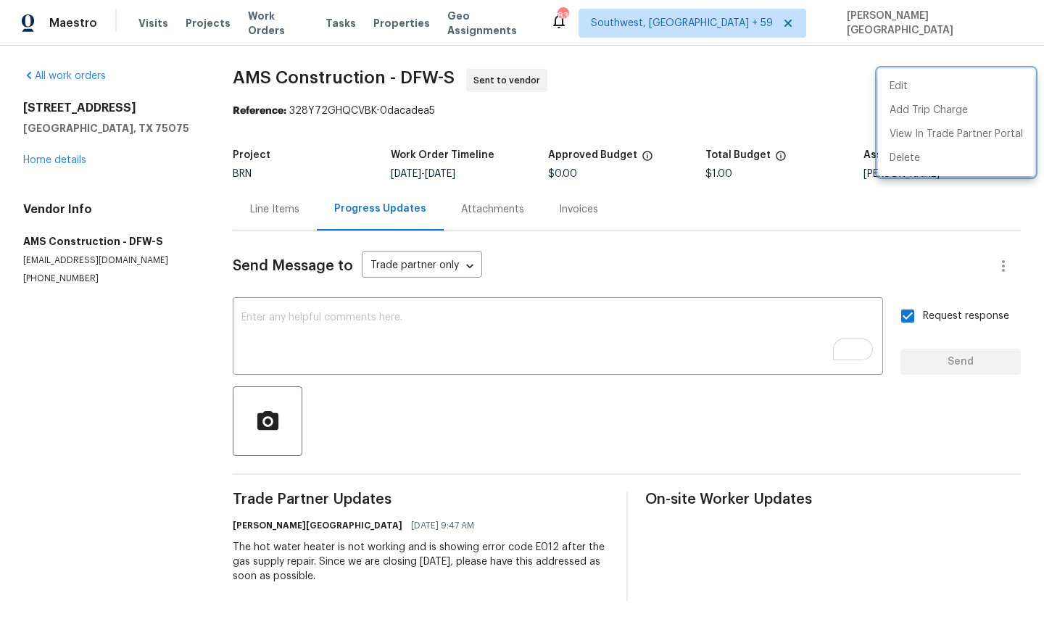
click at [446, 576] on div at bounding box center [522, 317] width 1044 height 635
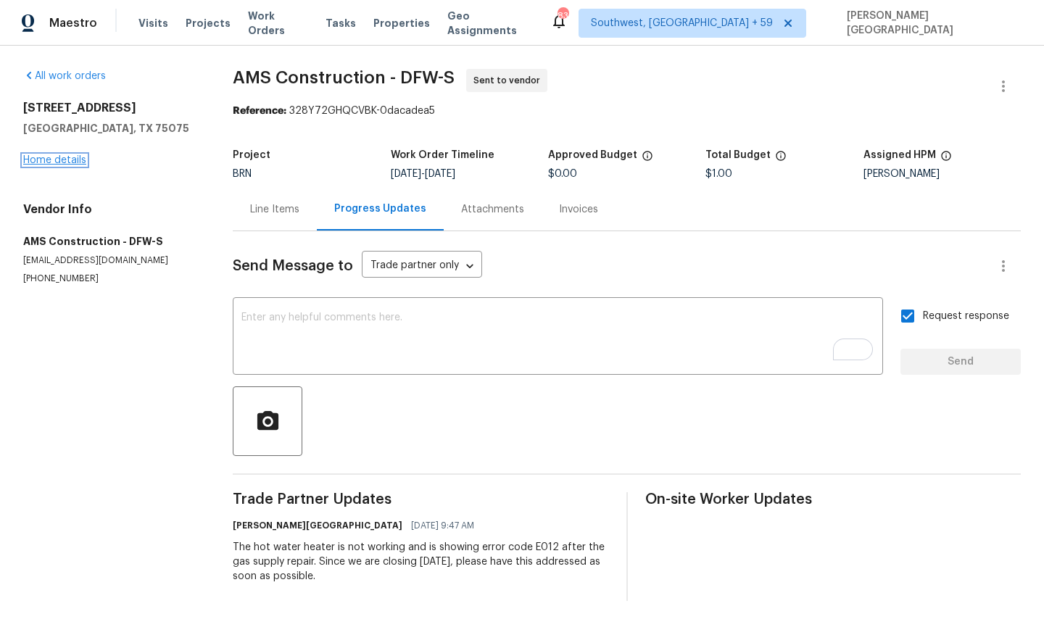
click at [81, 157] on link "Home details" at bounding box center [54, 160] width 63 height 10
